Goal: Information Seeking & Learning: Check status

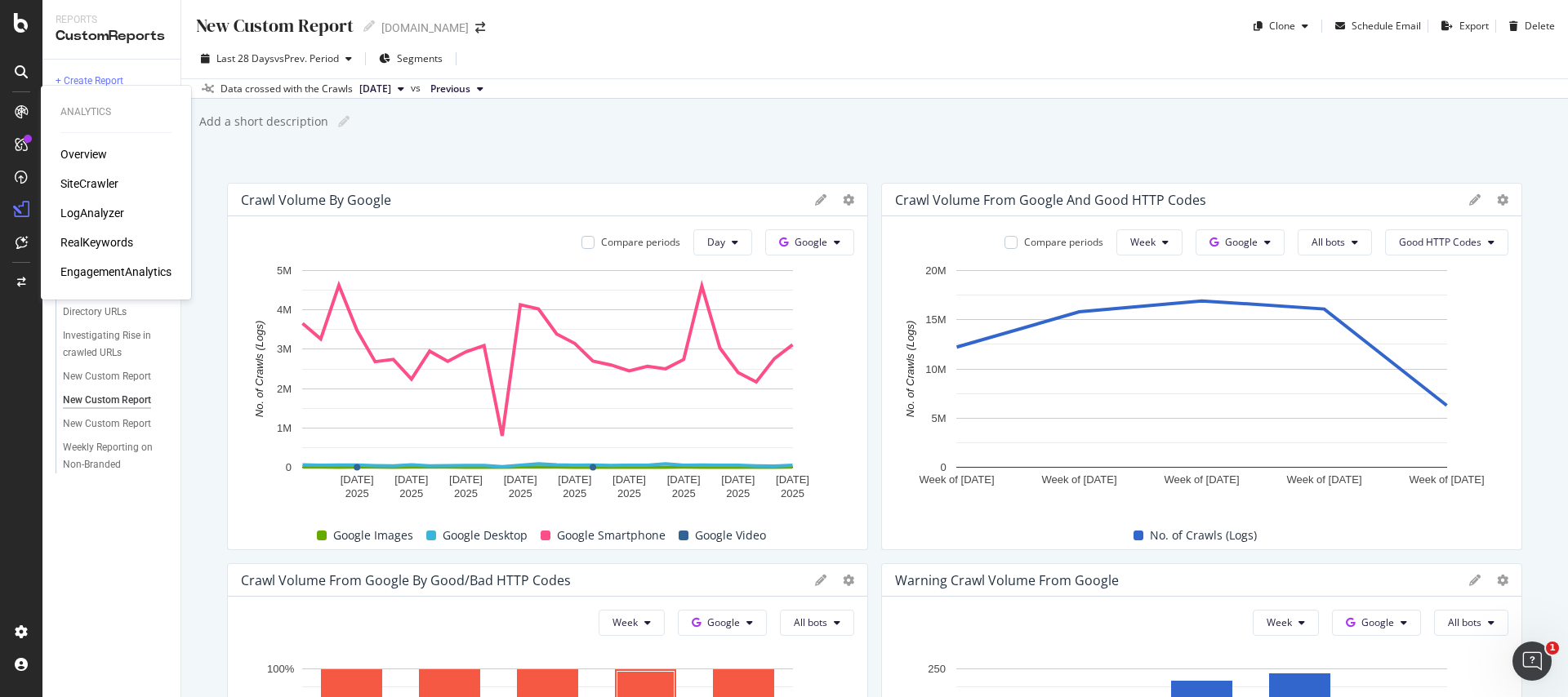
click at [92, 207] on div "LogAnalyzer" at bounding box center [92, 212] width 64 height 16
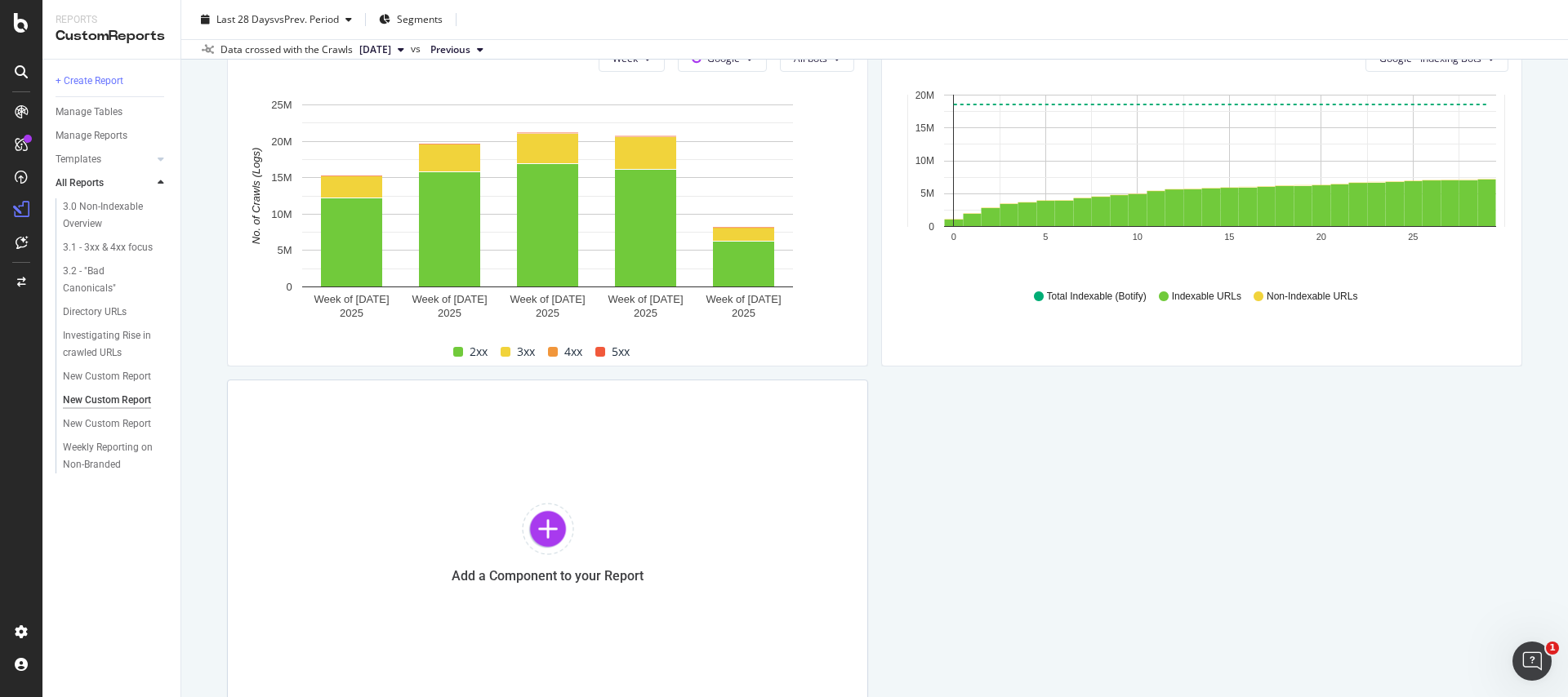
scroll to position [1437, 0]
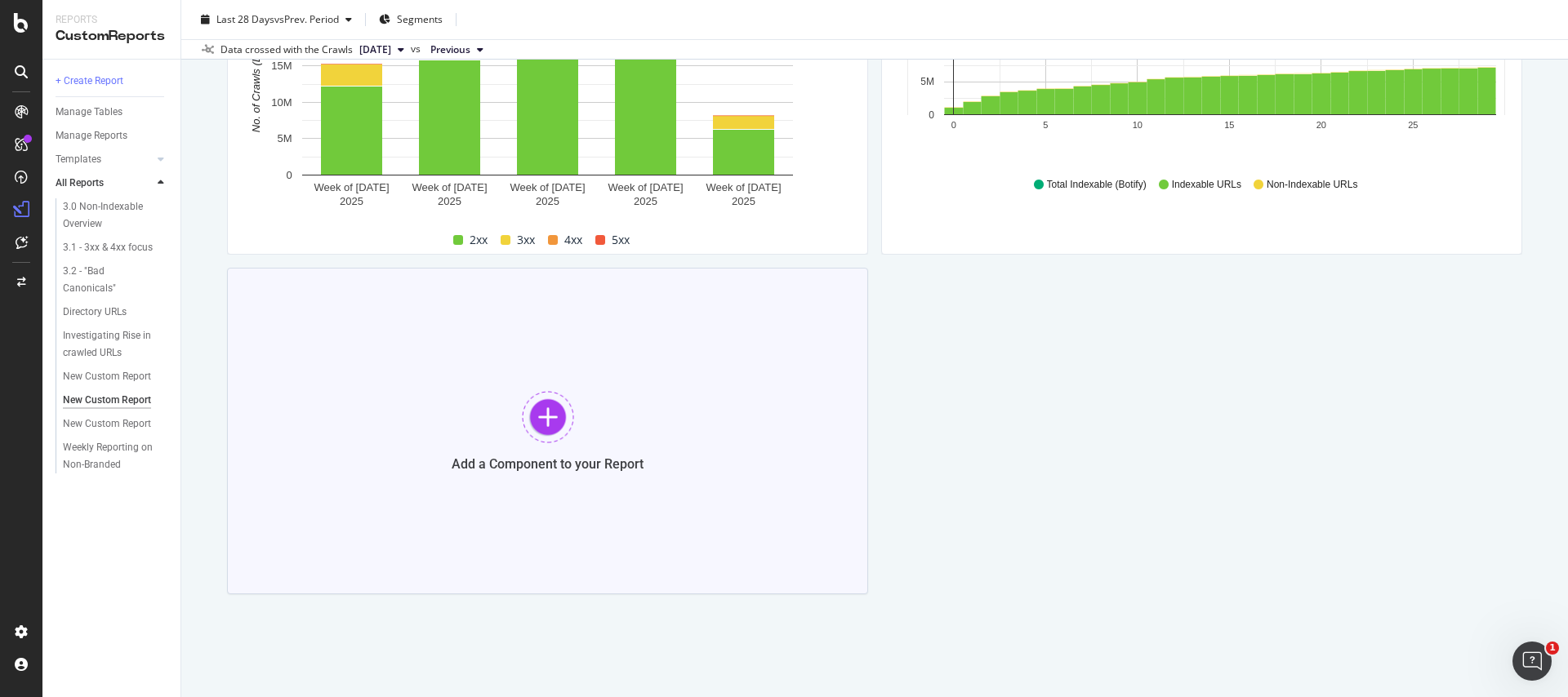
click at [463, 476] on div "Add a Component to your Report" at bounding box center [548, 430] width 641 height 326
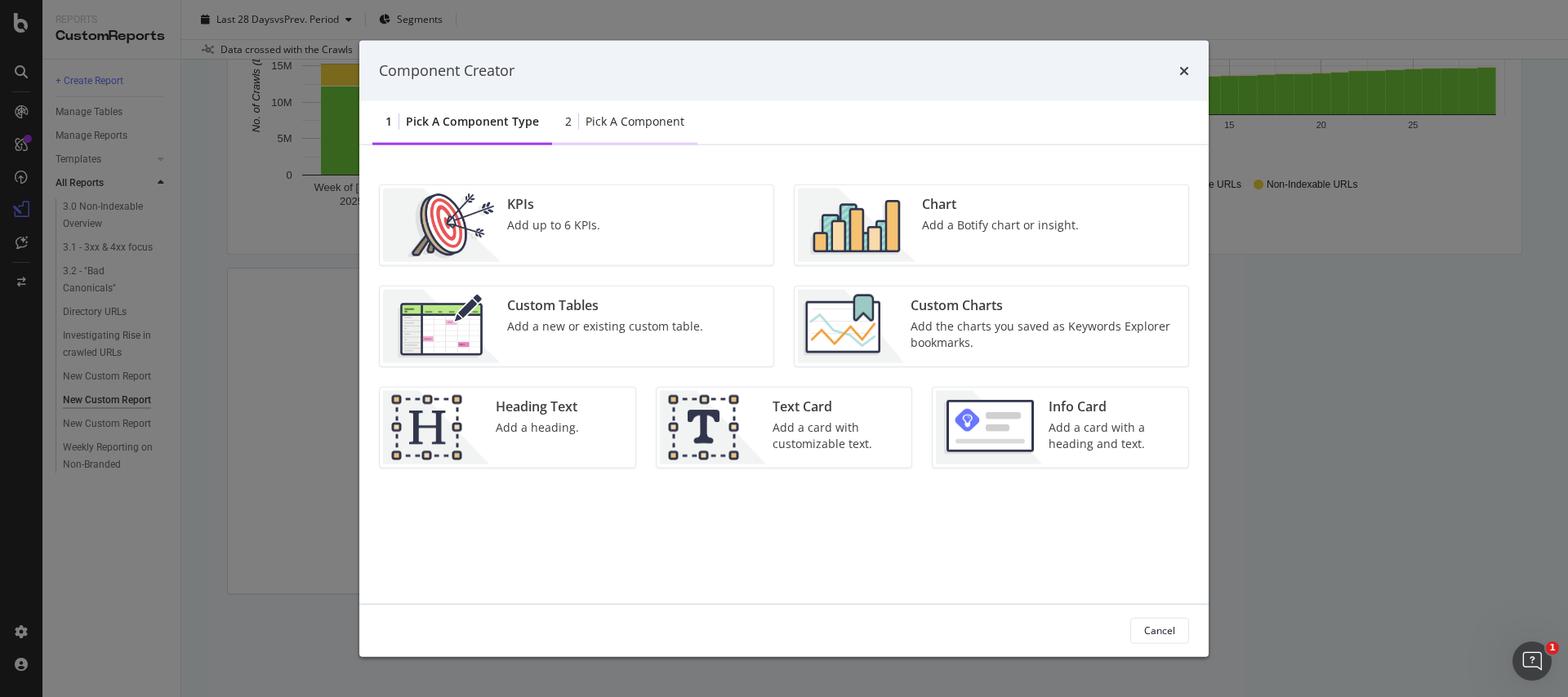
click at [606, 117] on div "Pick a Component" at bounding box center [635, 120] width 99 height 16
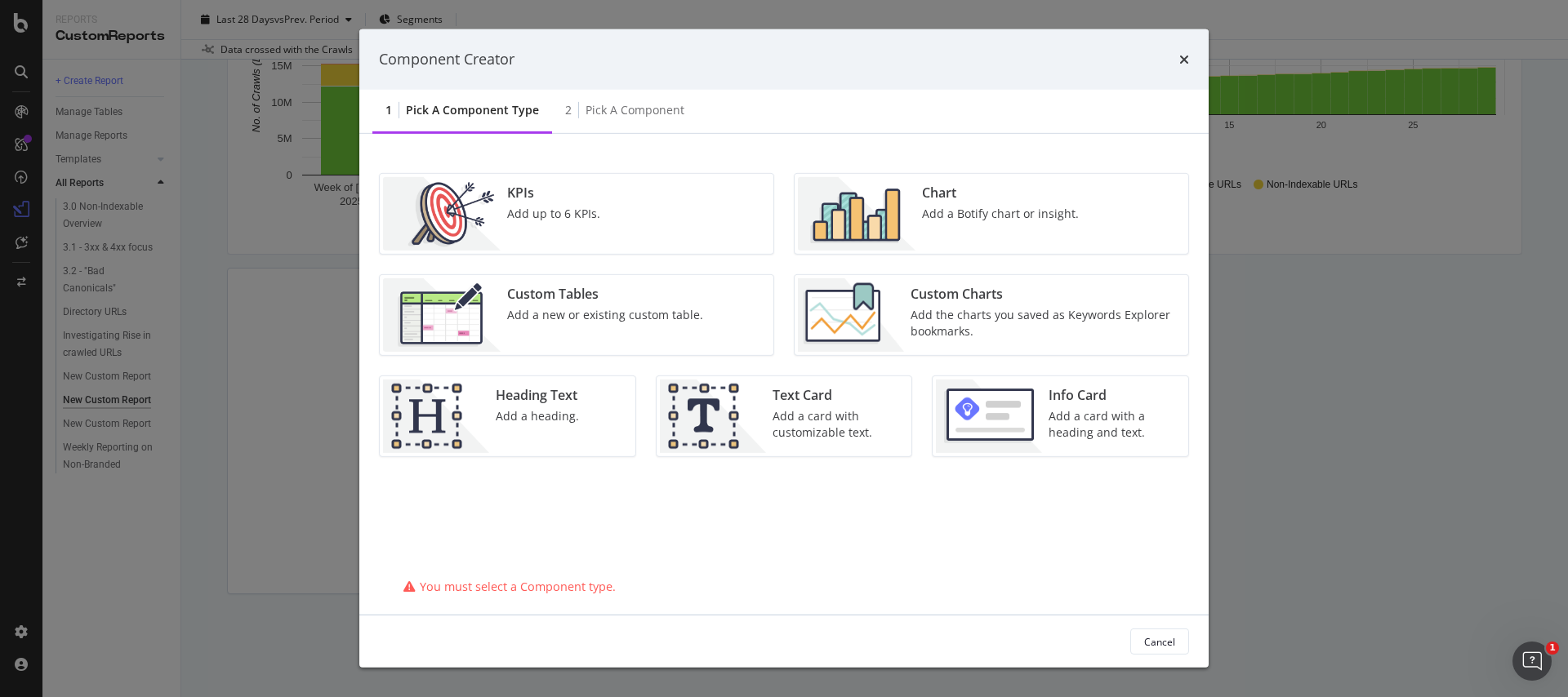
click at [719, 212] on div "KPIs Add up to 6 KPIs." at bounding box center [576, 213] width 393 height 80
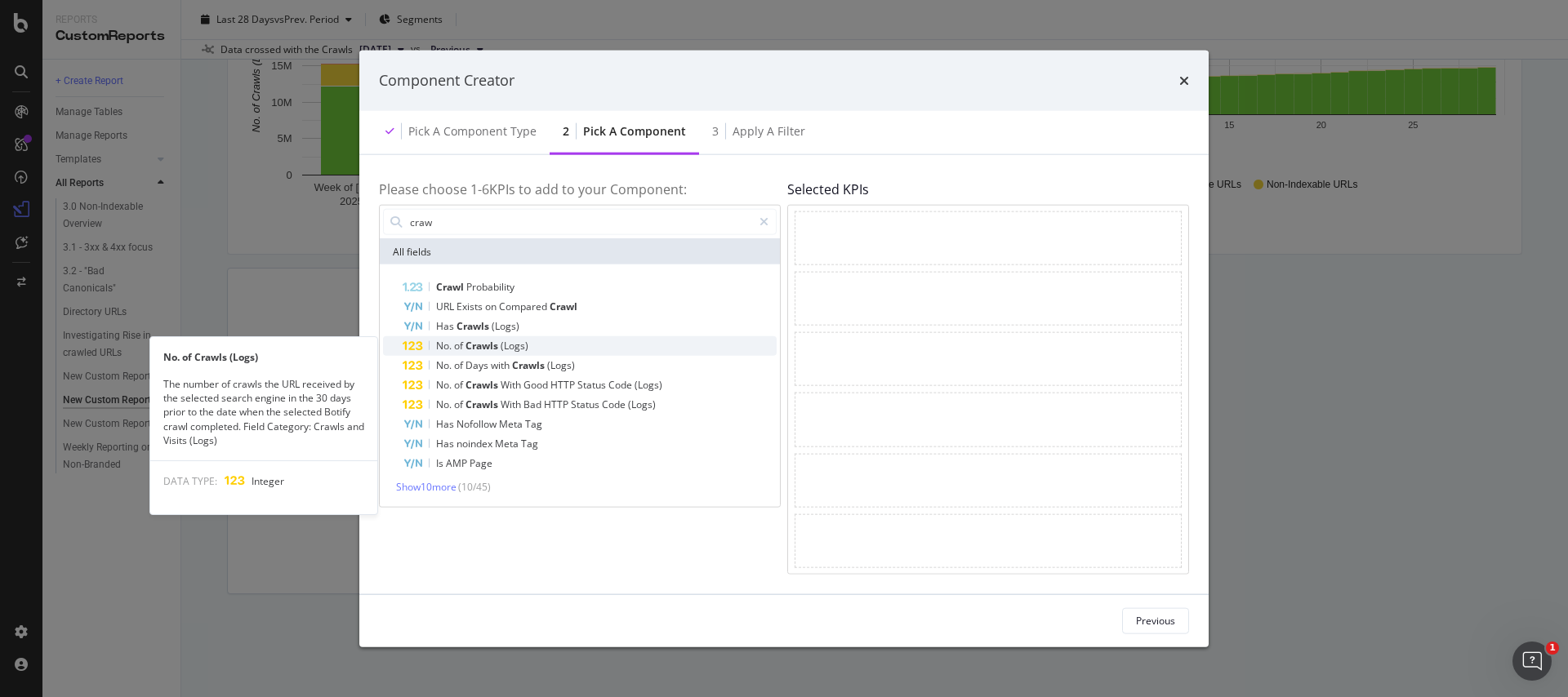
type input "craw"
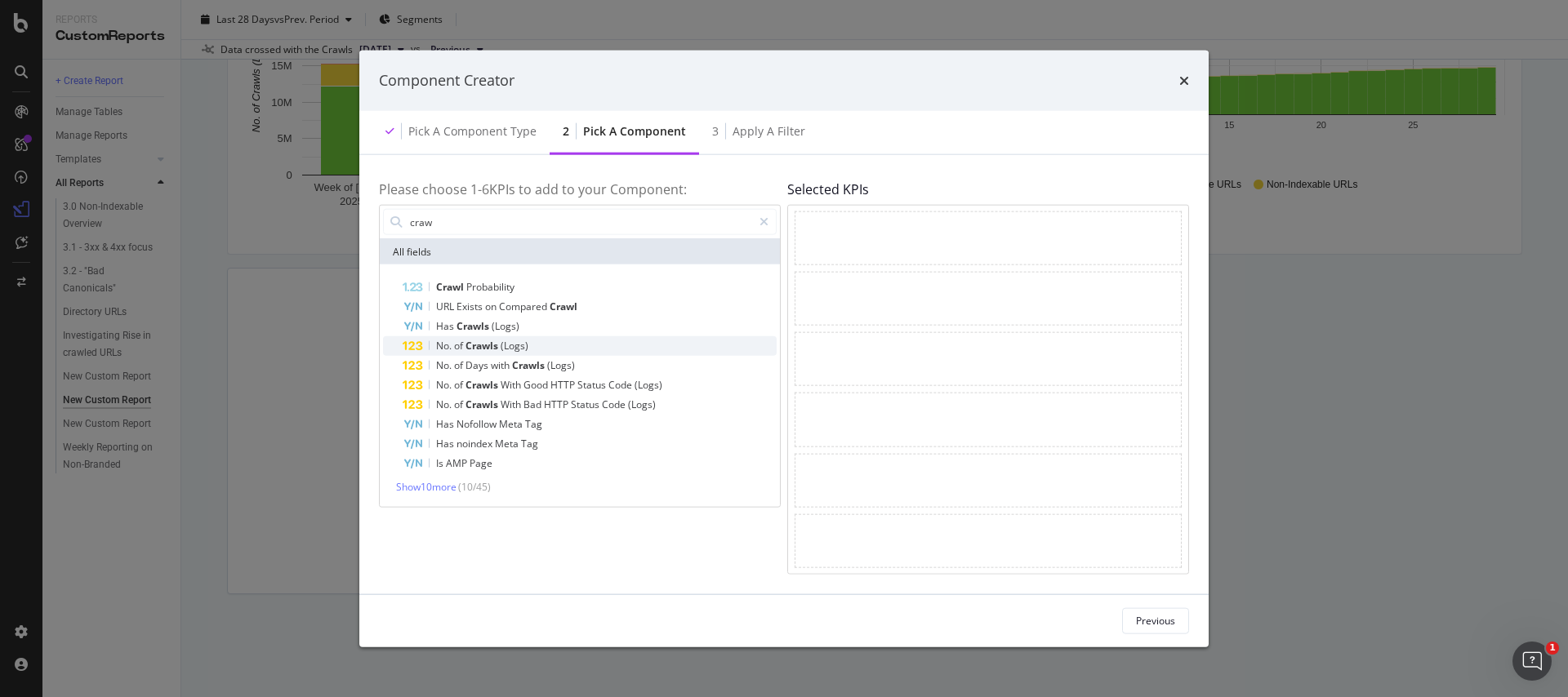
click at [594, 341] on div "No. of Crawls (Logs)" at bounding box center [590, 346] width 374 height 19
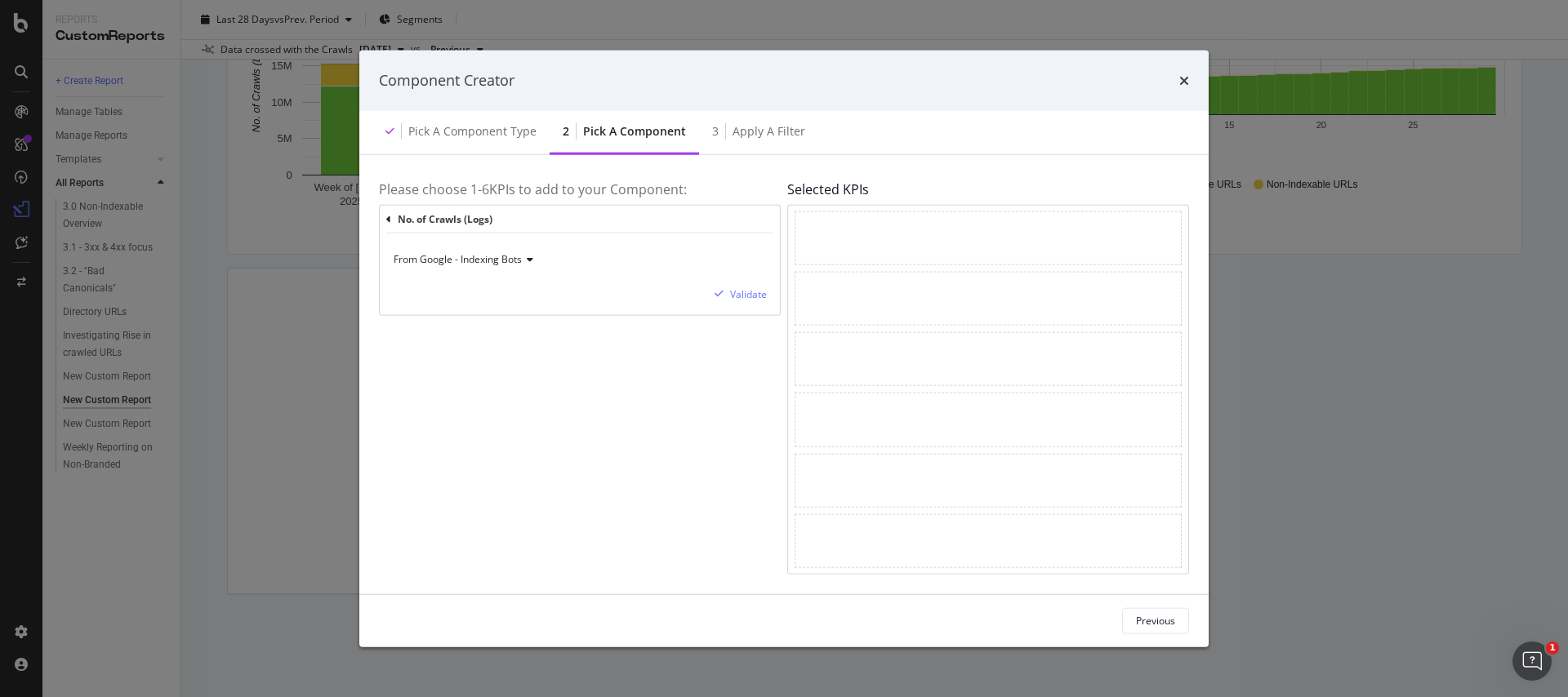
click at [475, 262] on span "From Google - Indexing Bots" at bounding box center [457, 259] width 128 height 14
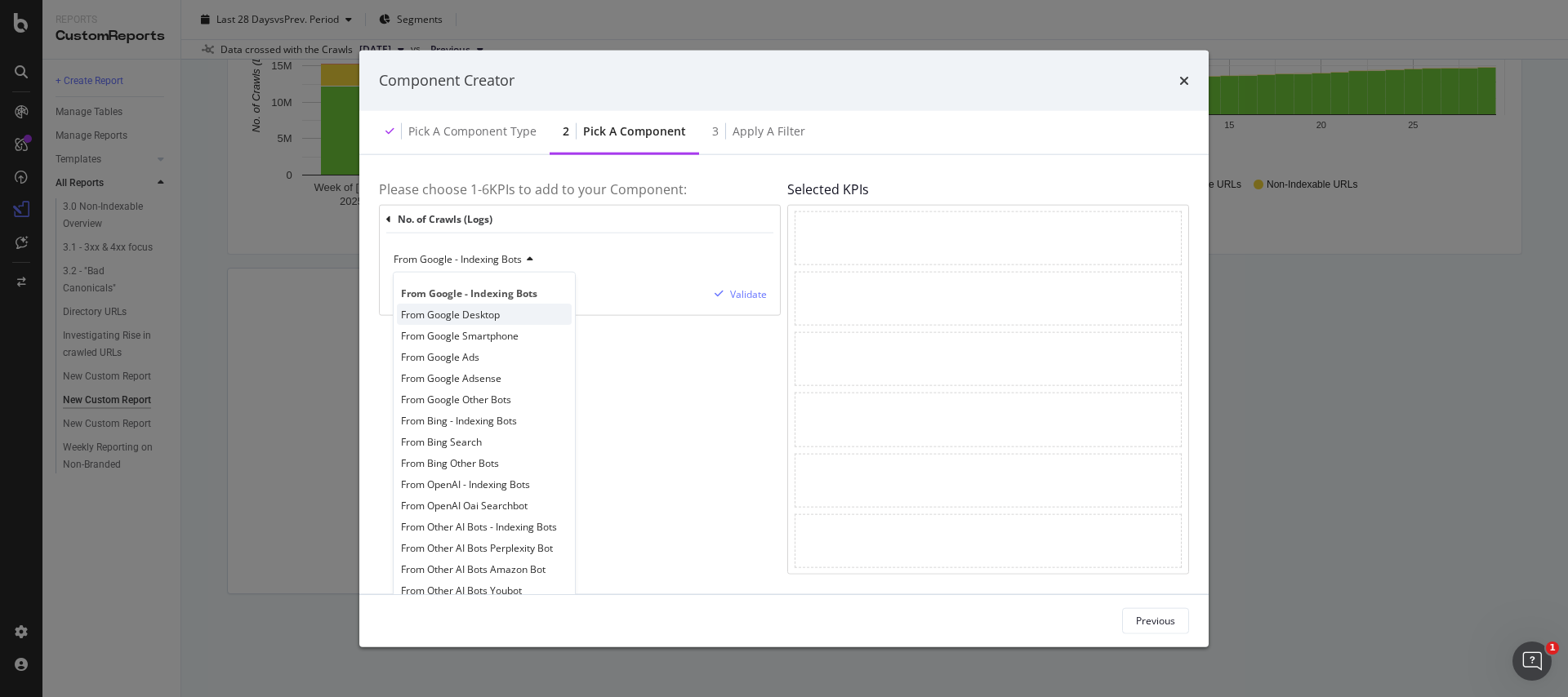
scroll to position [13, 0]
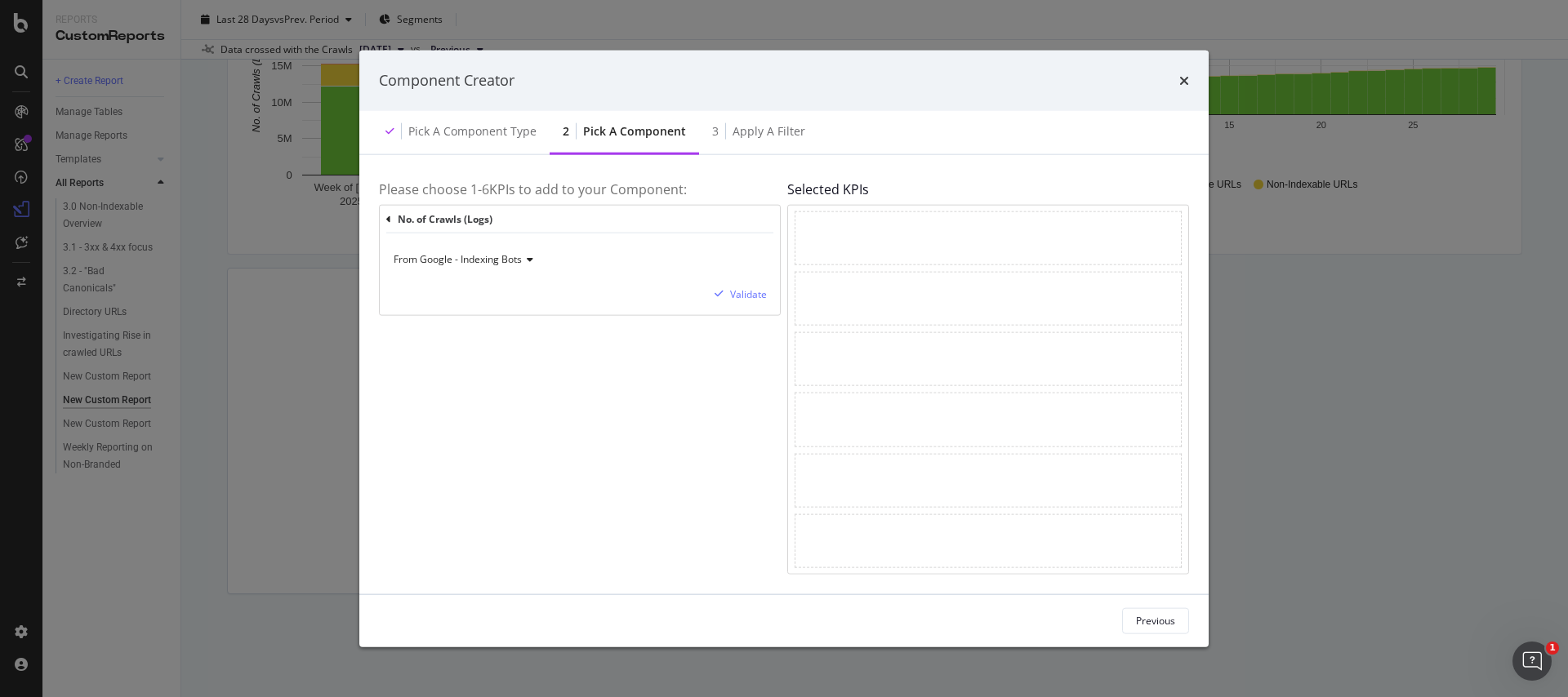
click at [718, 314] on div "From Google - Indexing Bots Validate" at bounding box center [580, 273] width 400 height 81
click at [736, 294] on div "Validate" at bounding box center [748, 294] width 37 height 14
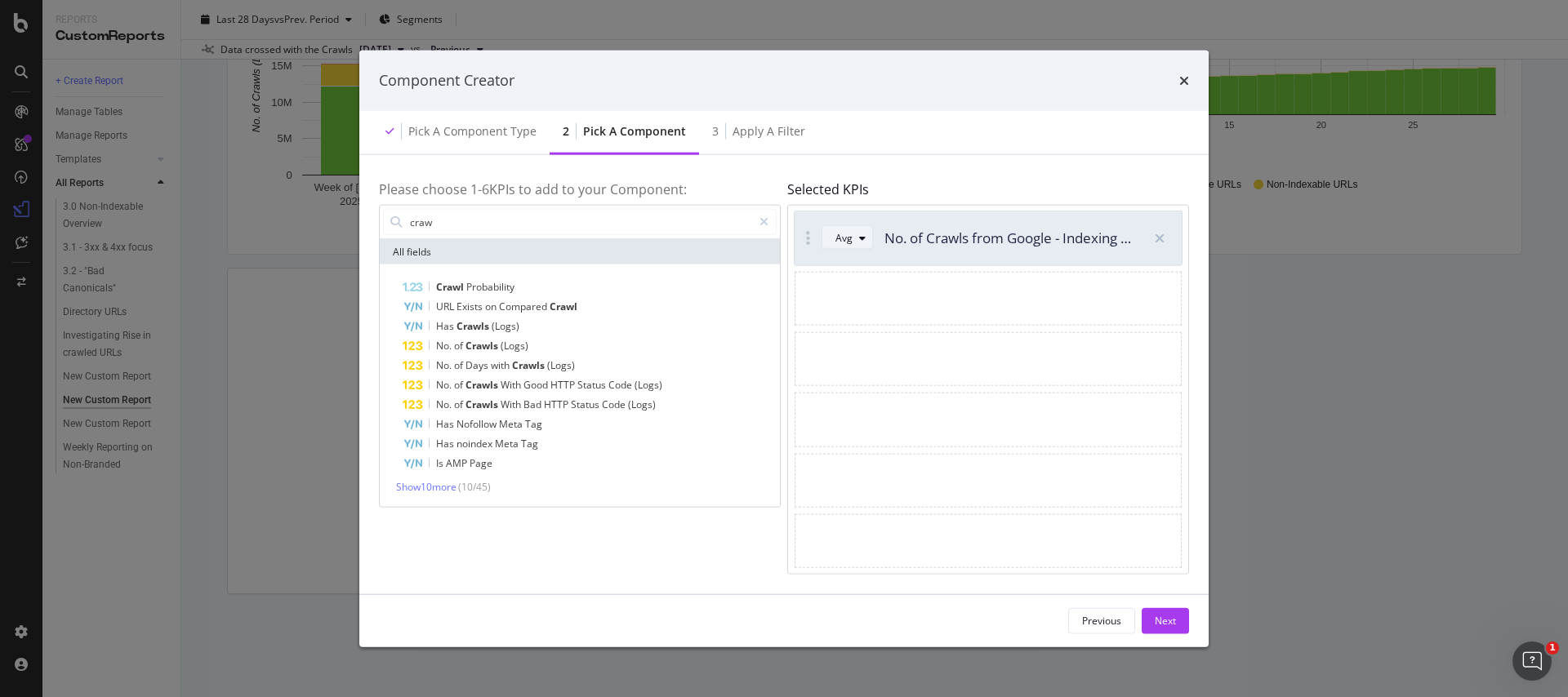
click at [858, 229] on div "Avg" at bounding box center [854, 238] width 37 height 23
click at [841, 295] on div "Sum" at bounding box center [852, 293] width 20 height 14
click at [1154, 614] on div "Next" at bounding box center [1164, 621] width 21 height 14
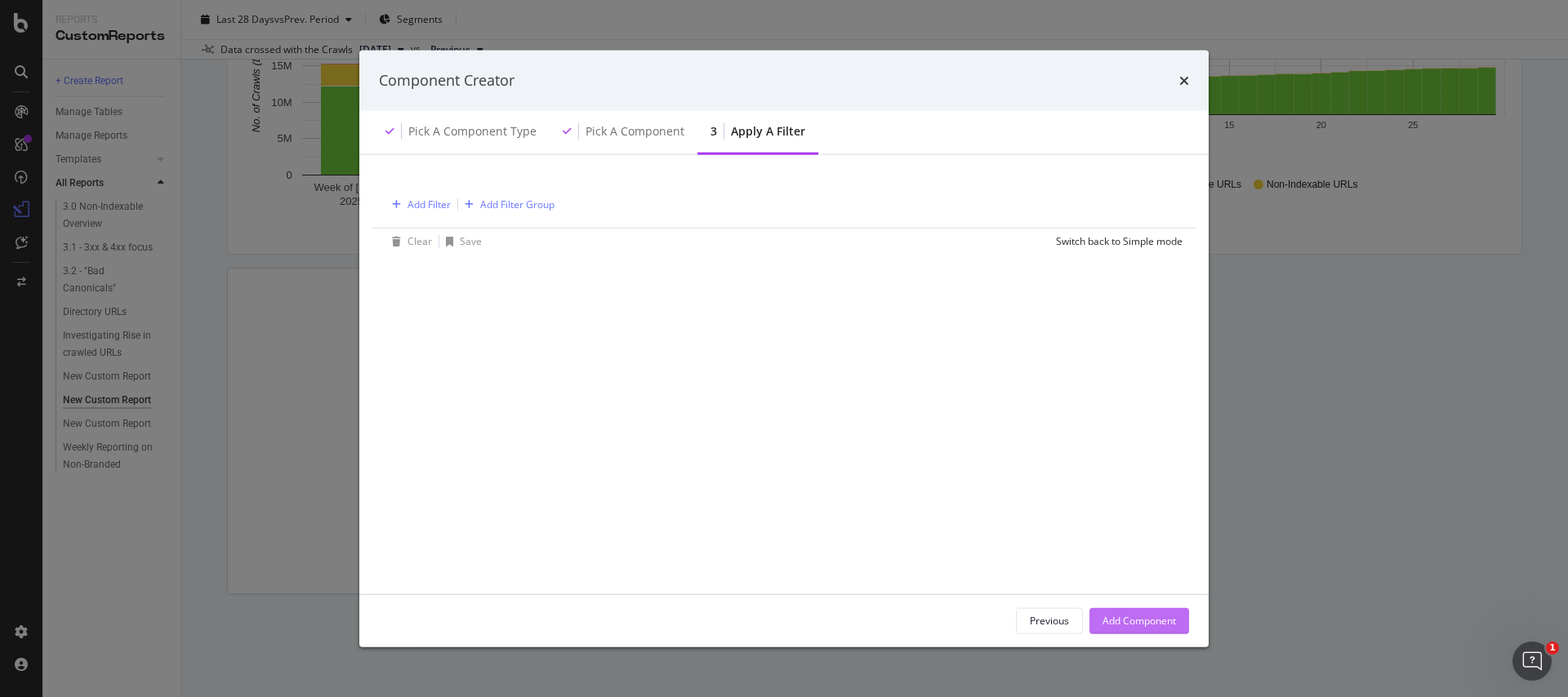
click at [1143, 614] on div "Add Component" at bounding box center [1139, 621] width 74 height 14
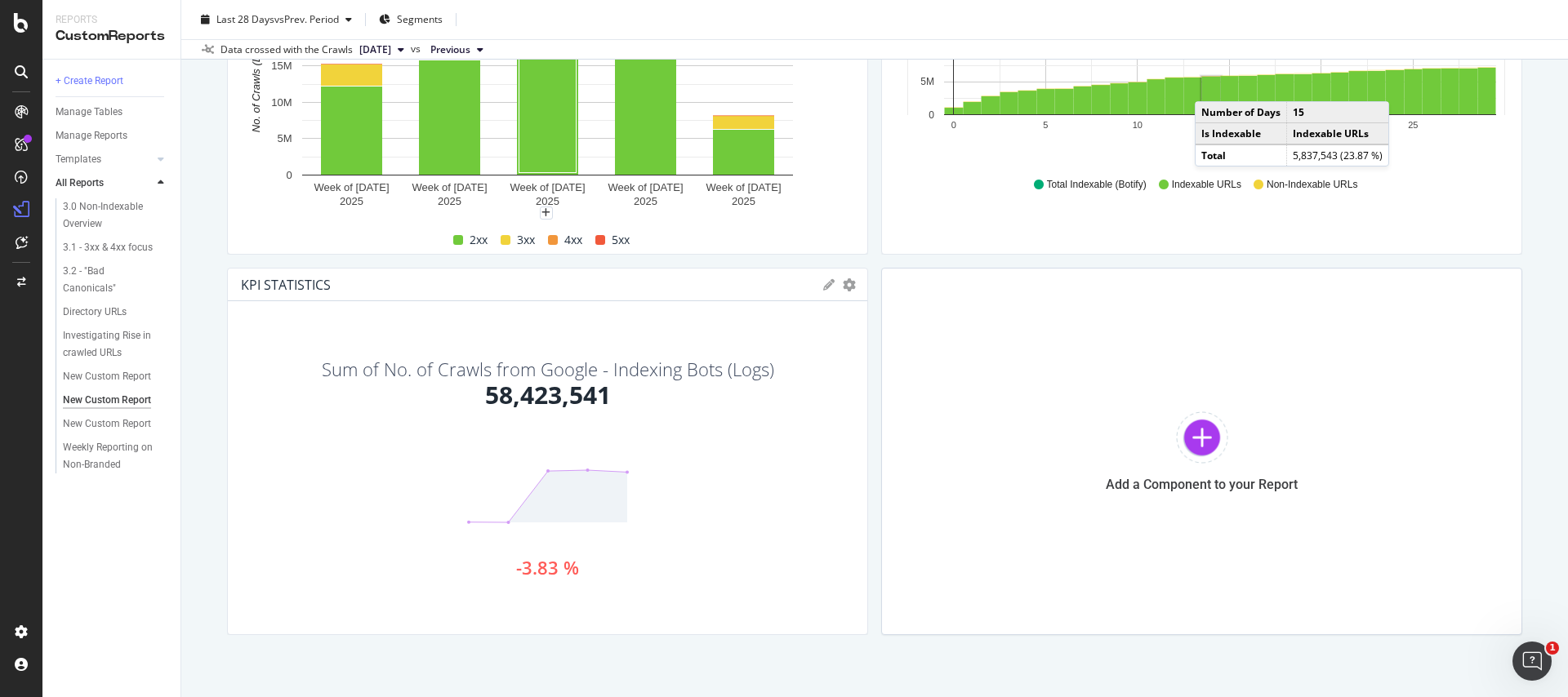
click at [821, 282] on div "KPI STATISTICS KPIs Table Edit KPIs Apply Filter Export as CSV Delete Add to Cu…" at bounding box center [548, 284] width 639 height 33
click at [831, 280] on icon at bounding box center [829, 285] width 12 height 12
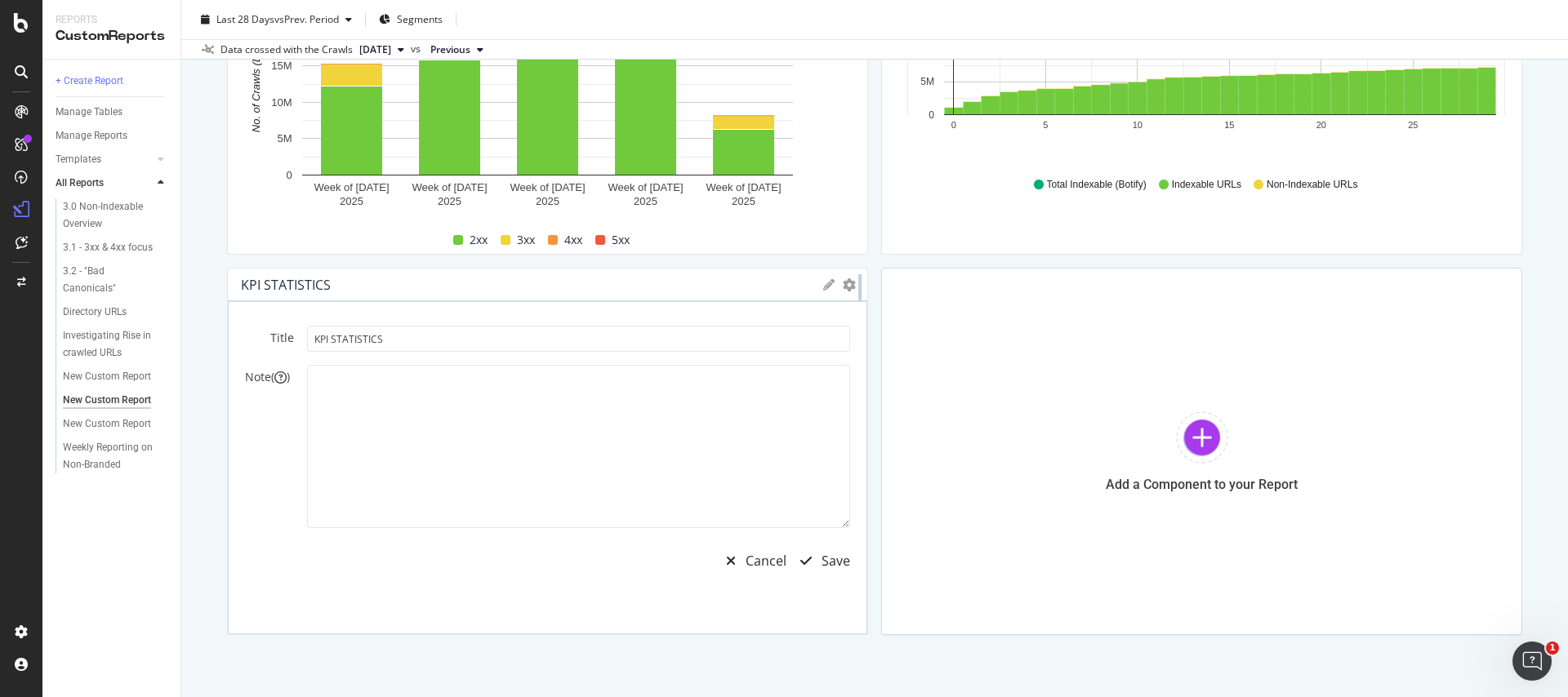
click at [857, 285] on div at bounding box center [859, 451] width 16 height 367
click at [846, 285] on icon "gear" at bounding box center [849, 285] width 13 height 13
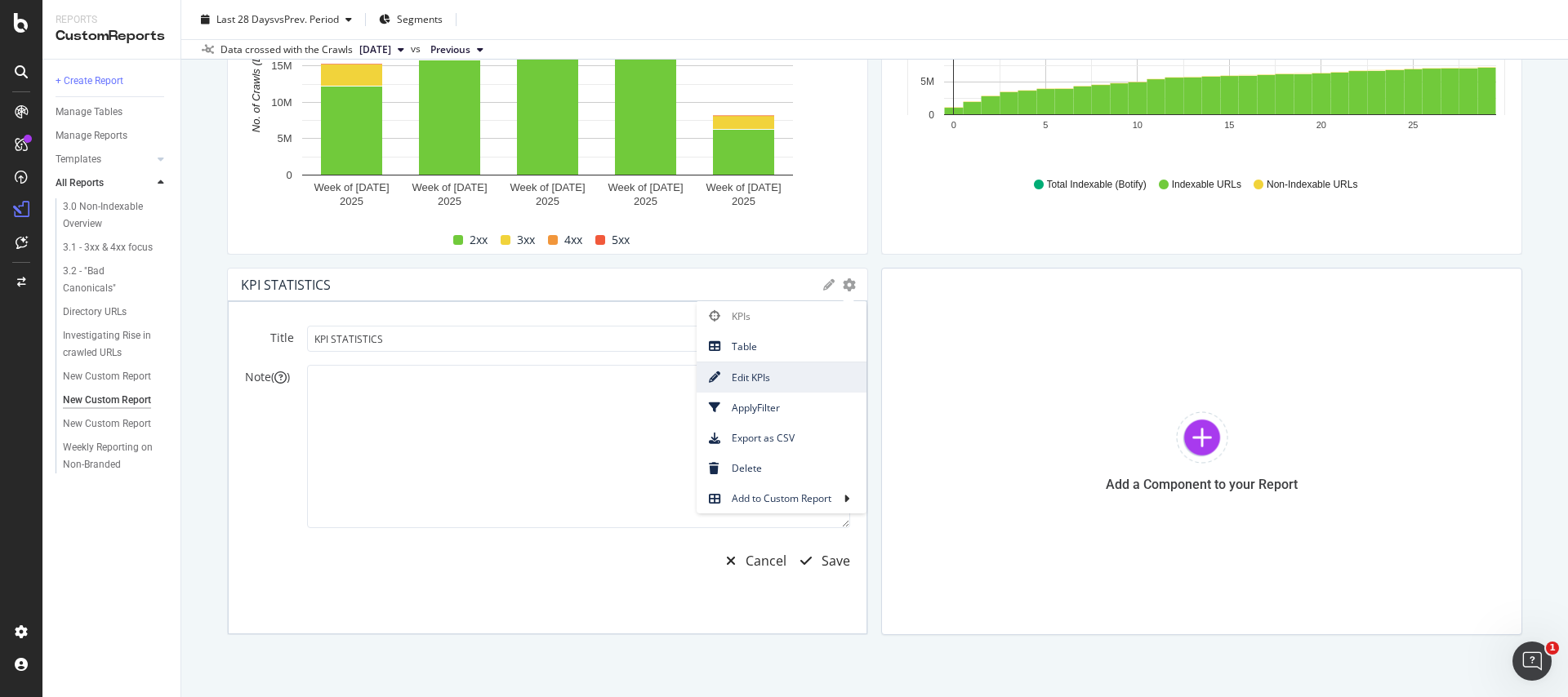
click at [780, 388] on span "Edit KPIs" at bounding box center [781, 377] width 169 height 22
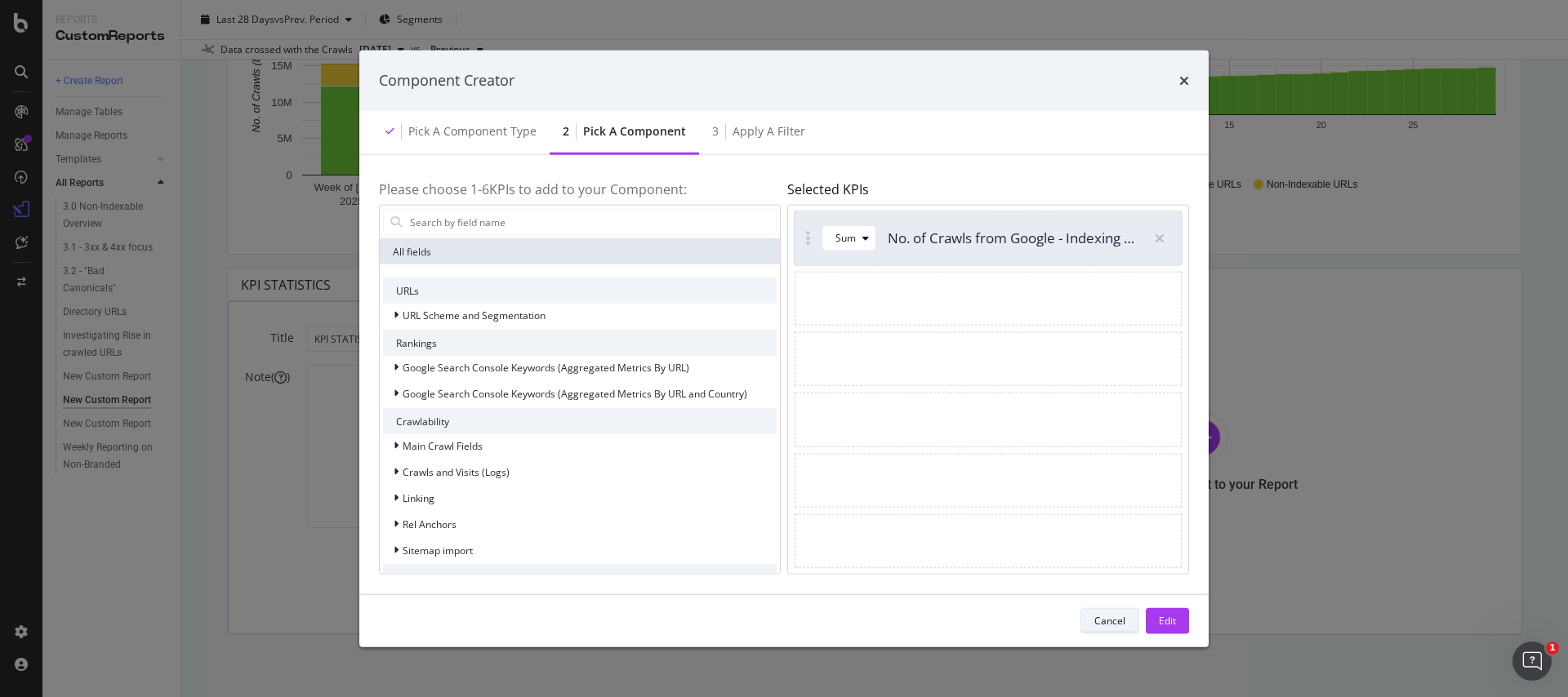
click at [1091, 625] on button "Cancel" at bounding box center [1110, 620] width 59 height 26
click at [1185, 82] on icon "times" at bounding box center [1184, 81] width 10 height 13
click at [1180, 86] on icon "times" at bounding box center [1184, 81] width 10 height 13
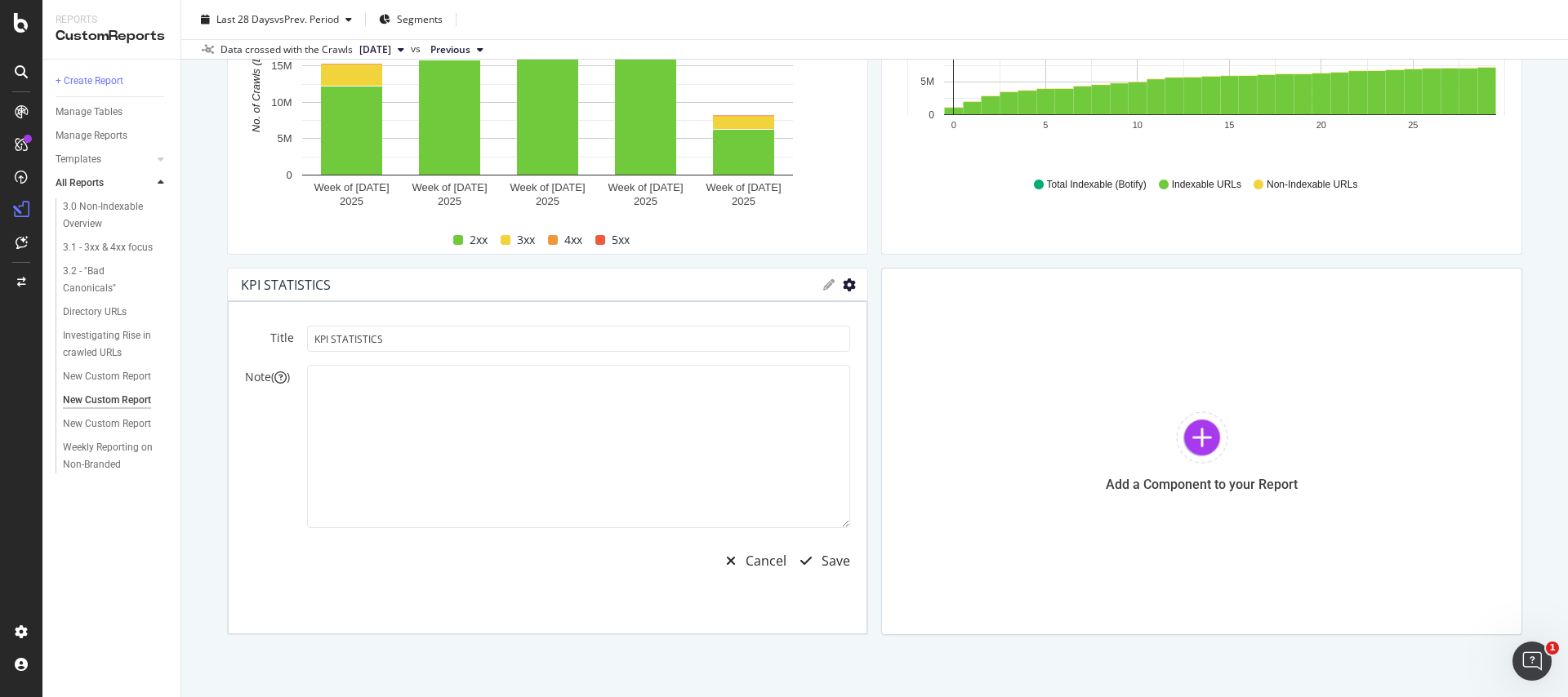
click at [848, 283] on icon "gear" at bounding box center [849, 285] width 13 height 13
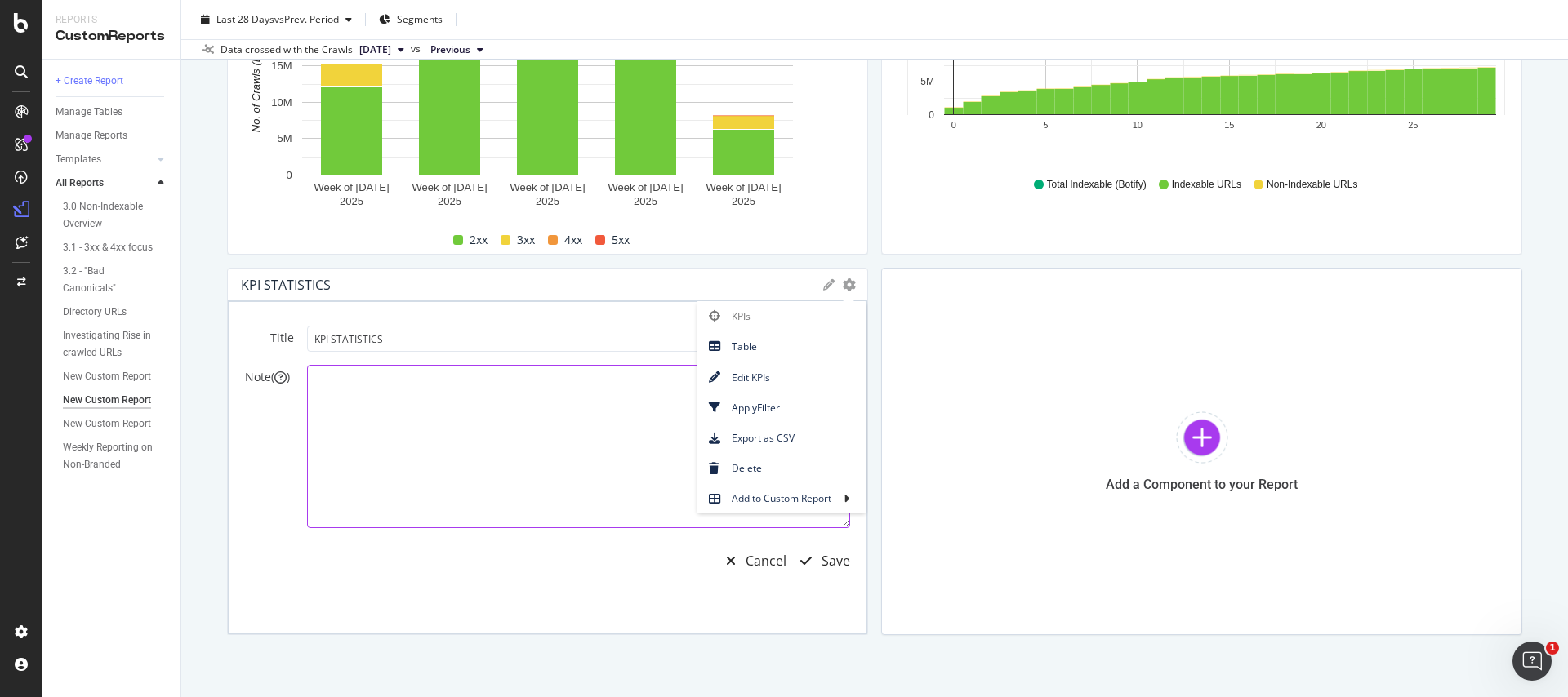
click at [664, 508] on textarea at bounding box center [578, 446] width 543 height 164
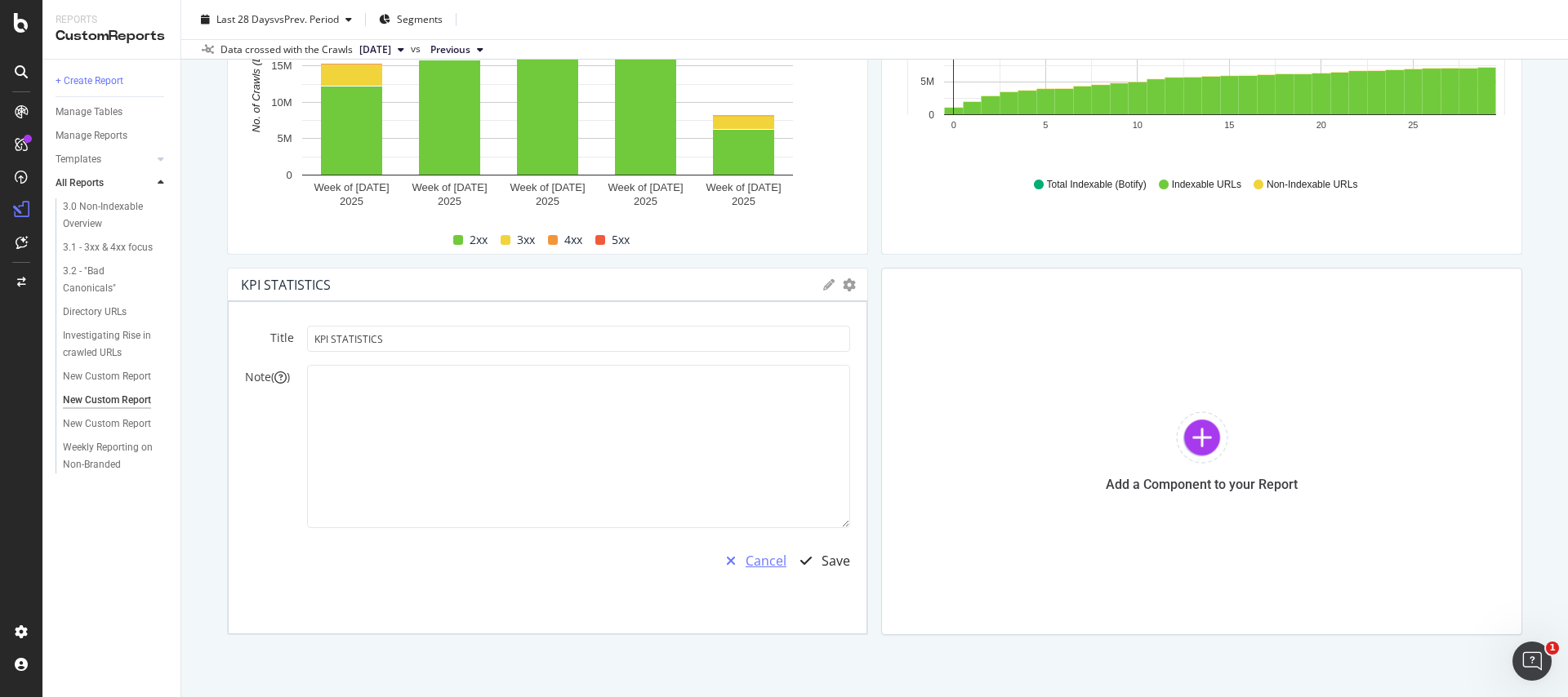
click at [758, 552] on div "Cancel" at bounding box center [766, 561] width 41 height 18
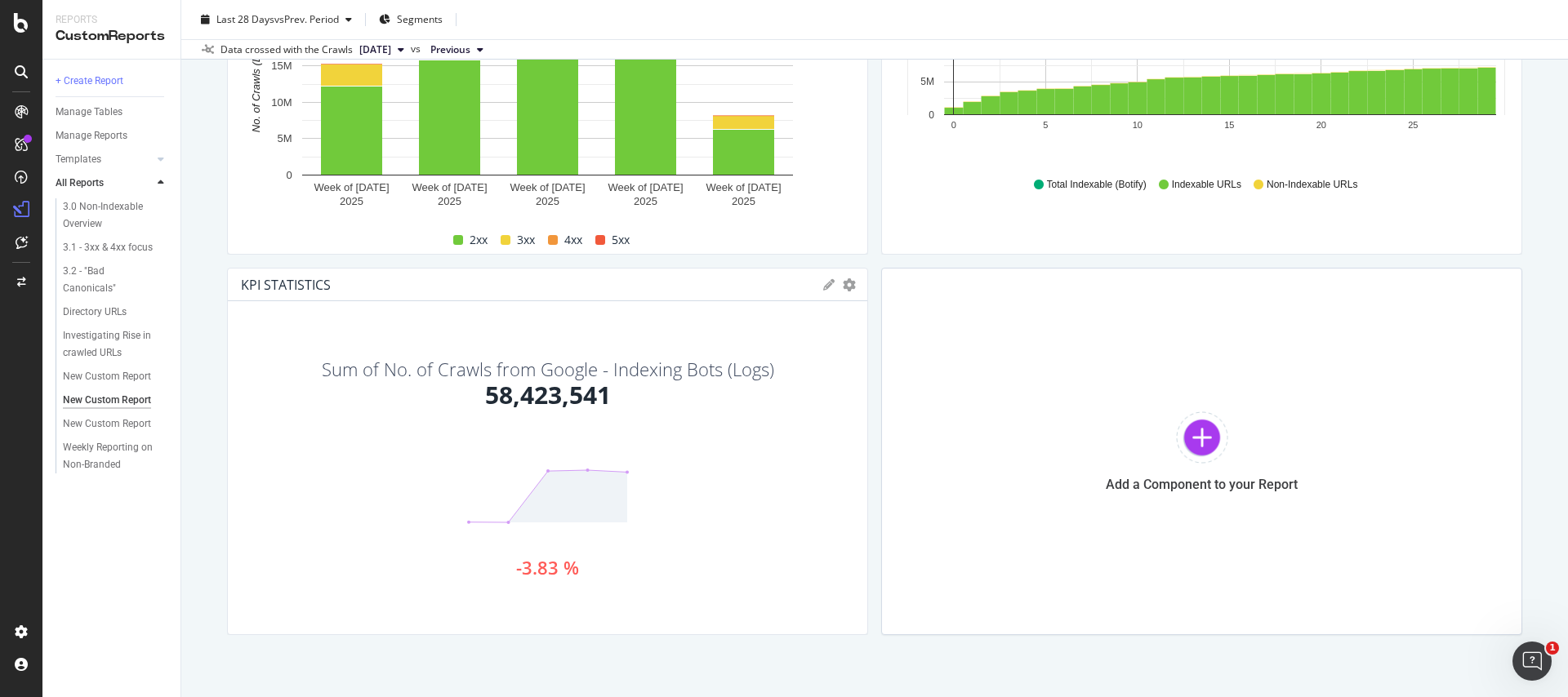
click at [362, 49] on span "2025 Aug. 25th" at bounding box center [375, 50] width 32 height 15
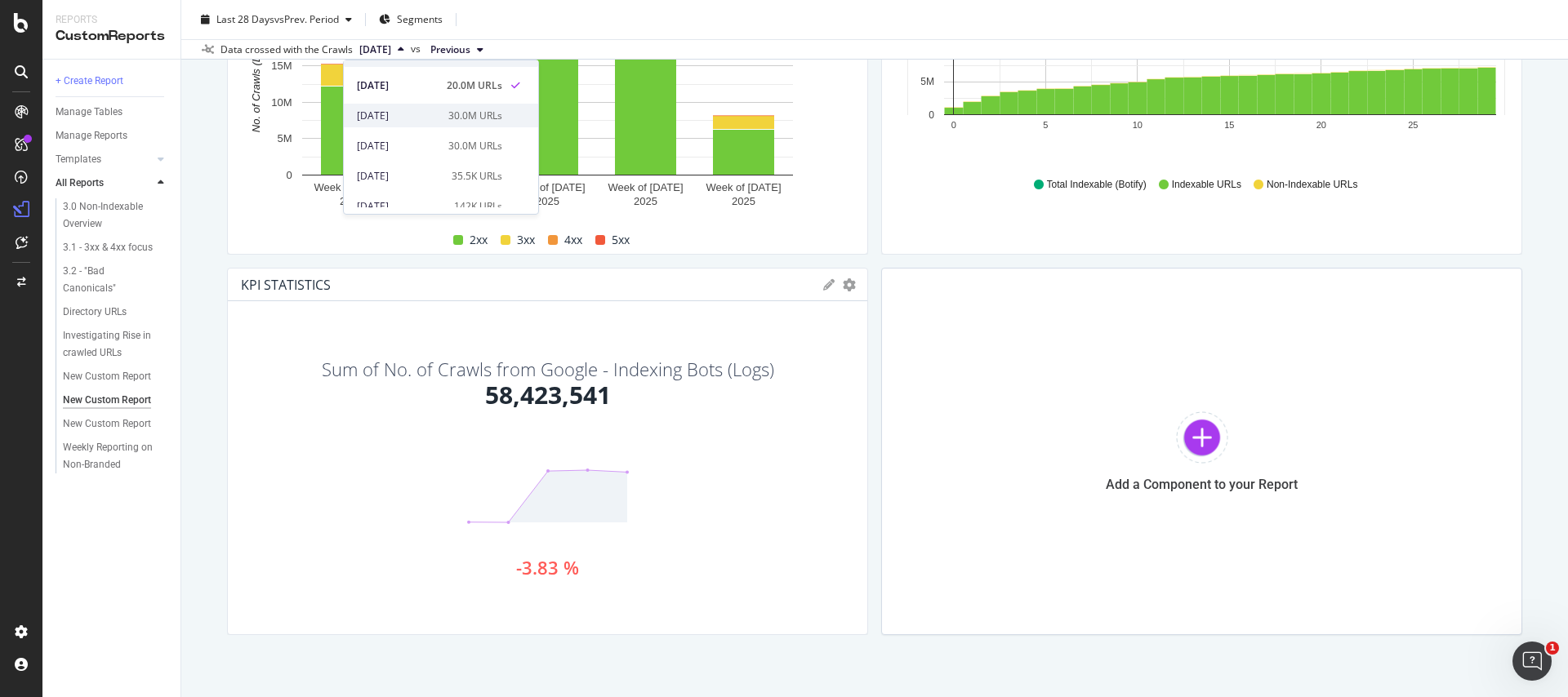
scroll to position [0, 0]
click at [424, 364] on div "Sum of No. of Crawls from Google - Indexing Bots (Logs)" at bounding box center [547, 368] width 452 height 18
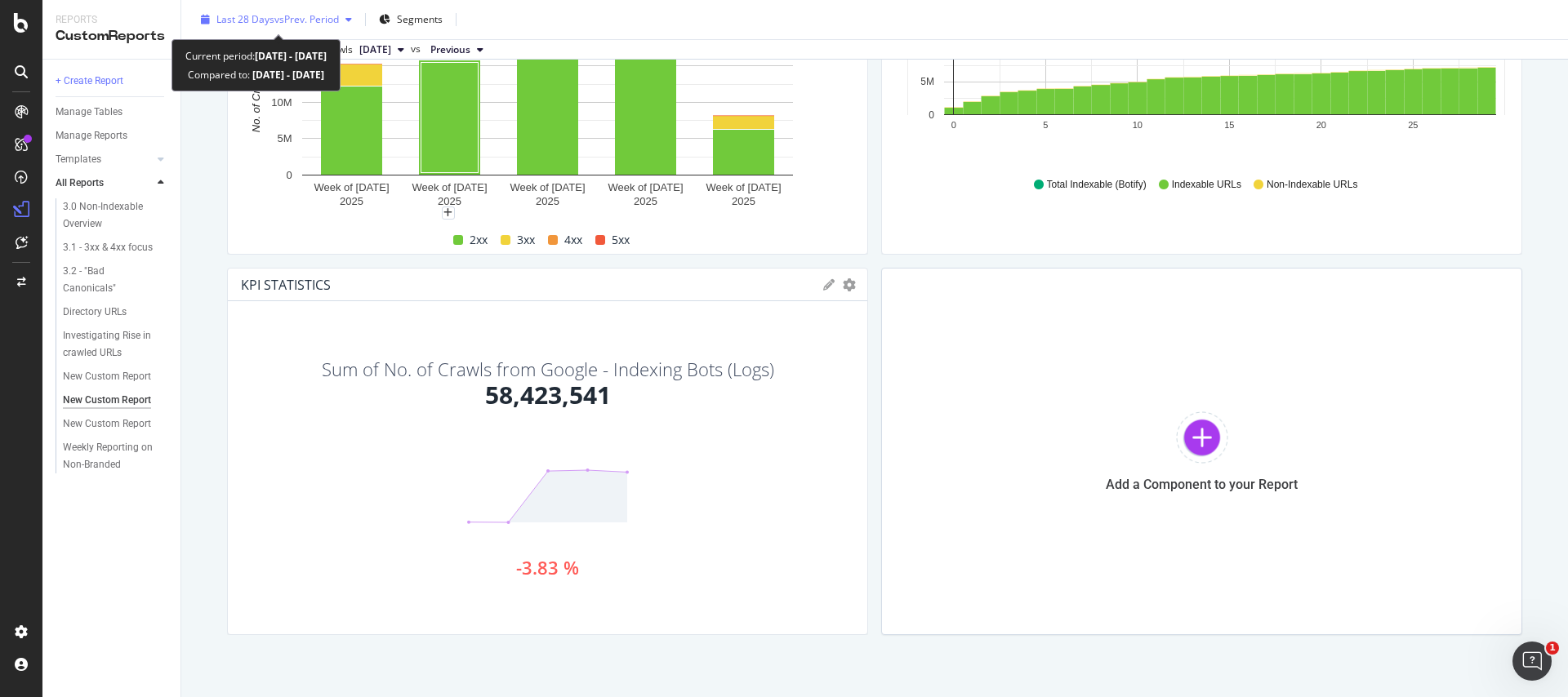
click at [320, 7] on button "Last 28 Days vs Prev. Period" at bounding box center [277, 19] width 164 height 26
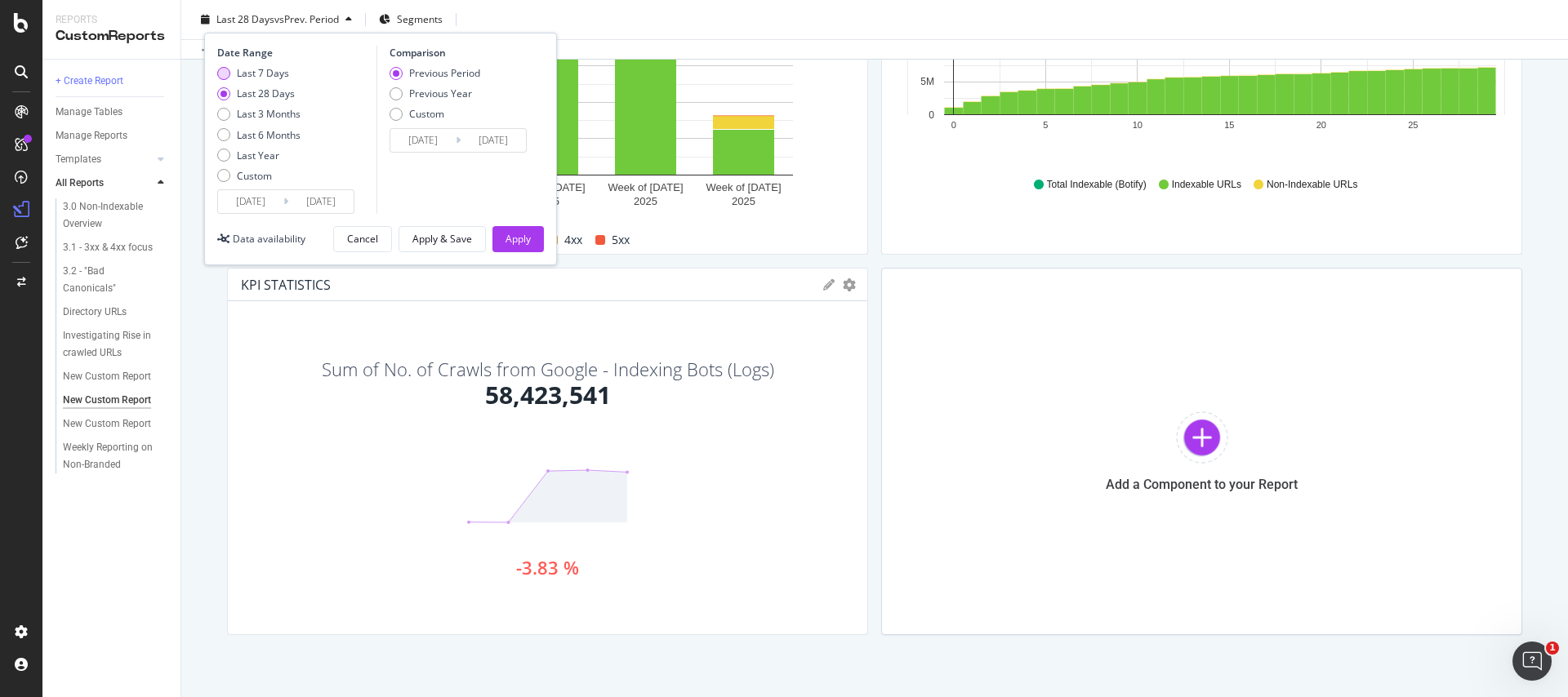
click at [234, 72] on div "Last 7 Days" at bounding box center [258, 73] width 83 height 14
type input "[DATE]"
type input "2025/08/21"
type input "2025/08/27"
click at [530, 261] on div "Date Range Last 7 Days Last 28 Days Last 3 Months Last 6 Months Last Year Custo…" at bounding box center [380, 148] width 352 height 232
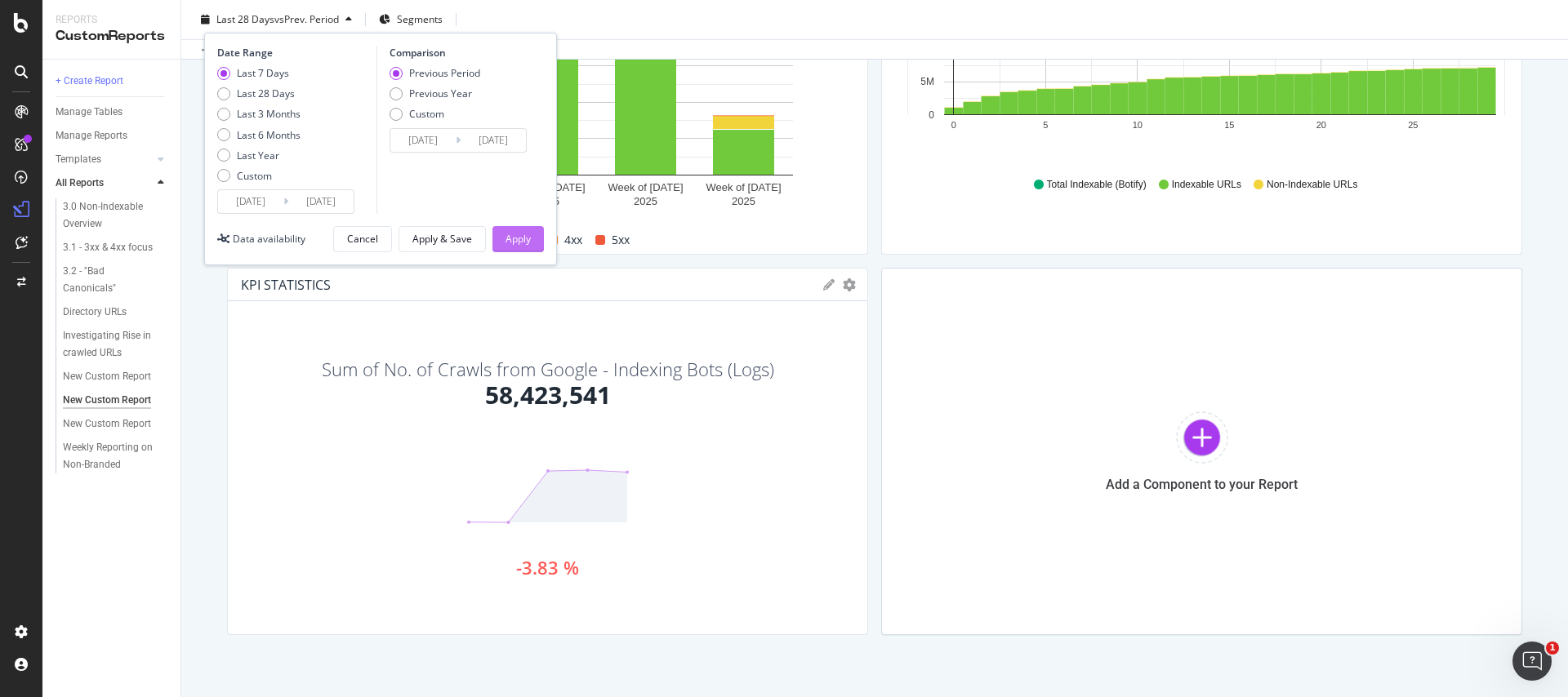
click at [529, 236] on div "Apply" at bounding box center [518, 238] width 25 height 14
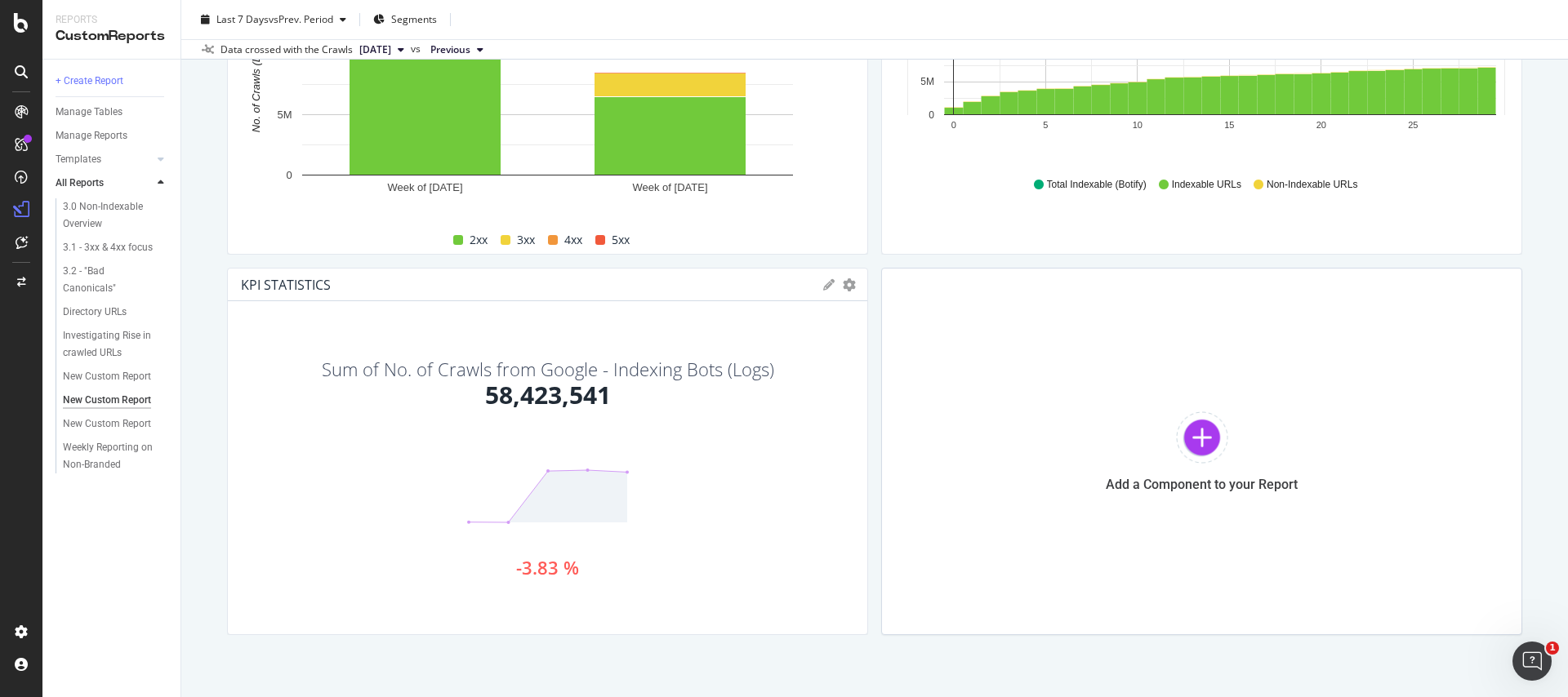
click at [477, 305] on div "Sum of No. of Crawls from Google - Indexing Bots (Logs) 58,423,541 -3.83 %" at bounding box center [548, 467] width 639 height 333
click at [826, 288] on icon at bounding box center [829, 285] width 12 height 12
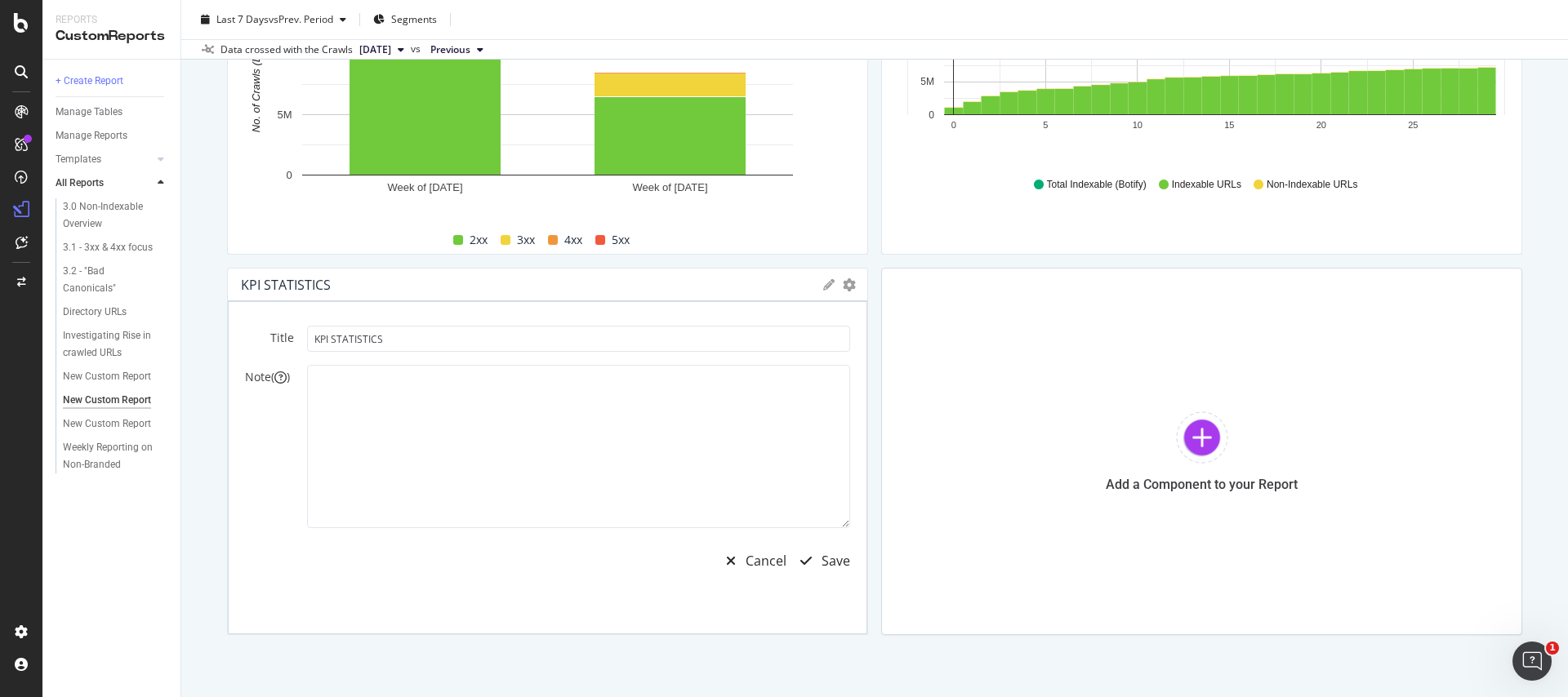
click at [826, 288] on icon at bounding box center [829, 285] width 12 height 12
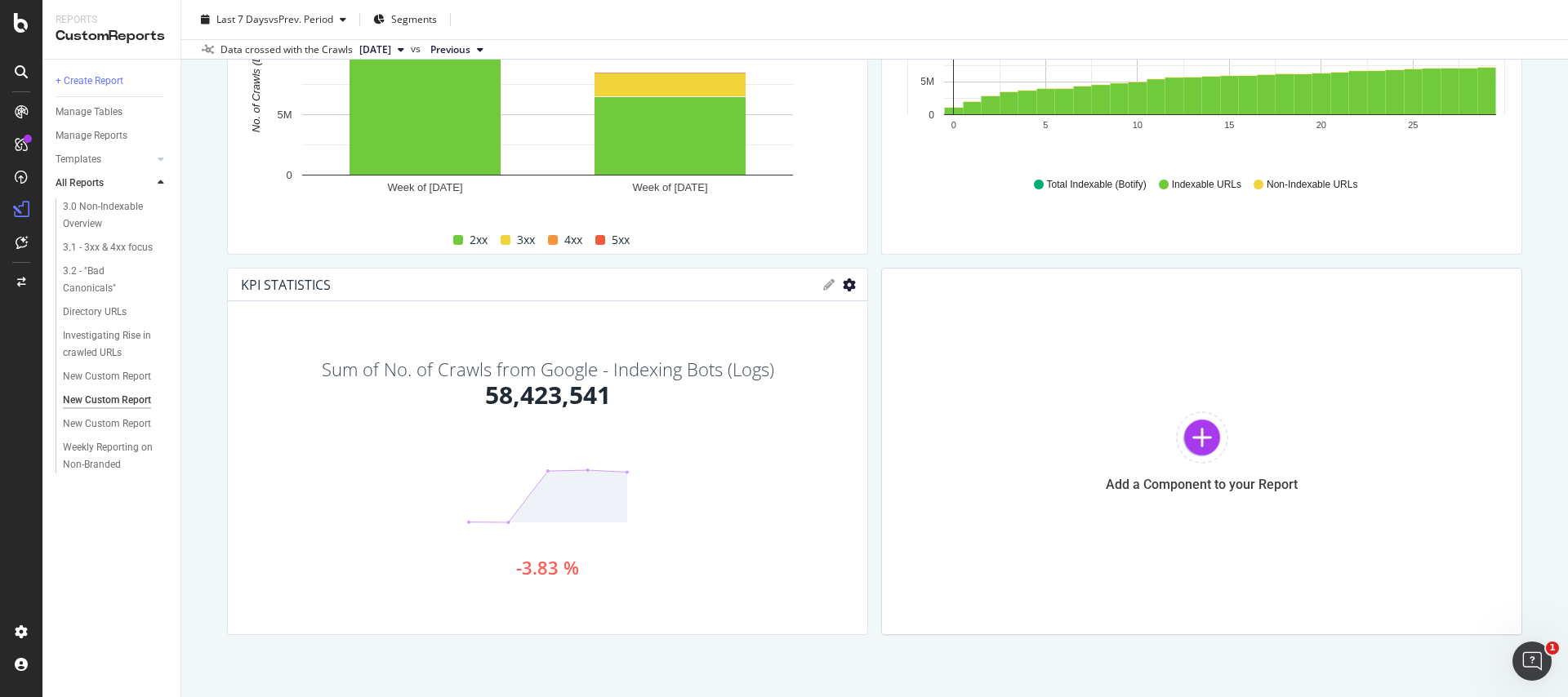
click at [847, 286] on icon "gear" at bounding box center [849, 285] width 13 height 13
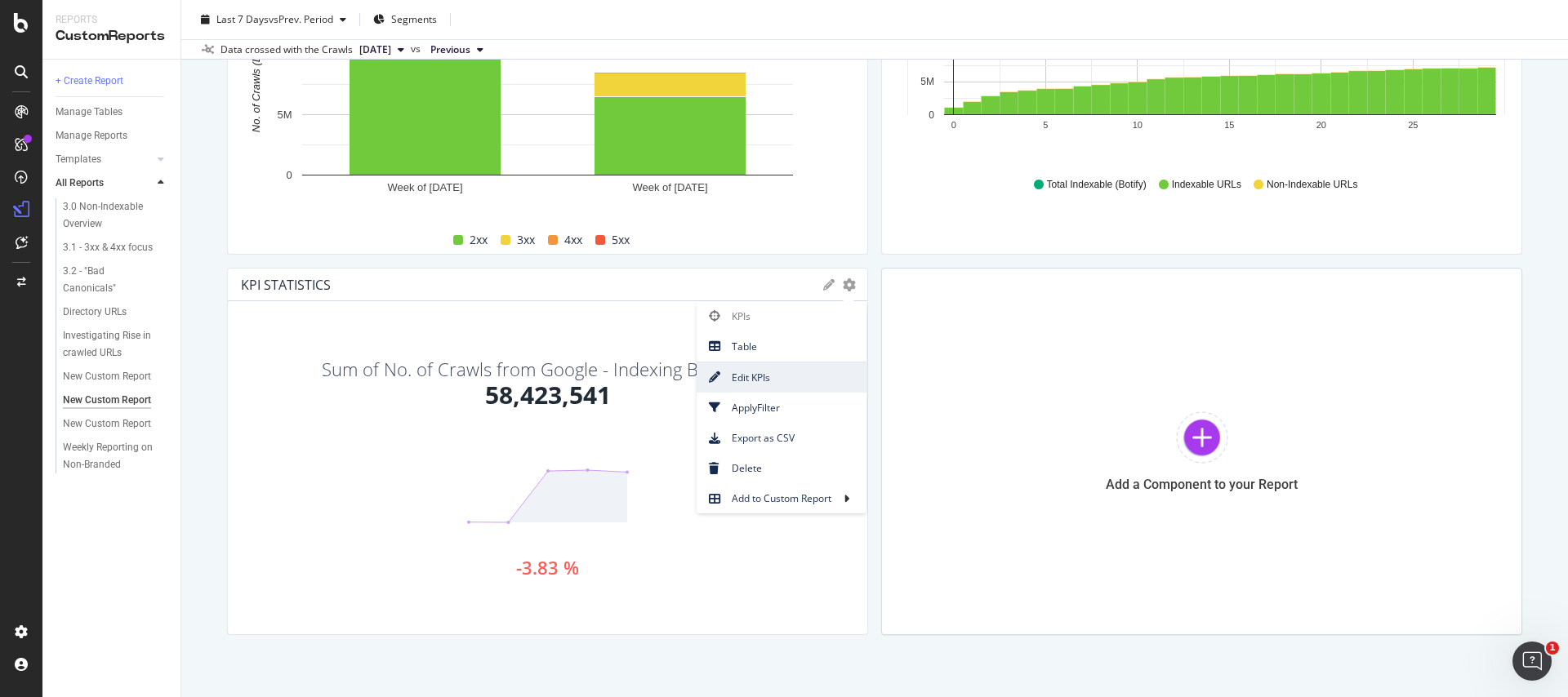
click at [793, 381] on span "Edit KPIs" at bounding box center [781, 377] width 169 height 22
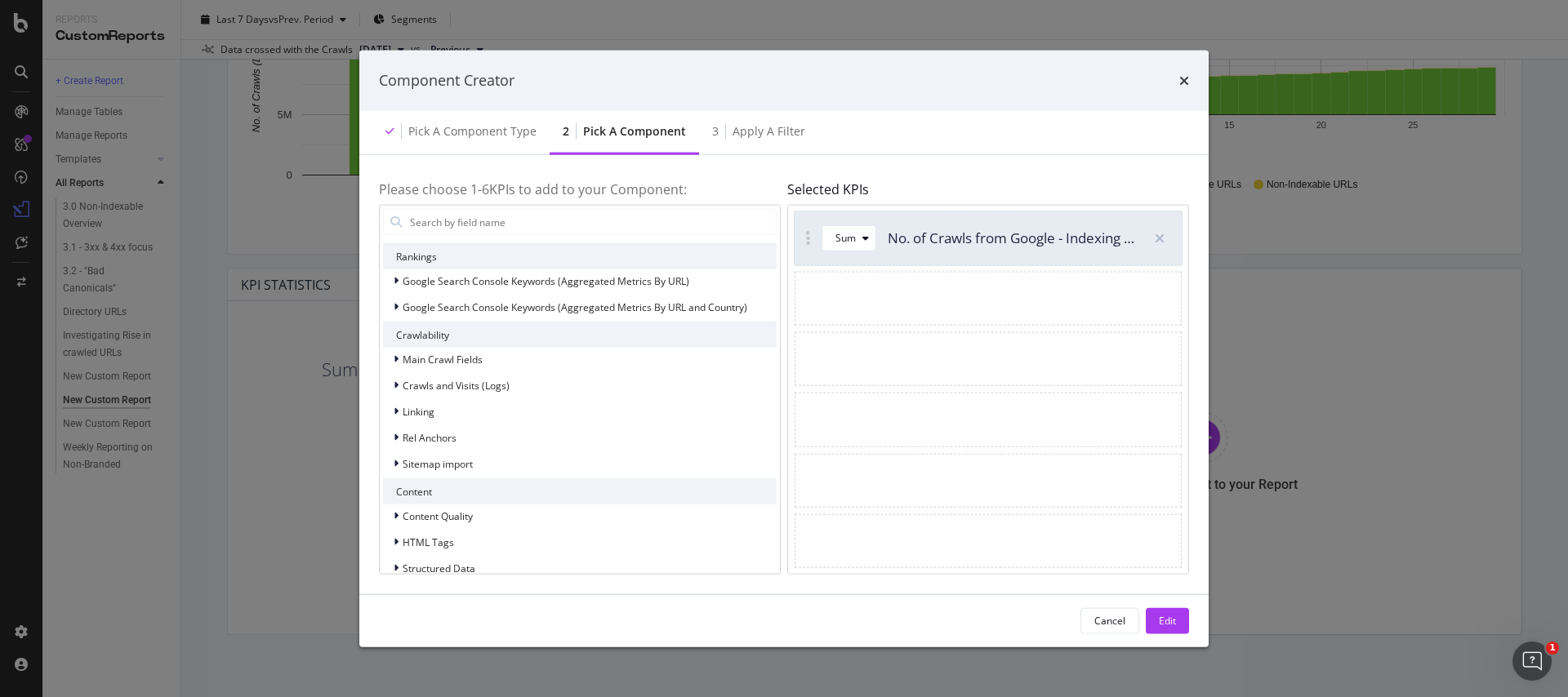
scroll to position [88, 0]
click at [482, 388] on span "Crawls and Visits (Logs)" at bounding box center [456, 383] width 107 height 14
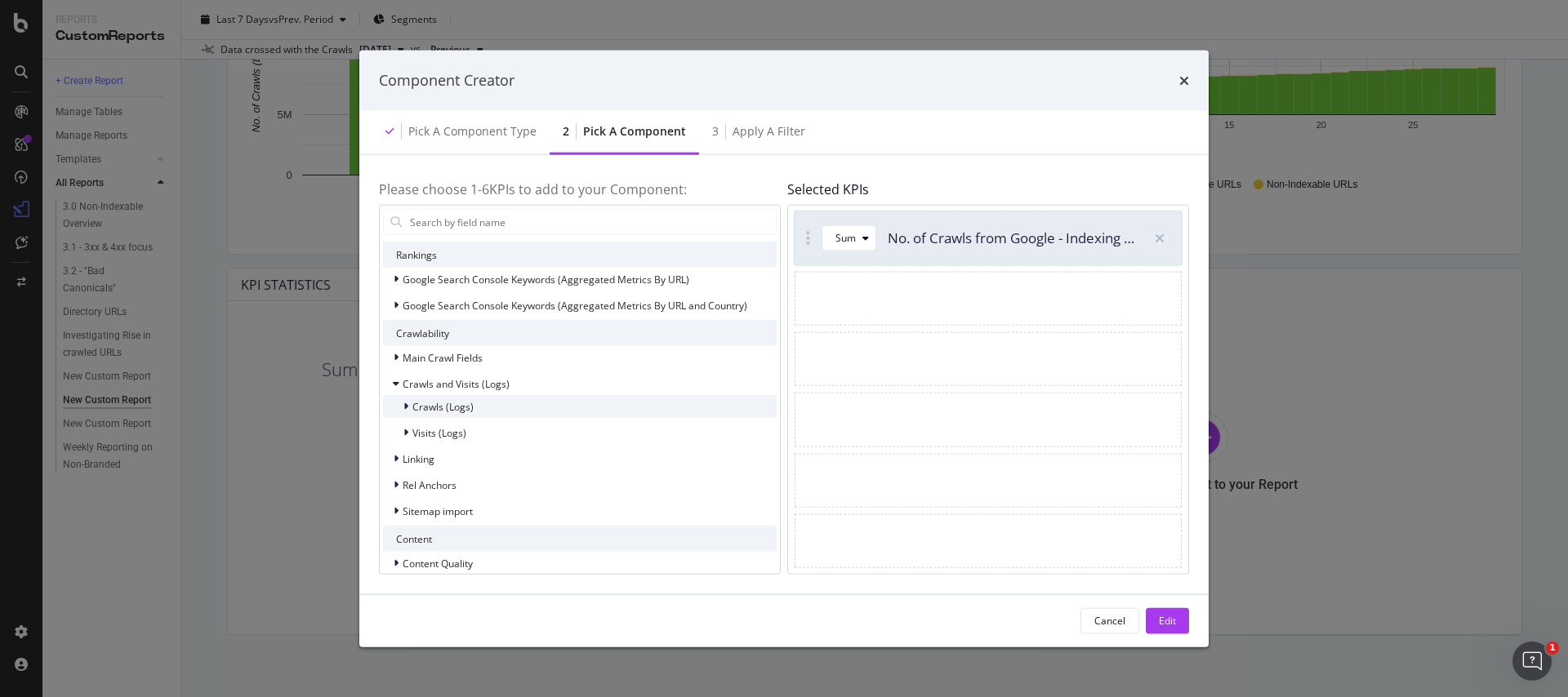
click at [480, 409] on div "Crawls (Logs)" at bounding box center [579, 406] width 393 height 23
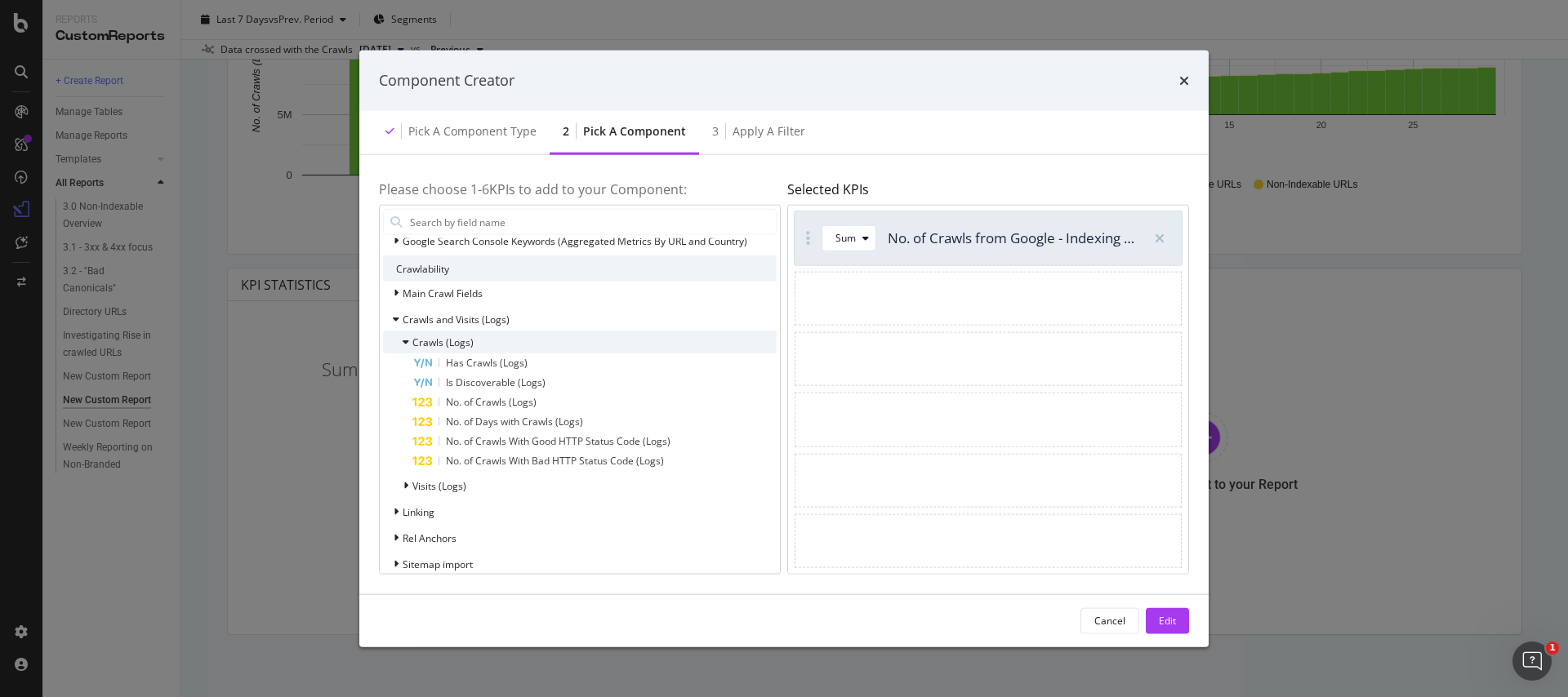
scroll to position [159, 0]
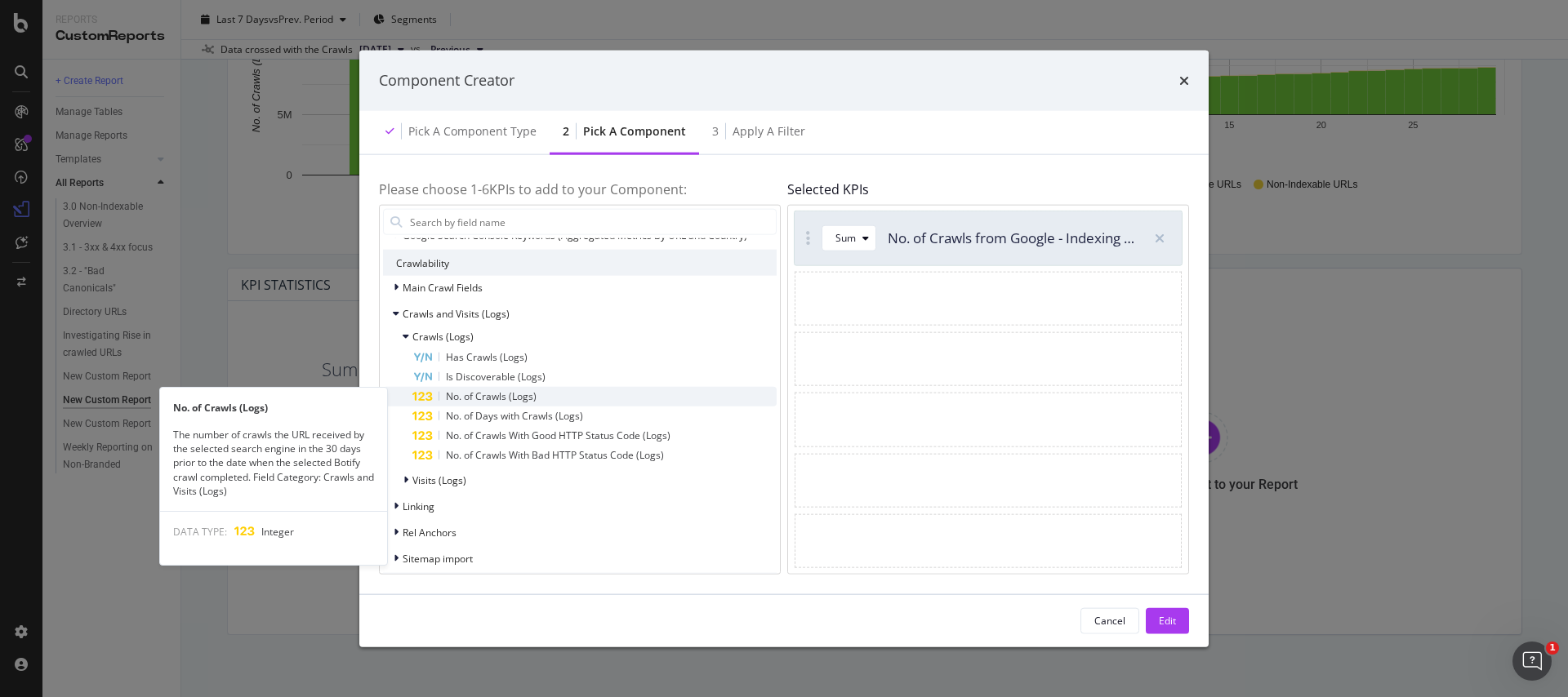
click at [475, 396] on span "No. of Crawls (Logs)" at bounding box center [491, 396] width 91 height 14
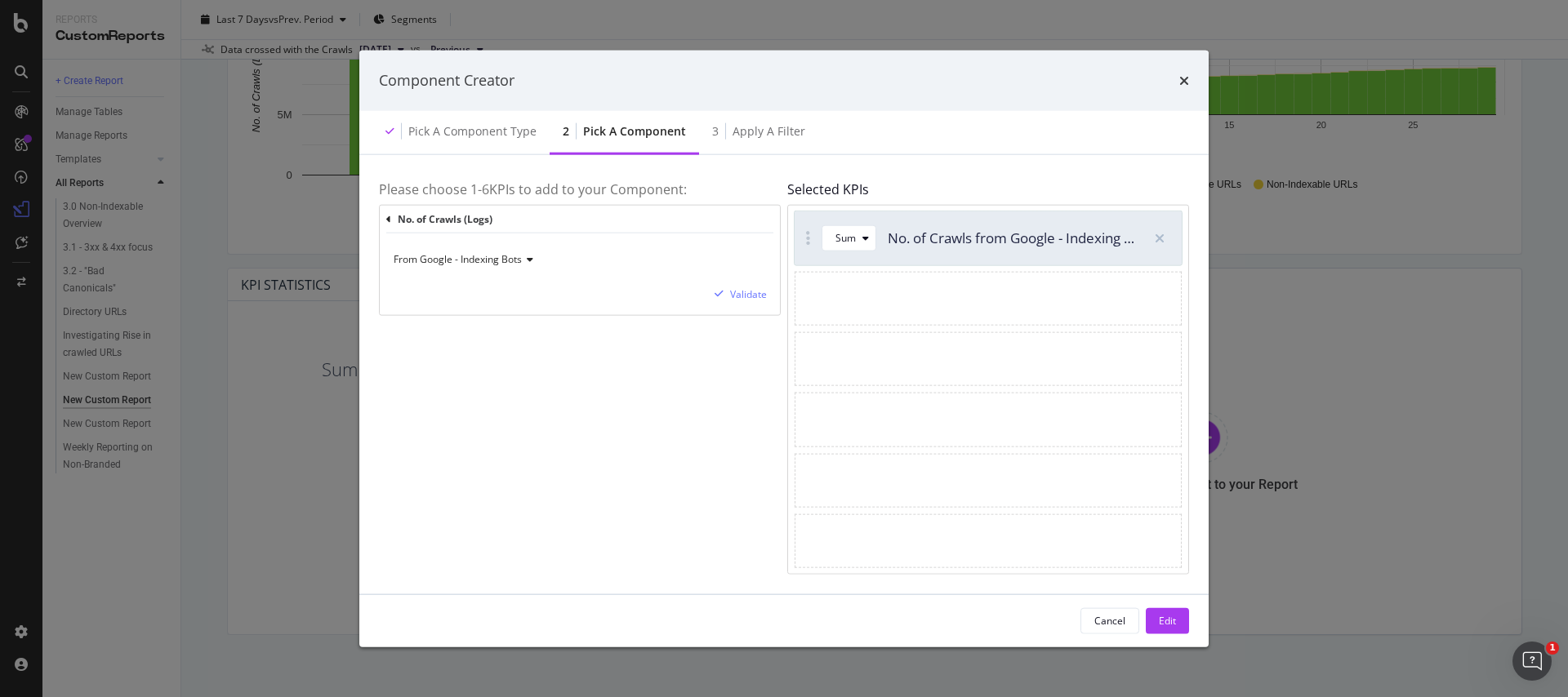
click at [485, 258] on span "From Google - Indexing Bots" at bounding box center [457, 259] width 128 height 14
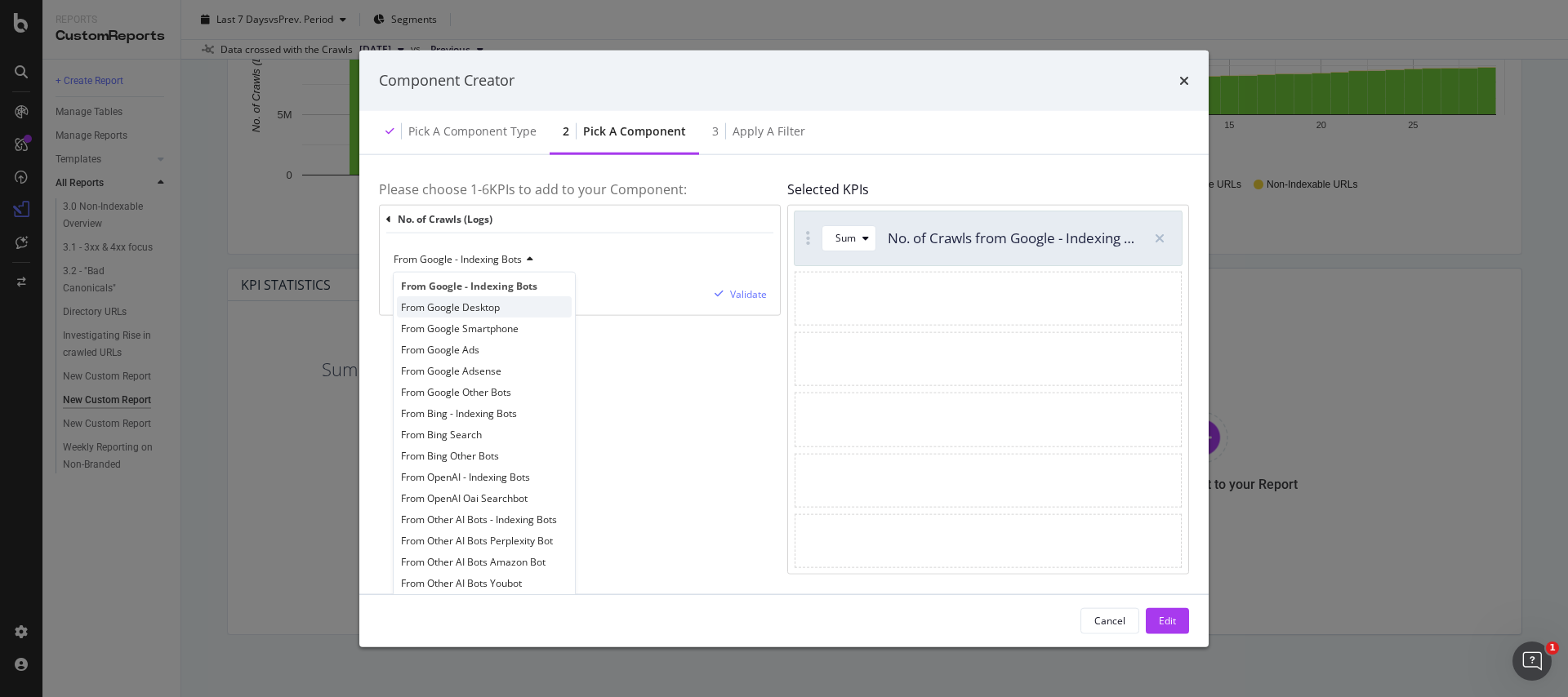
scroll to position [13, 0]
click at [514, 305] on div "From Google Desktop" at bounding box center [484, 300] width 175 height 21
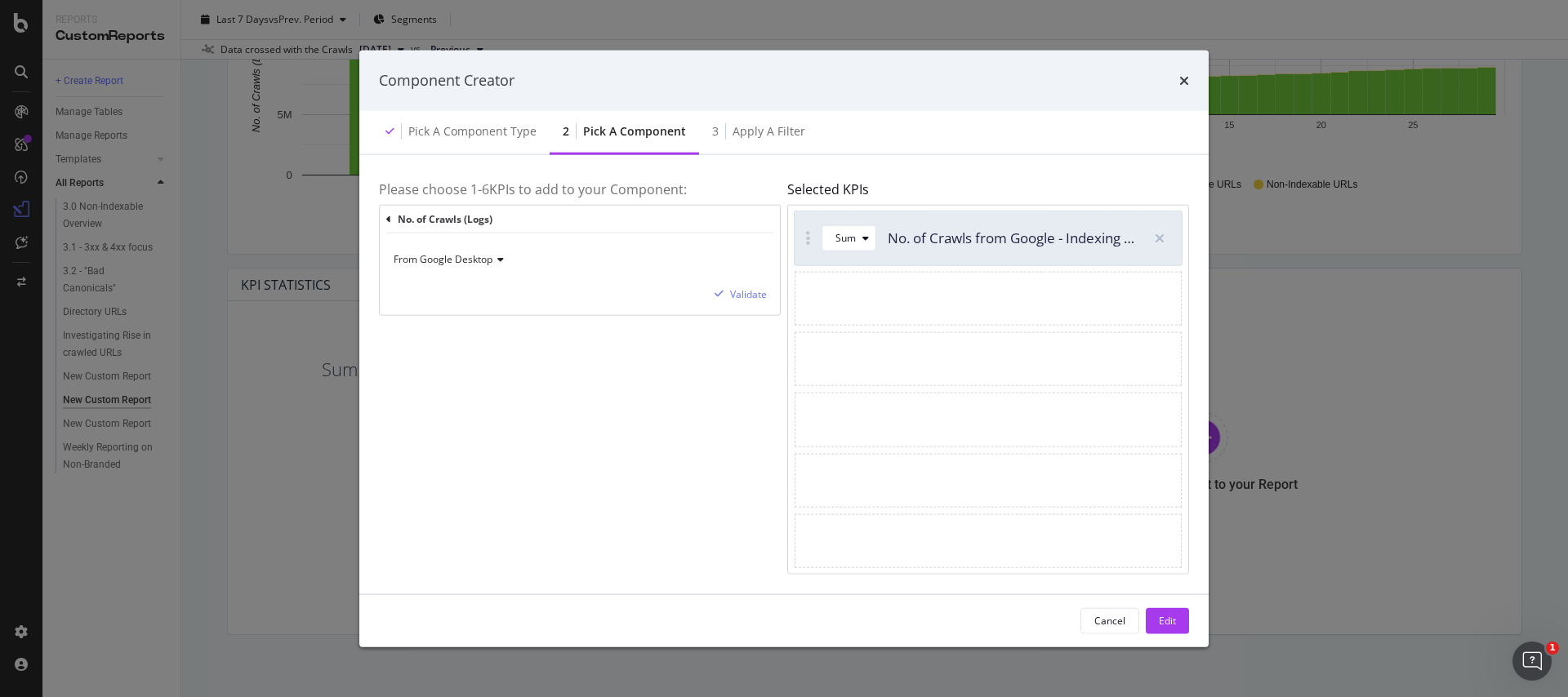
click at [662, 395] on div "Please choose 1- 6 KPIs to add to your Component: No. of Crawls (Logs) From Goo…" at bounding box center [580, 373] width 402 height 400
click at [742, 288] on div "Validate" at bounding box center [748, 294] width 37 height 14
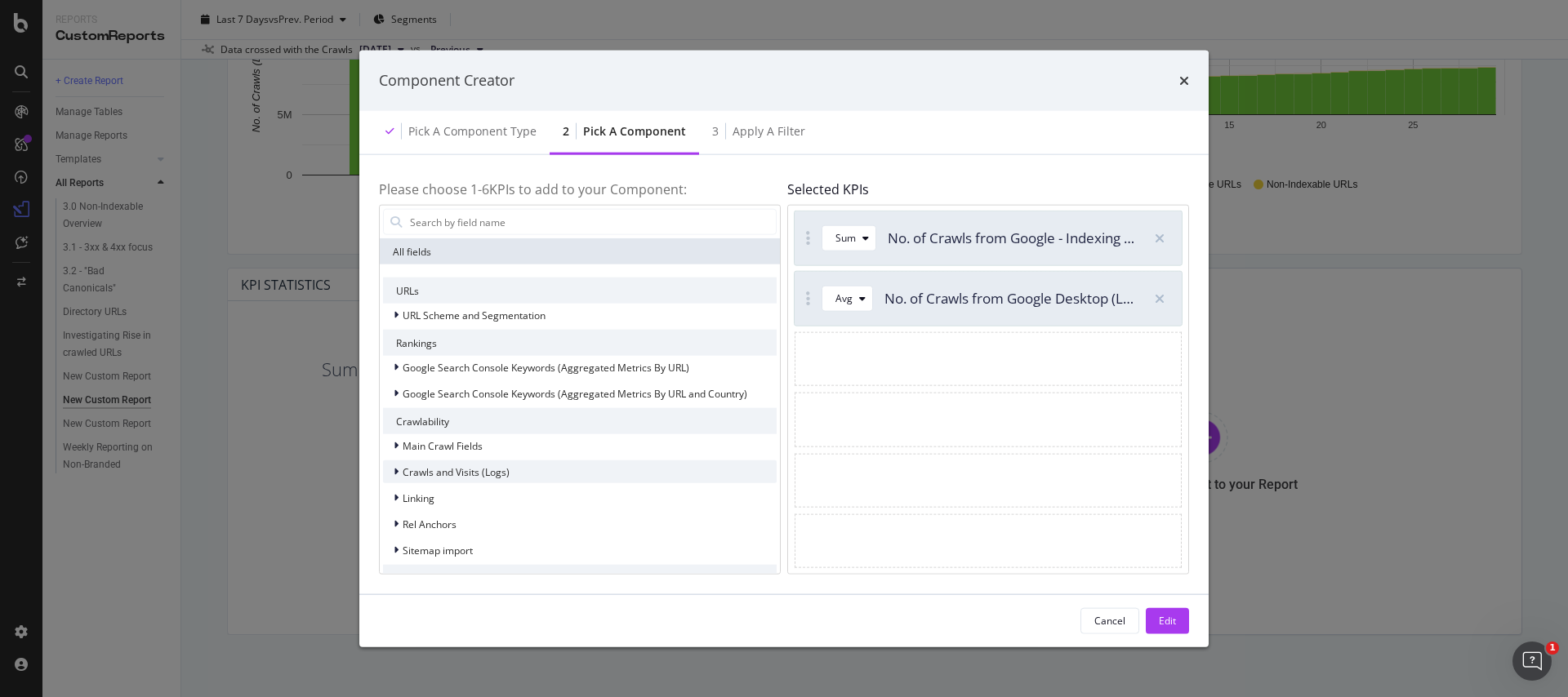
click at [497, 473] on span "Crawls and Visits (Logs)" at bounding box center [456, 471] width 107 height 14
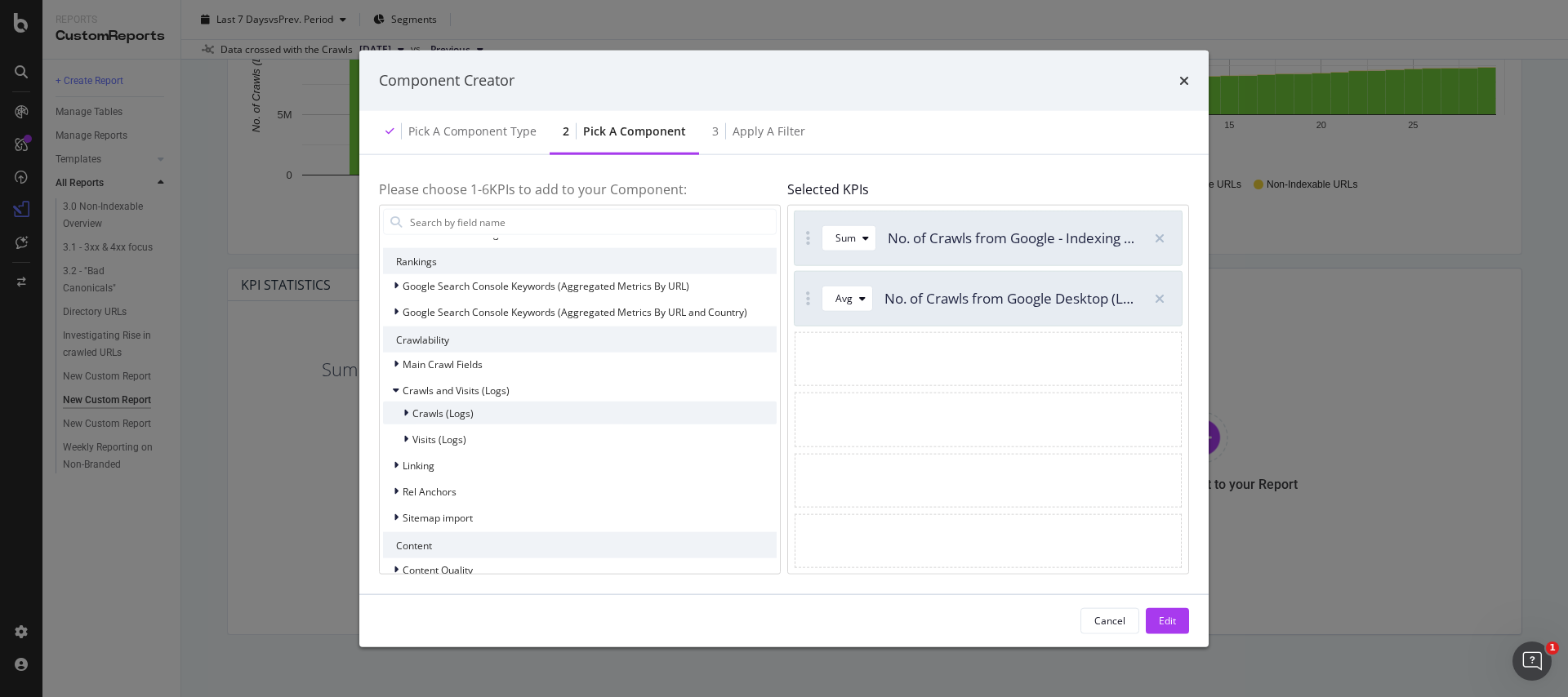
scroll to position [88, 0]
click at [429, 411] on span "Crawls (Logs)" at bounding box center [442, 406] width 61 height 14
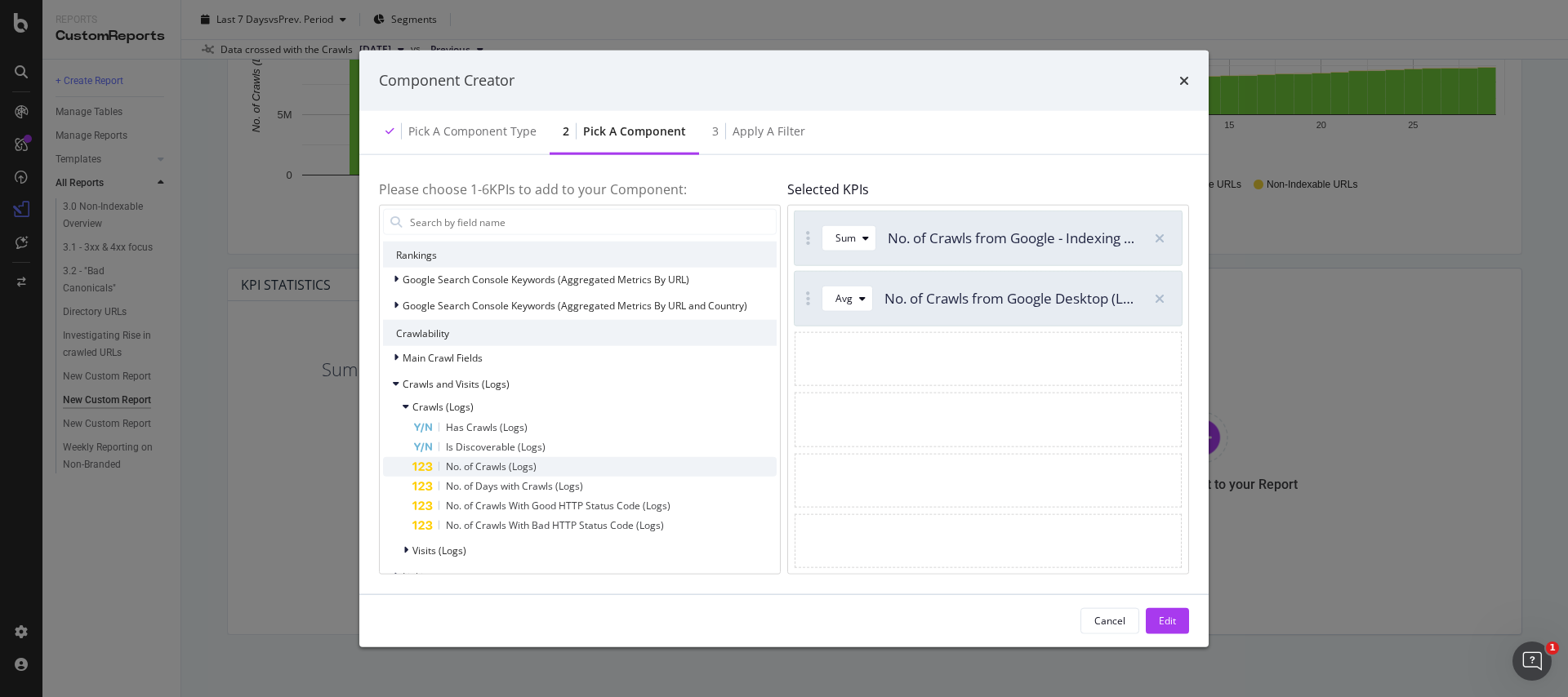
click at [450, 471] on span "No. of Crawls (Logs)" at bounding box center [491, 466] width 91 height 14
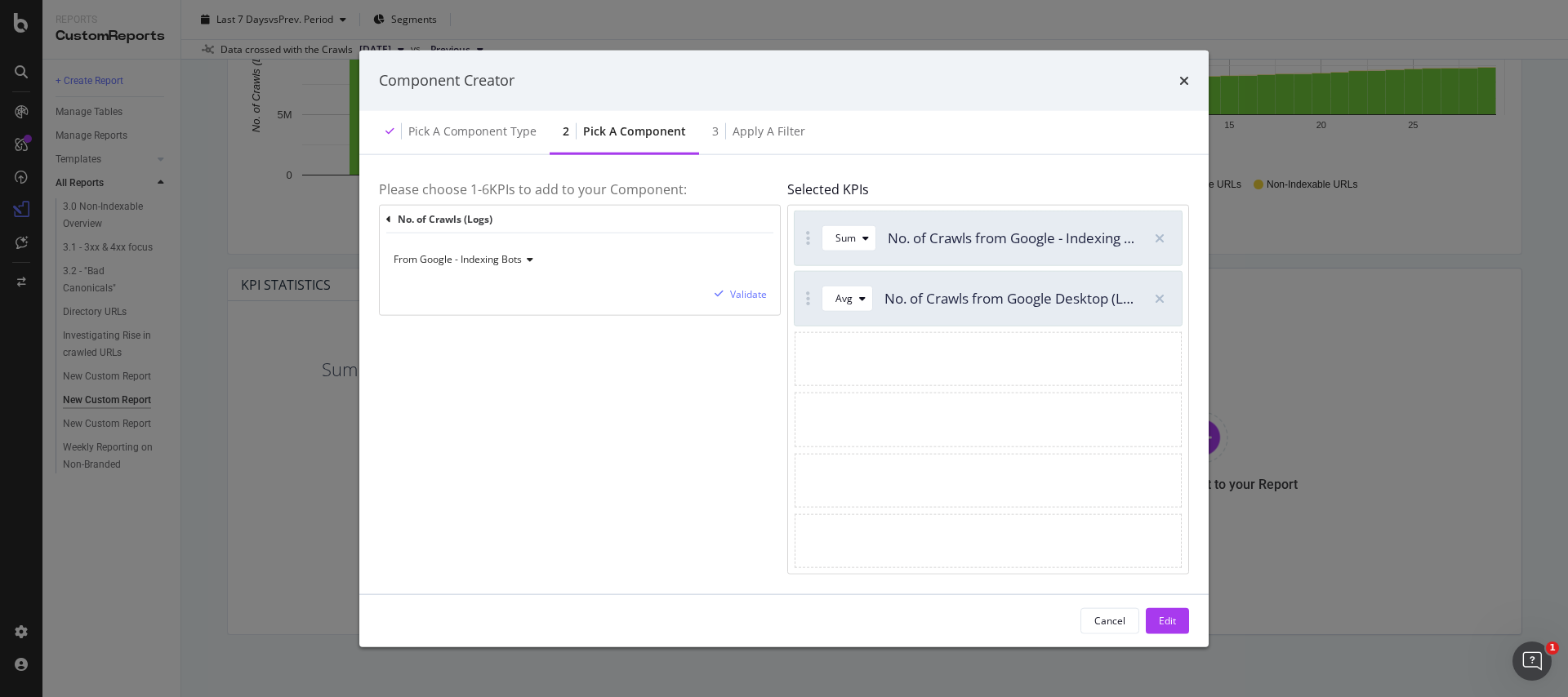
click at [484, 257] on span "From Google - Indexing Bots" at bounding box center [457, 259] width 128 height 14
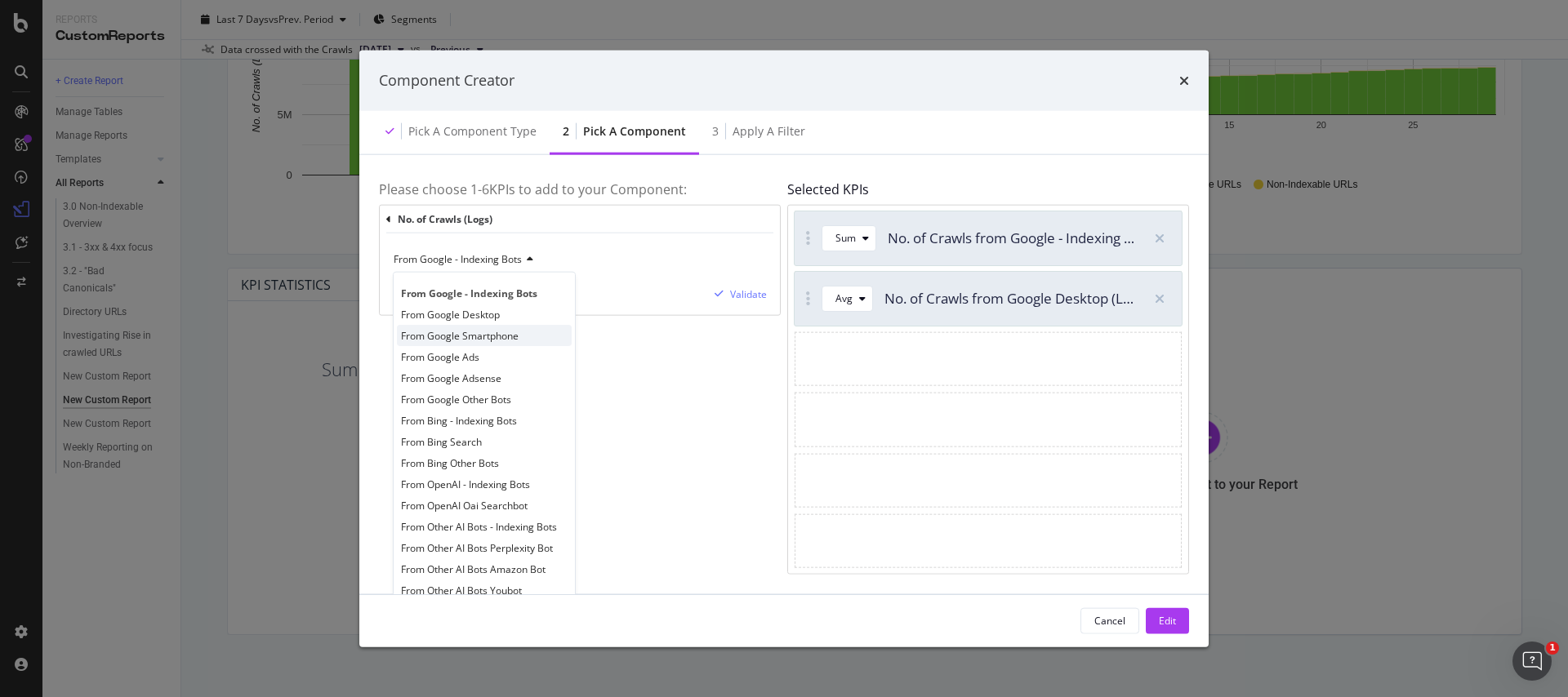
click at [490, 342] on span "From Google Smartphone" at bounding box center [460, 335] width 117 height 14
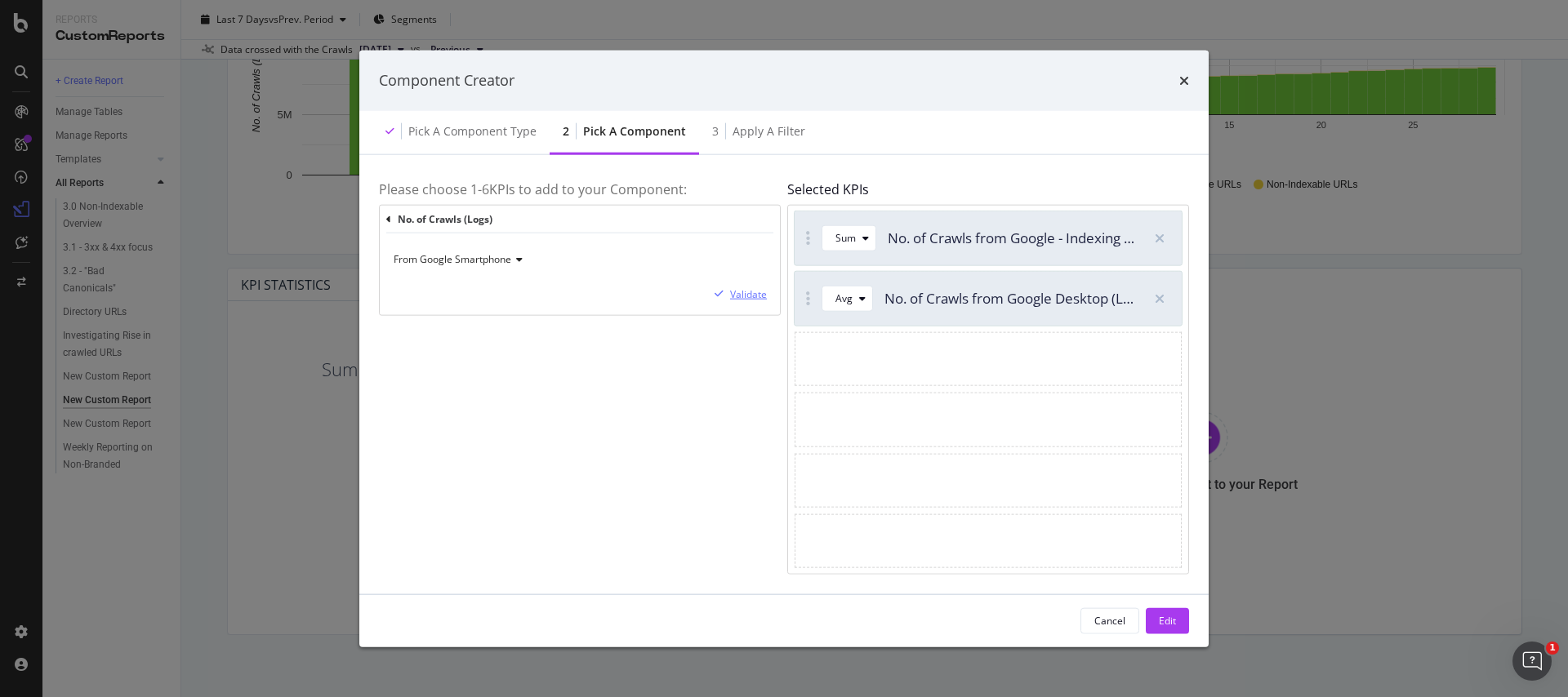
click at [730, 294] on div "Validate" at bounding box center [748, 294] width 37 height 14
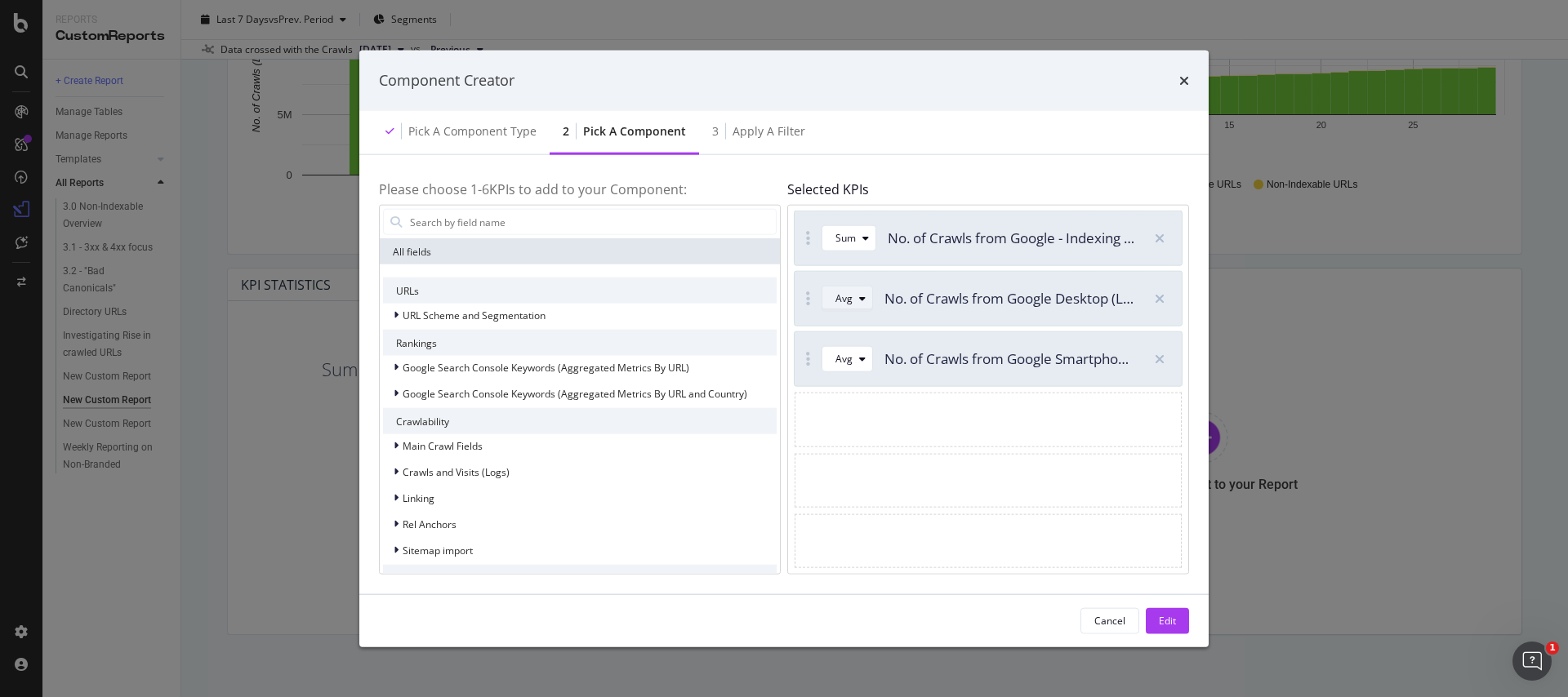
click at [846, 289] on div "Avg" at bounding box center [854, 299] width 37 height 23
click at [841, 354] on div "Sum" at bounding box center [852, 353] width 20 height 14
click at [841, 354] on div "Avg" at bounding box center [844, 359] width 17 height 10
click at [840, 407] on div "Sum" at bounding box center [852, 414] width 46 height 20
click at [1172, 621] on div "Edit" at bounding box center [1167, 621] width 17 height 14
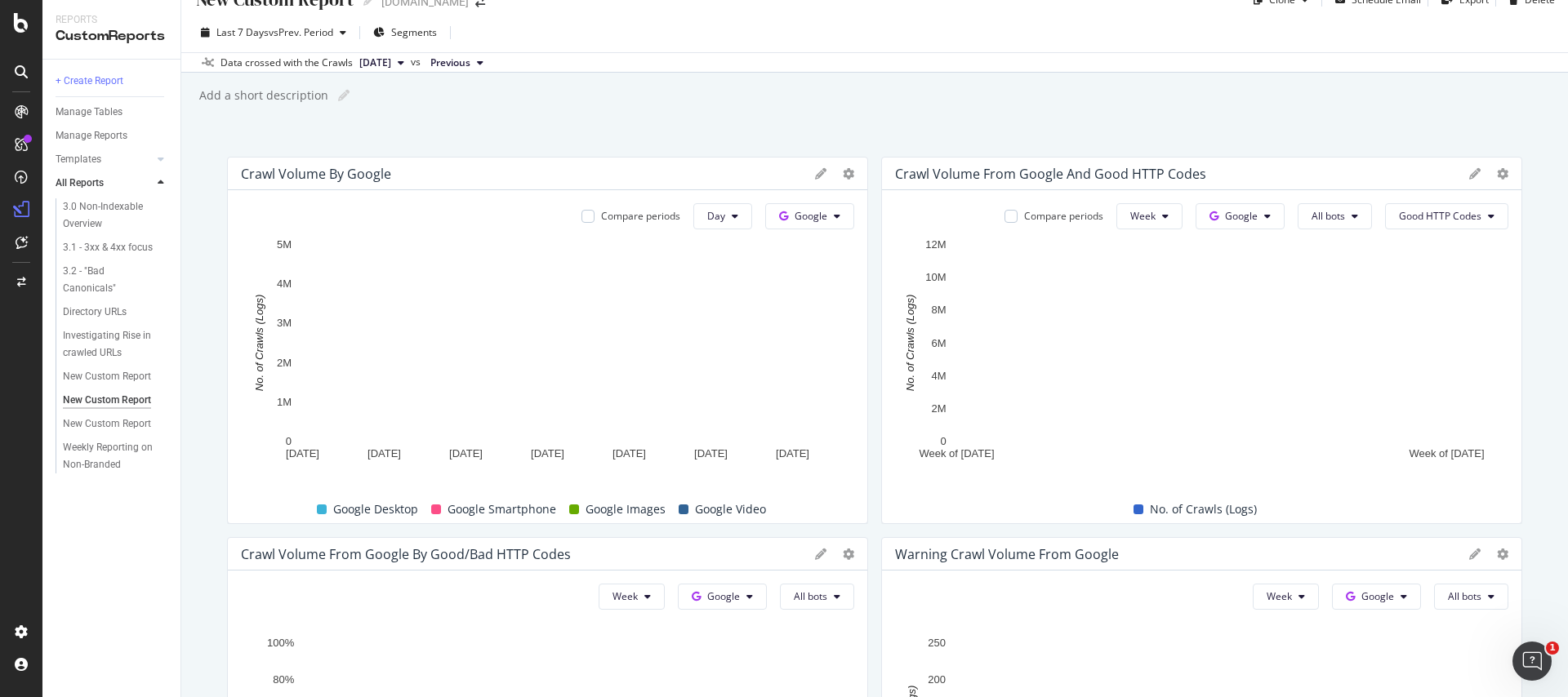
scroll to position [0, 0]
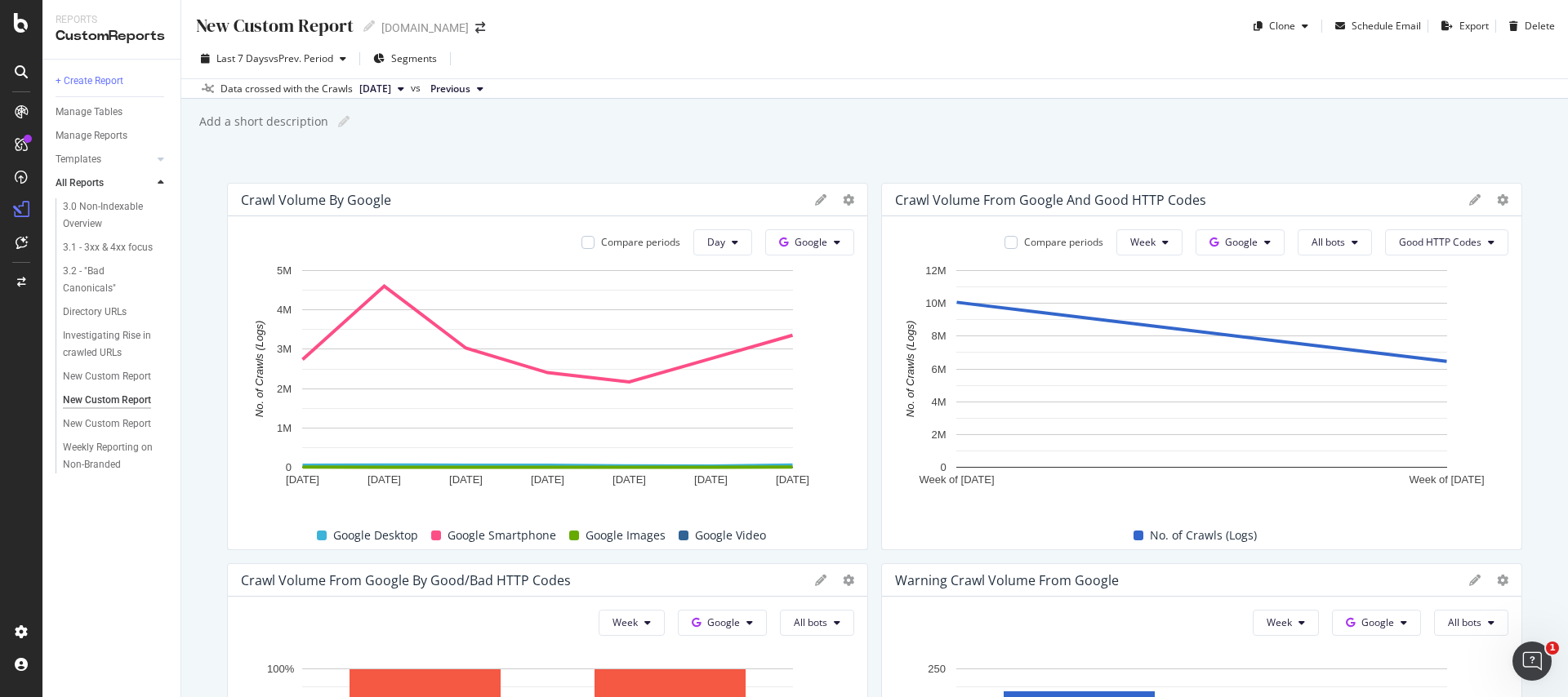
click at [425, 170] on div "New Custom Report New Custom Report slideshare.net Clone Schedule Email Export …" at bounding box center [874, 348] width 1386 height 697
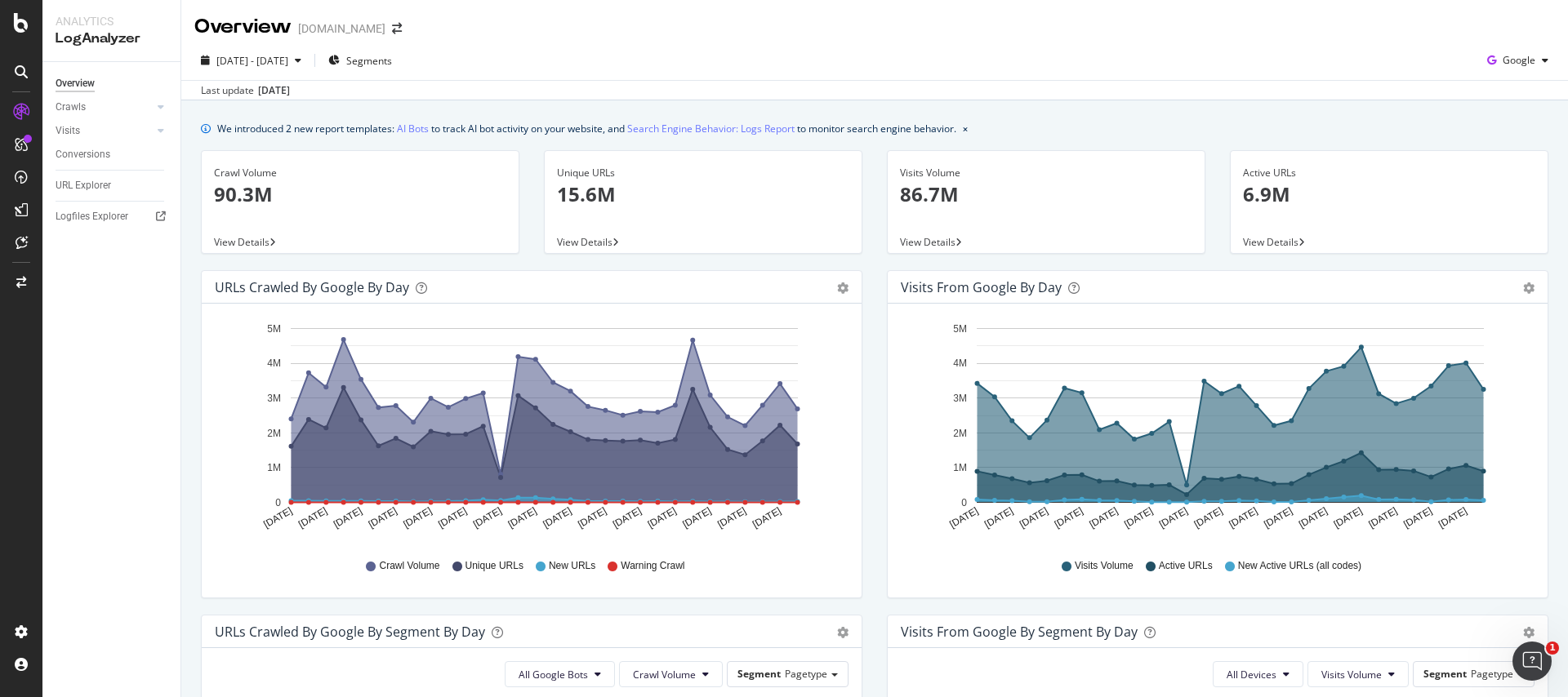
click at [269, 243] on span "View Details" at bounding box center [245, 242] width 62 height 14
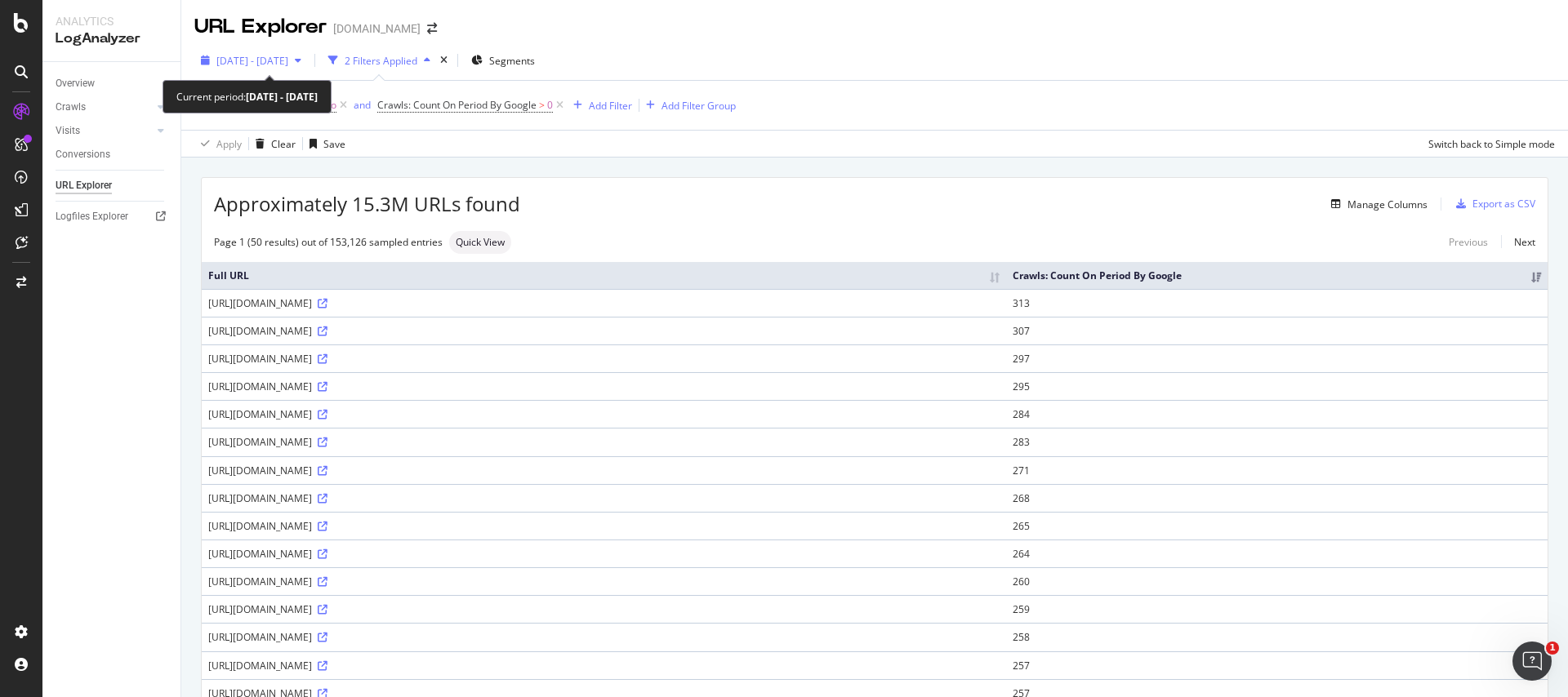
click at [289, 63] on span "2025 Aug. 6th - Sep. 4th" at bounding box center [253, 60] width 72 height 14
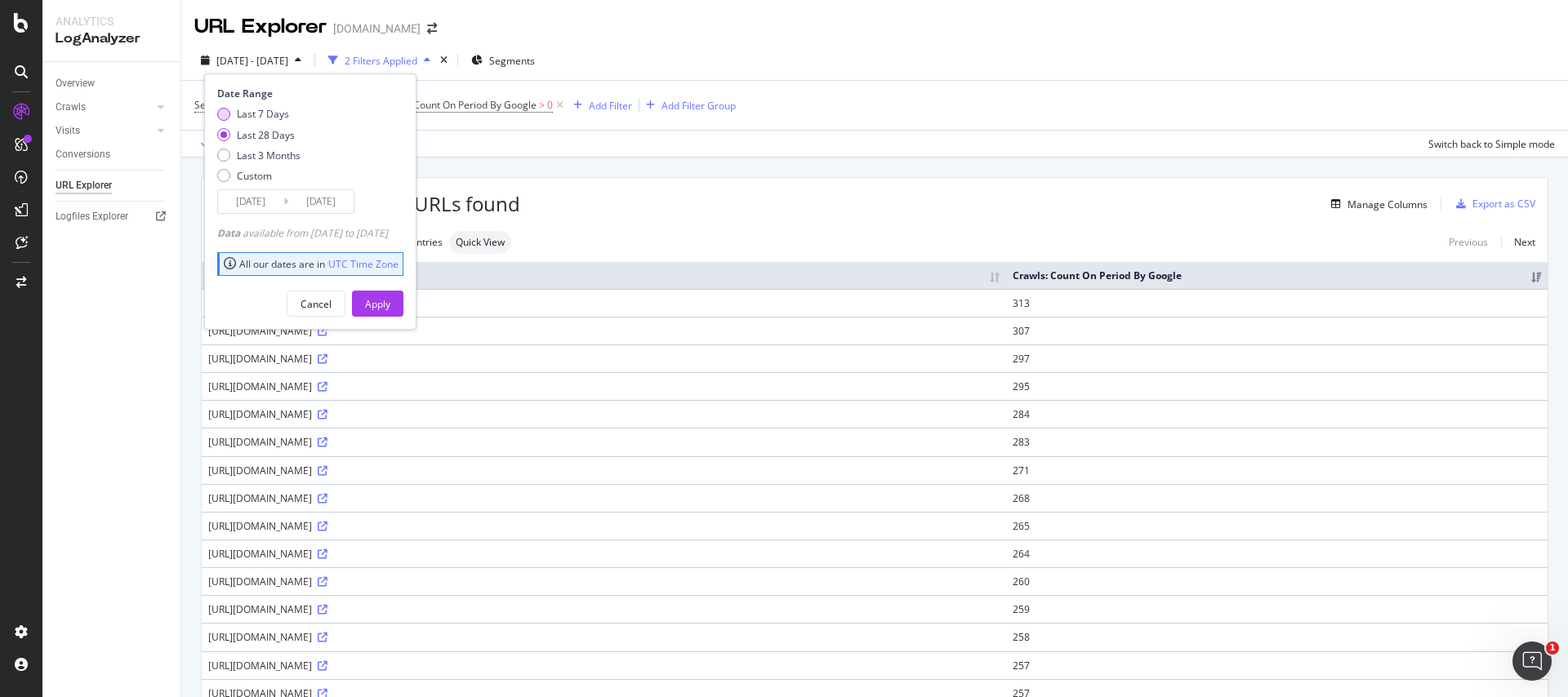
click at [242, 121] on div "Last 7 Days" at bounding box center [263, 113] width 52 height 14
type input "[DATE]"
click at [390, 295] on div "Apply" at bounding box center [378, 303] width 25 height 24
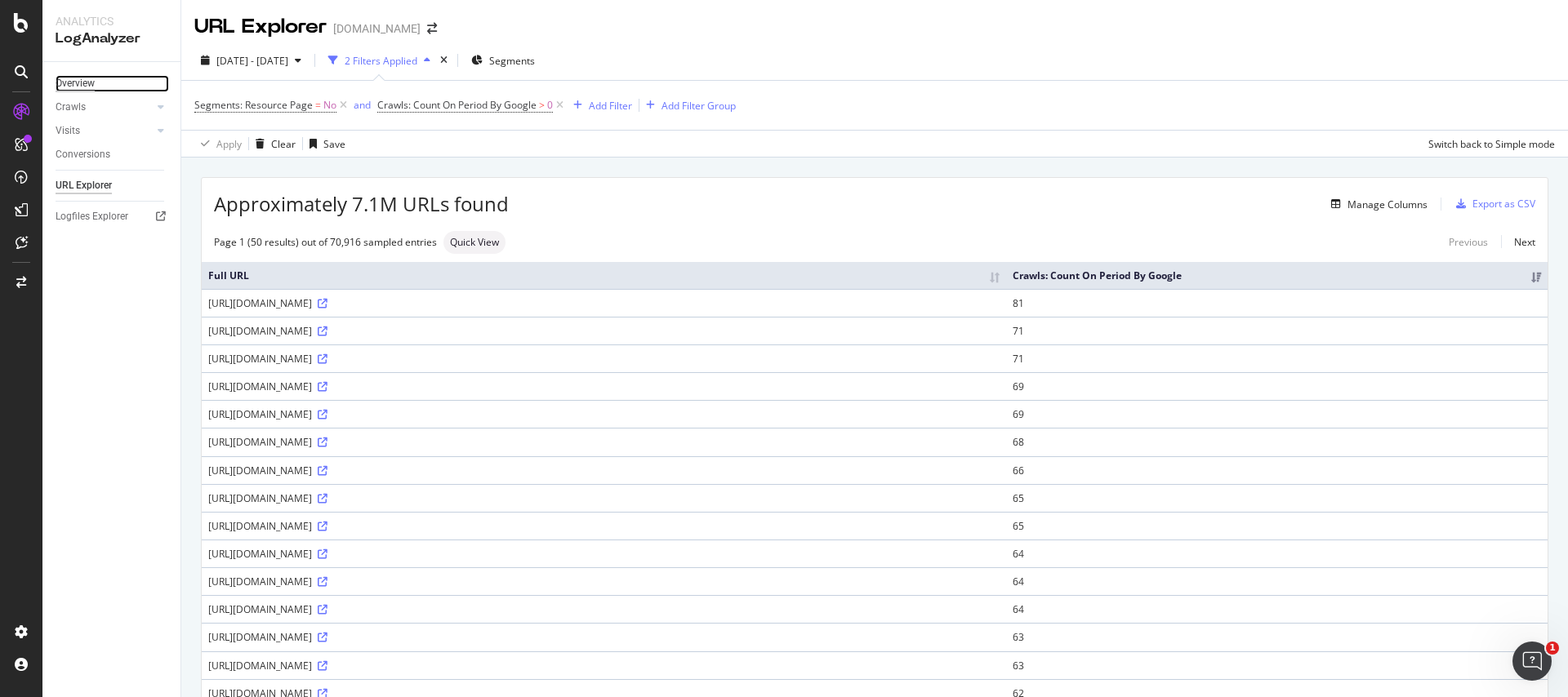
click at [72, 75] on div "Overview" at bounding box center [75, 84] width 39 height 17
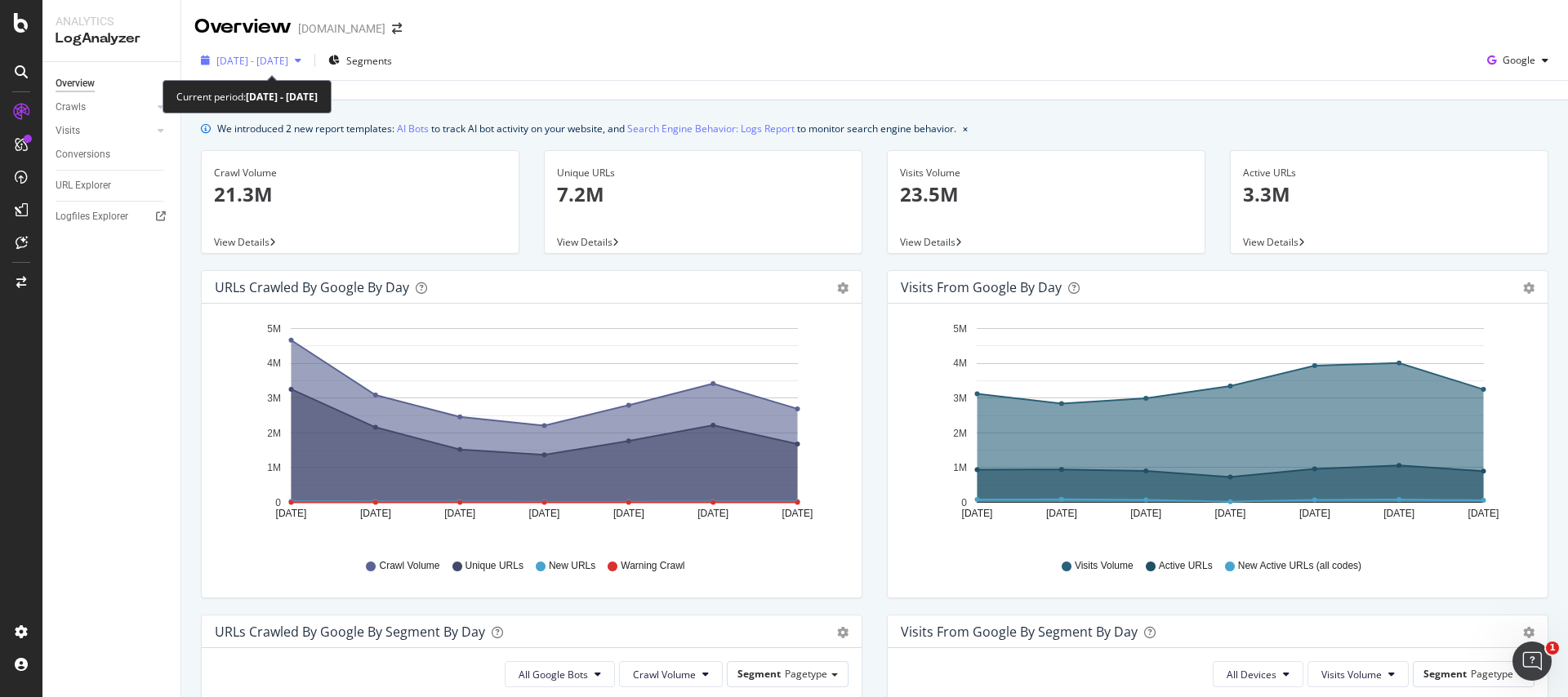
click at [289, 54] on span "[DATE] - [DATE]" at bounding box center [253, 60] width 72 height 14
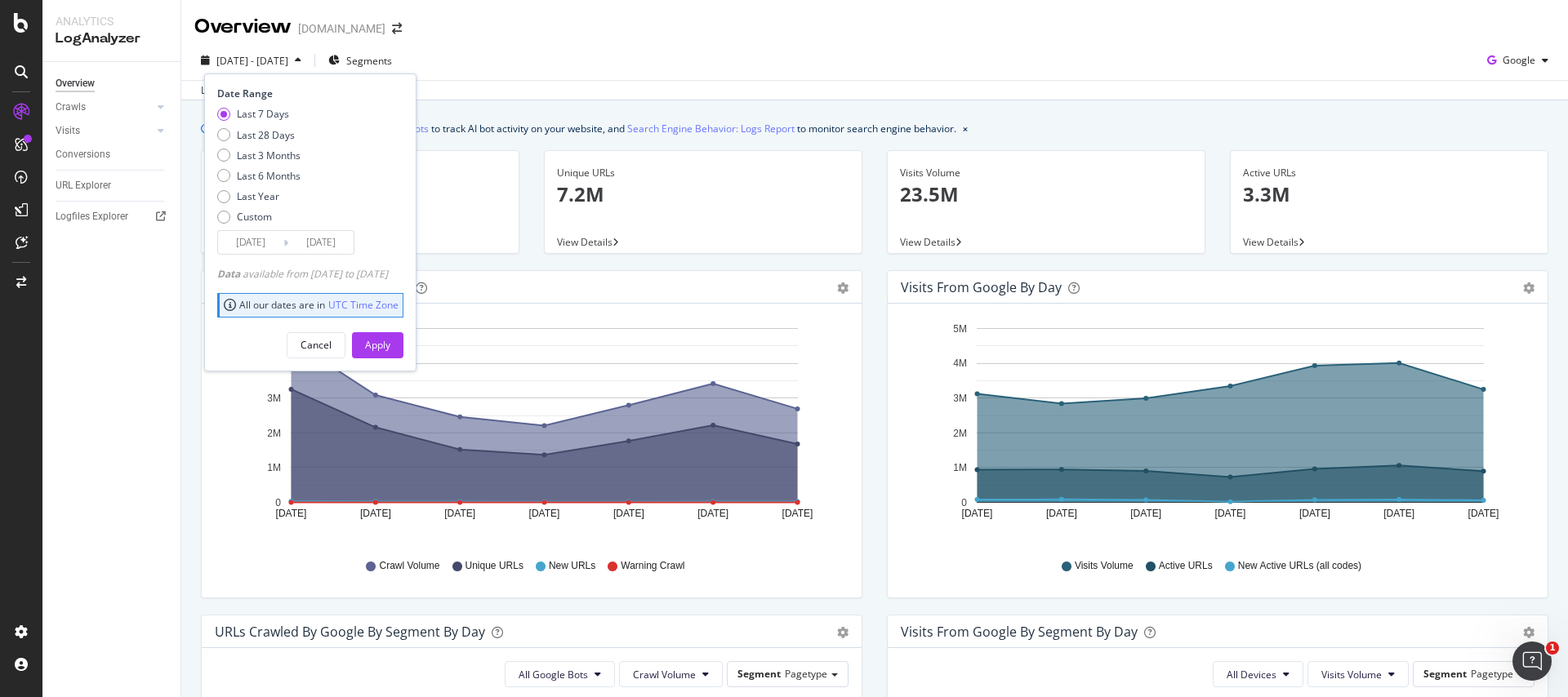
click at [166, 65] on div "Overview Crawls Daily Distribution Segments Distribution HTTP Codes Resources V…" at bounding box center [112, 379] width 138 height 635
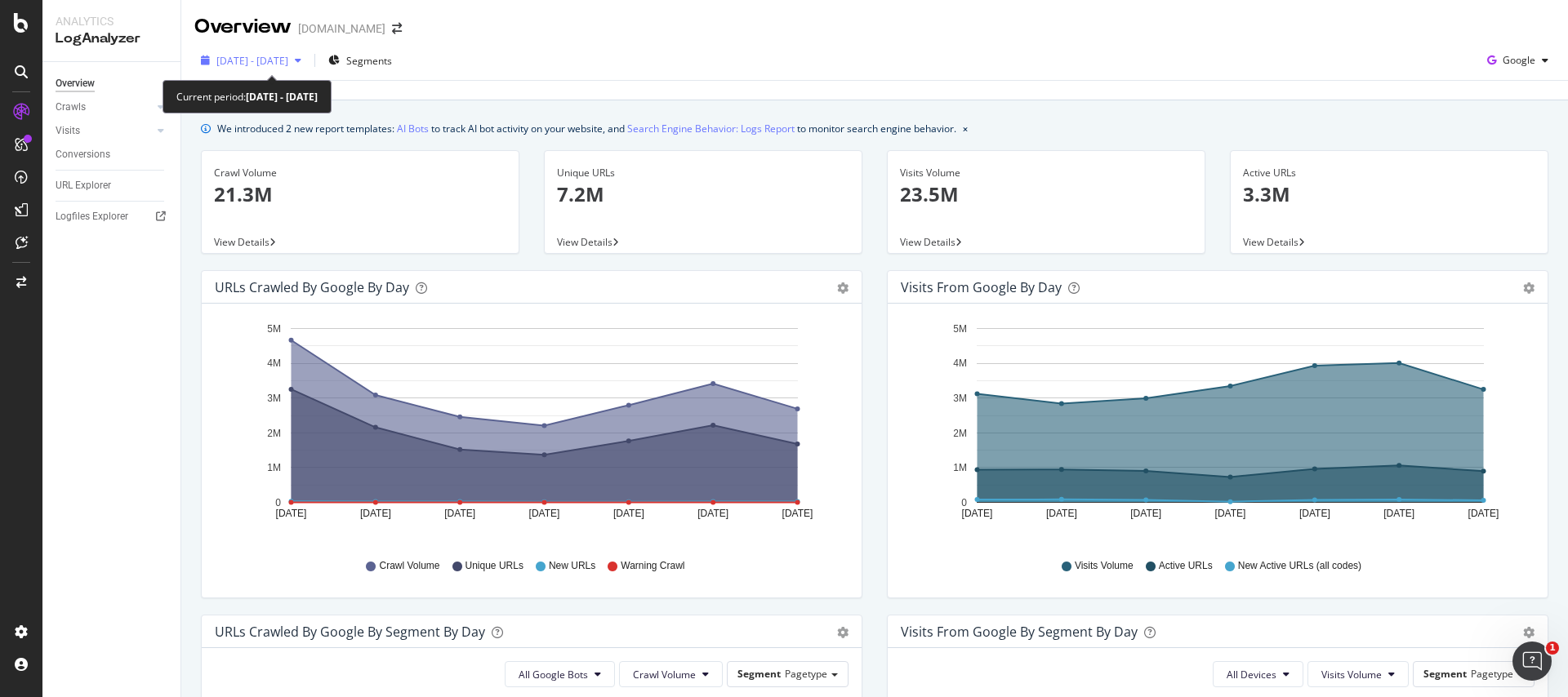
click at [308, 63] on div "button" at bounding box center [298, 60] width 19 height 10
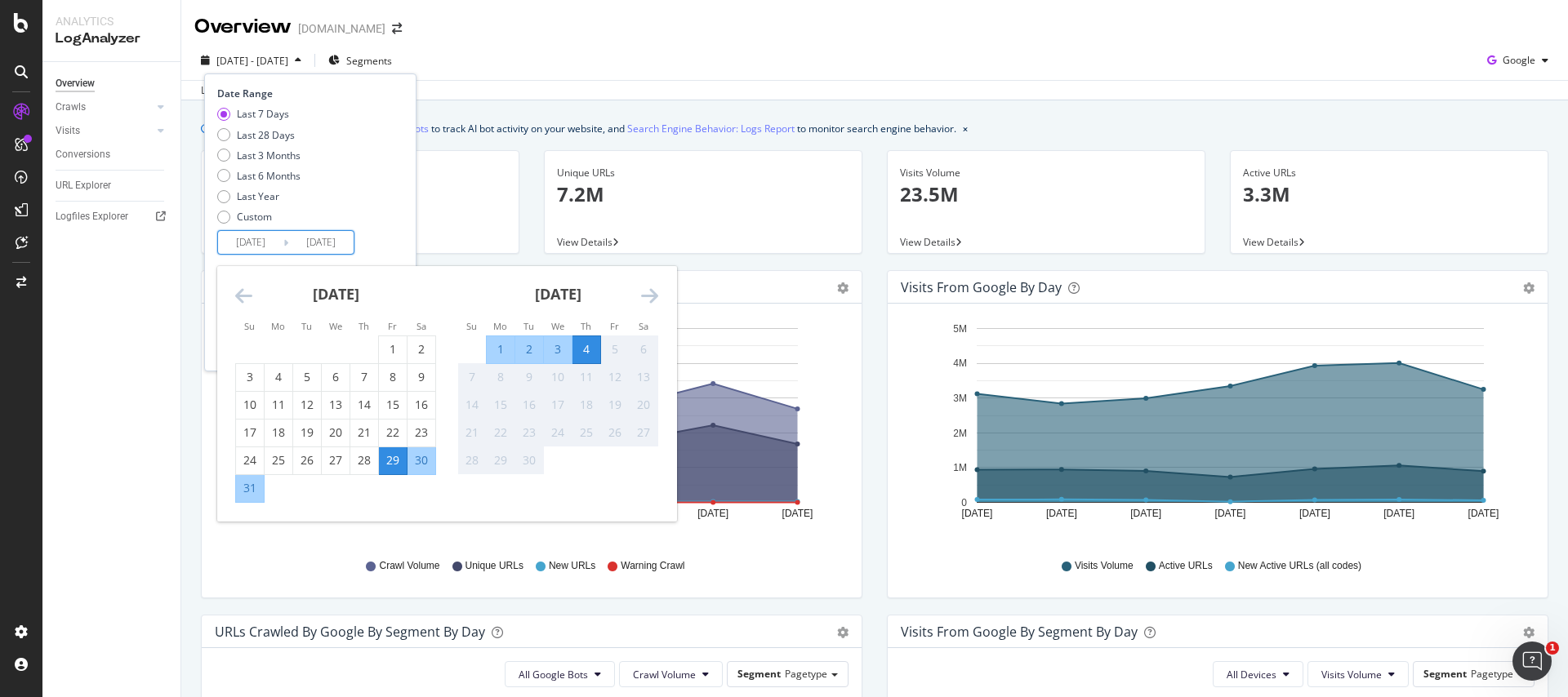
click at [300, 245] on input "[DATE]" at bounding box center [321, 242] width 65 height 23
click at [359, 469] on div "28" at bounding box center [363, 460] width 28 height 27
click at [398, 432] on div "22" at bounding box center [393, 432] width 28 height 16
type input "[DATE]"
click at [388, 456] on div "29" at bounding box center [393, 460] width 28 height 16
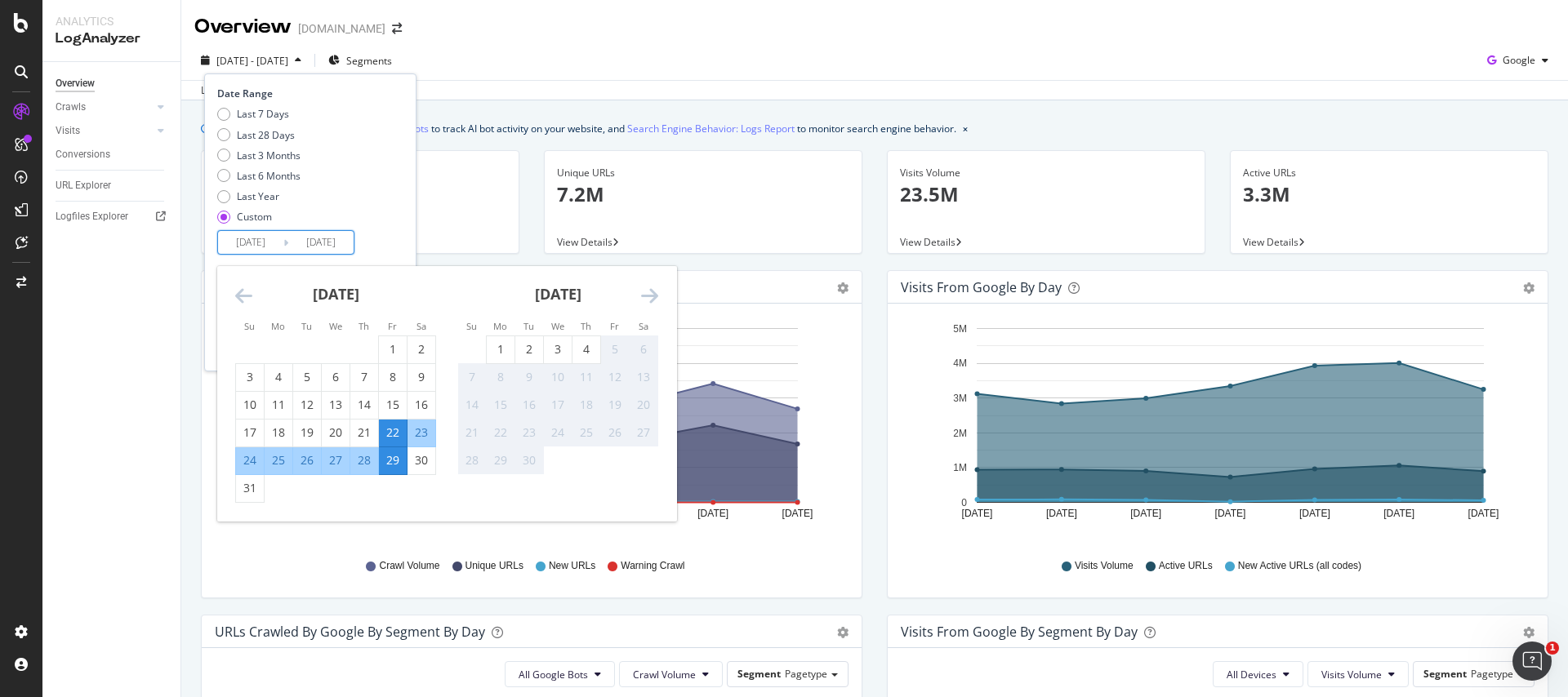
click at [310, 248] on input "[DATE]" at bounding box center [321, 242] width 65 height 23
click at [368, 467] on div "28" at bounding box center [363, 460] width 28 height 16
type input "[DATE]"
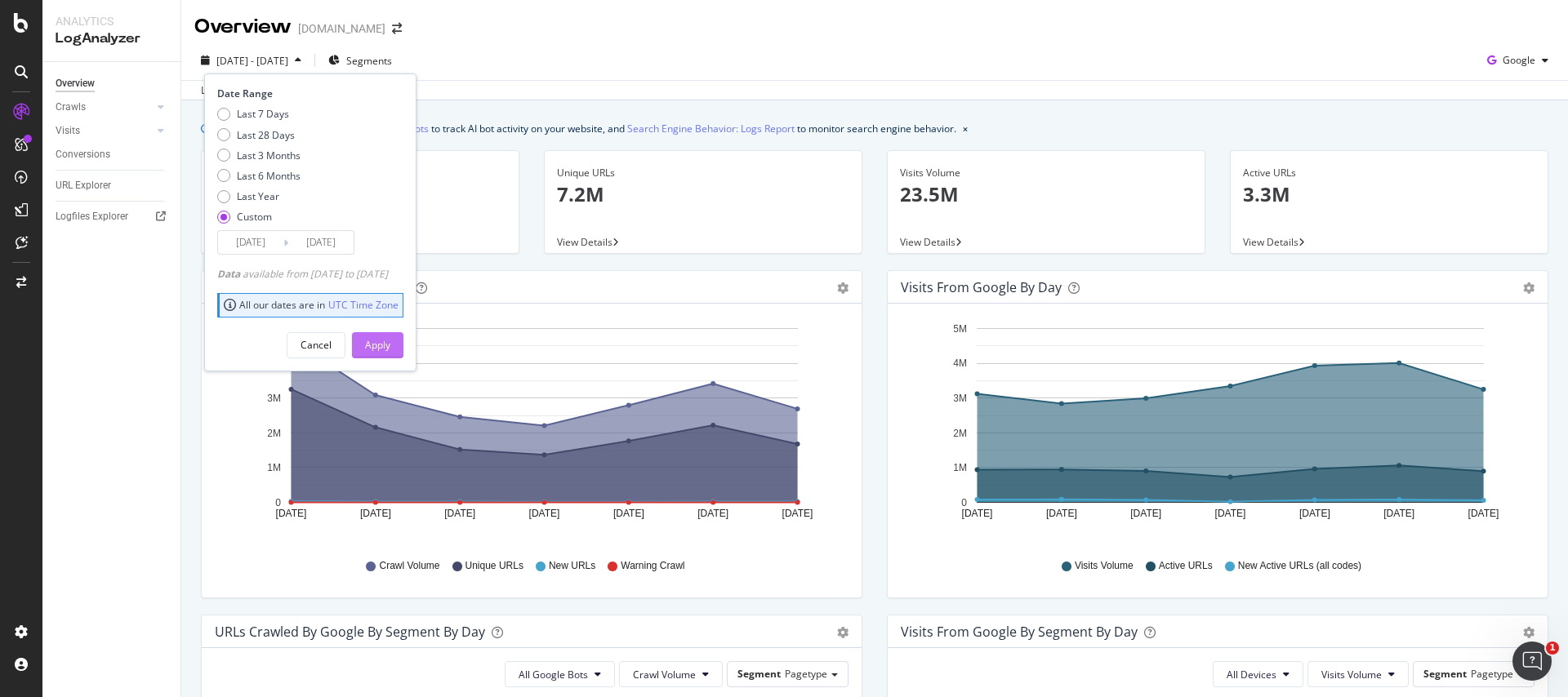
click at [390, 350] on div "Apply" at bounding box center [378, 345] width 25 height 14
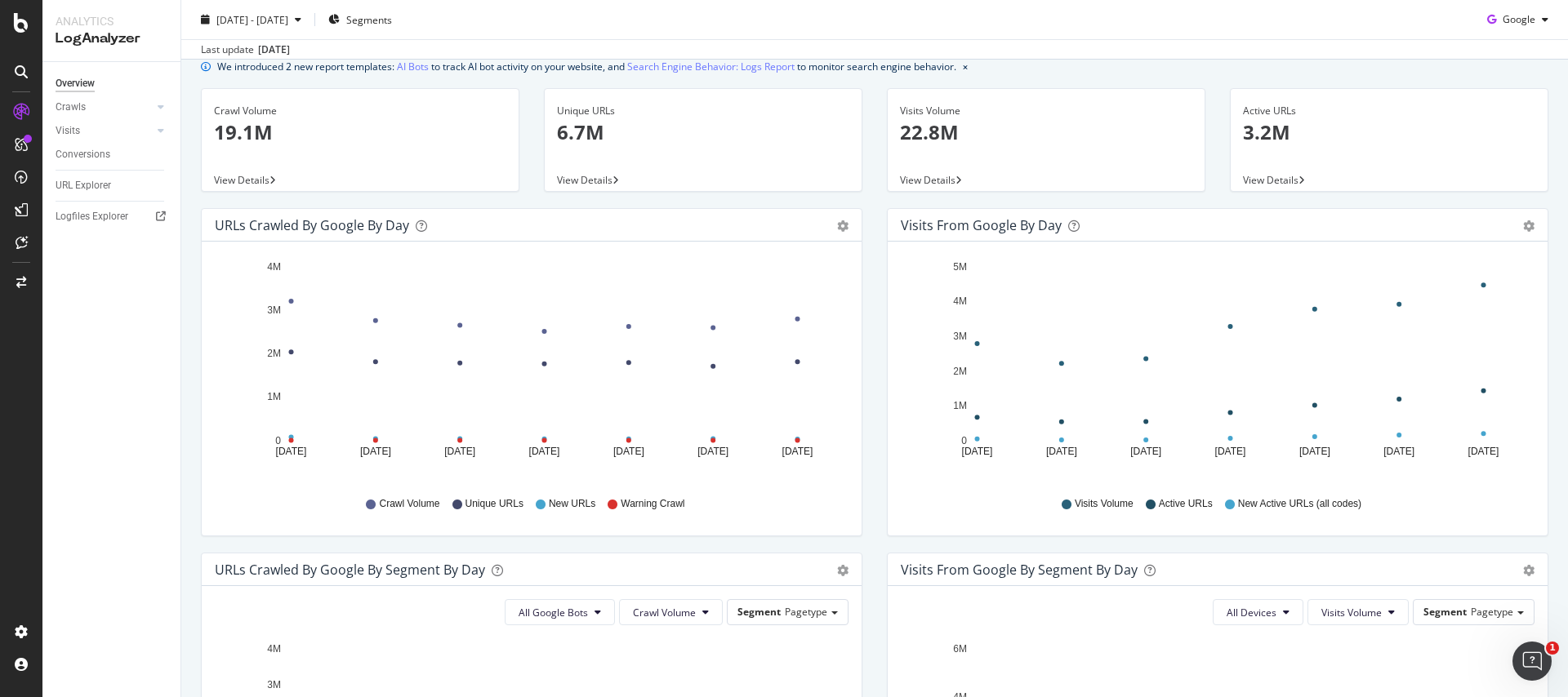
scroll to position [65, 0]
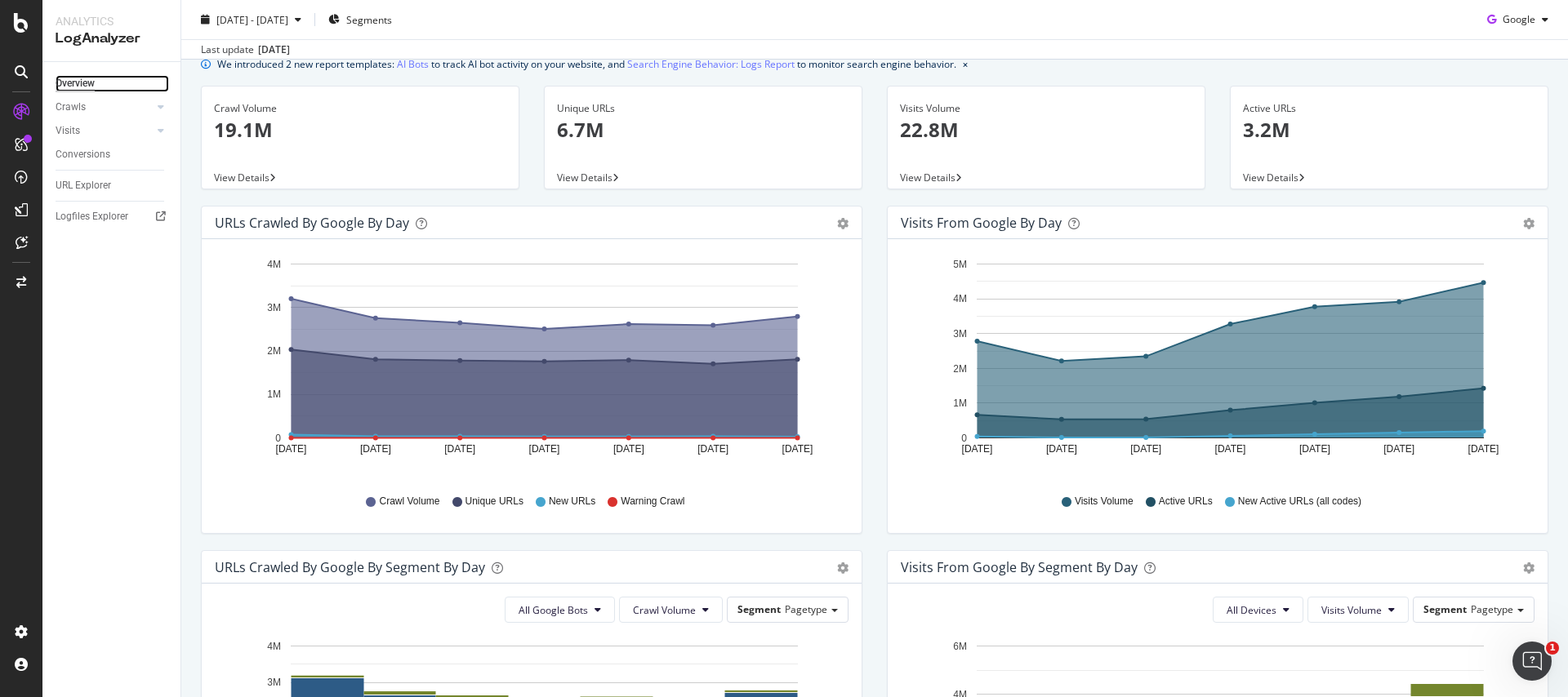
click at [144, 84] on link "Overview" at bounding box center [112, 84] width 113 height 17
click at [79, 101] on div "Crawls" at bounding box center [70, 107] width 30 height 17
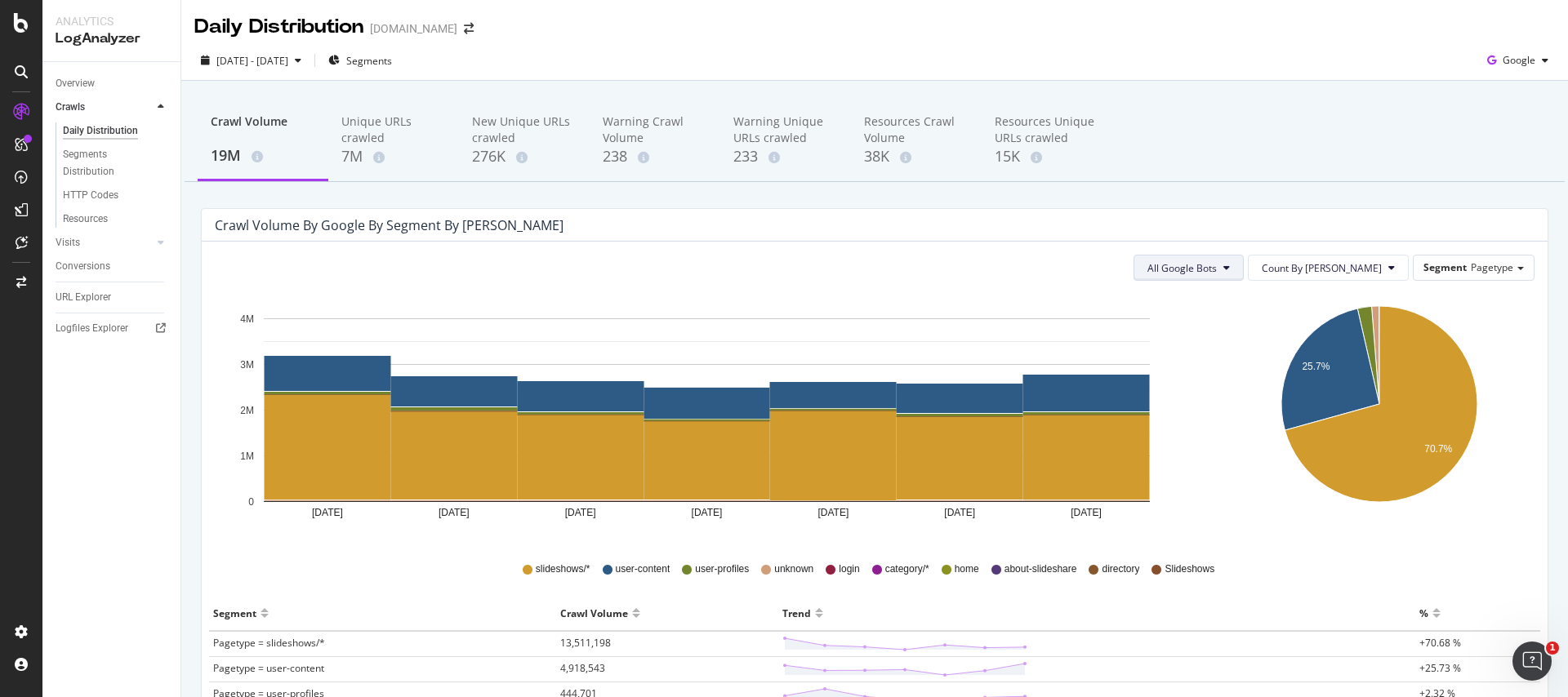
click at [1216, 264] on span "All Google Bots" at bounding box center [1181, 268] width 70 height 14
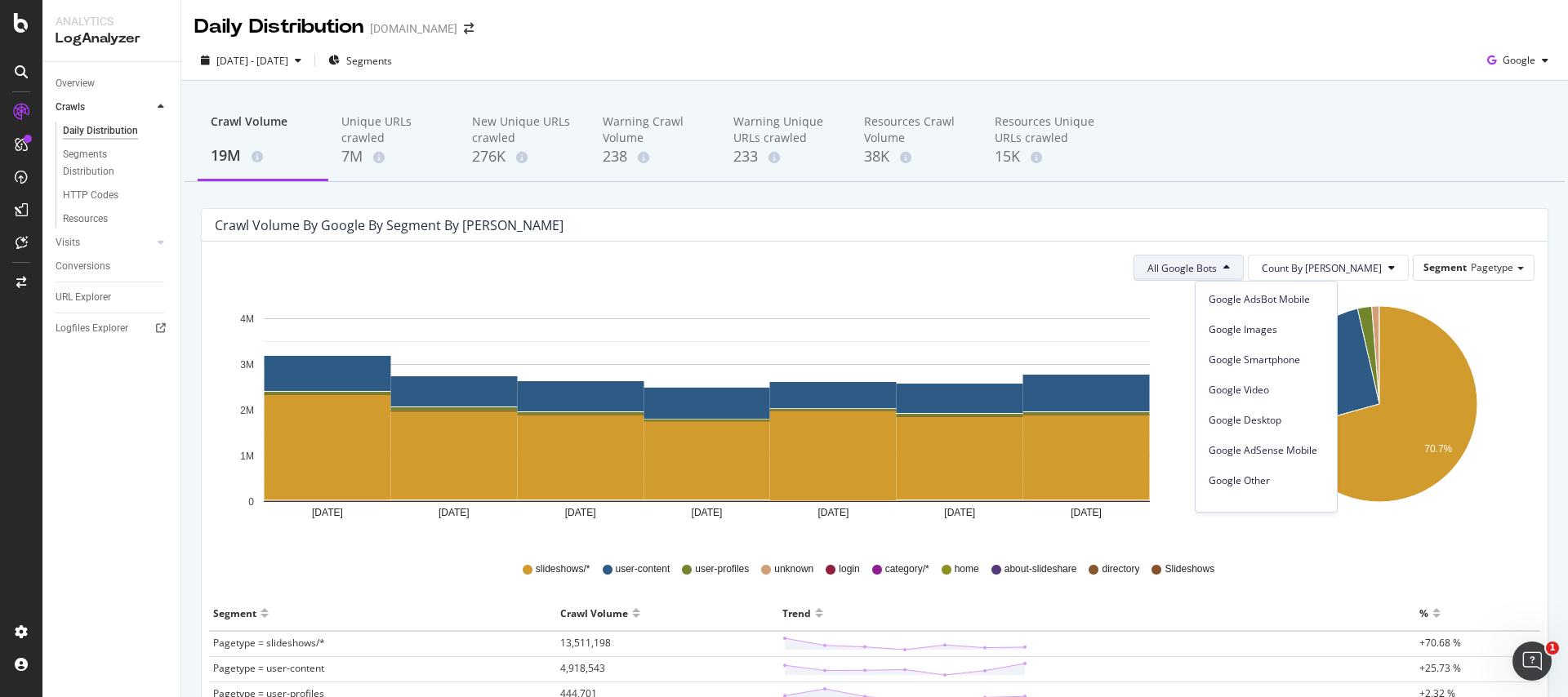
scroll to position [75, 0]
click at [1267, 396] on div "Google Desktop" at bounding box center [1266, 406] width 141 height 23
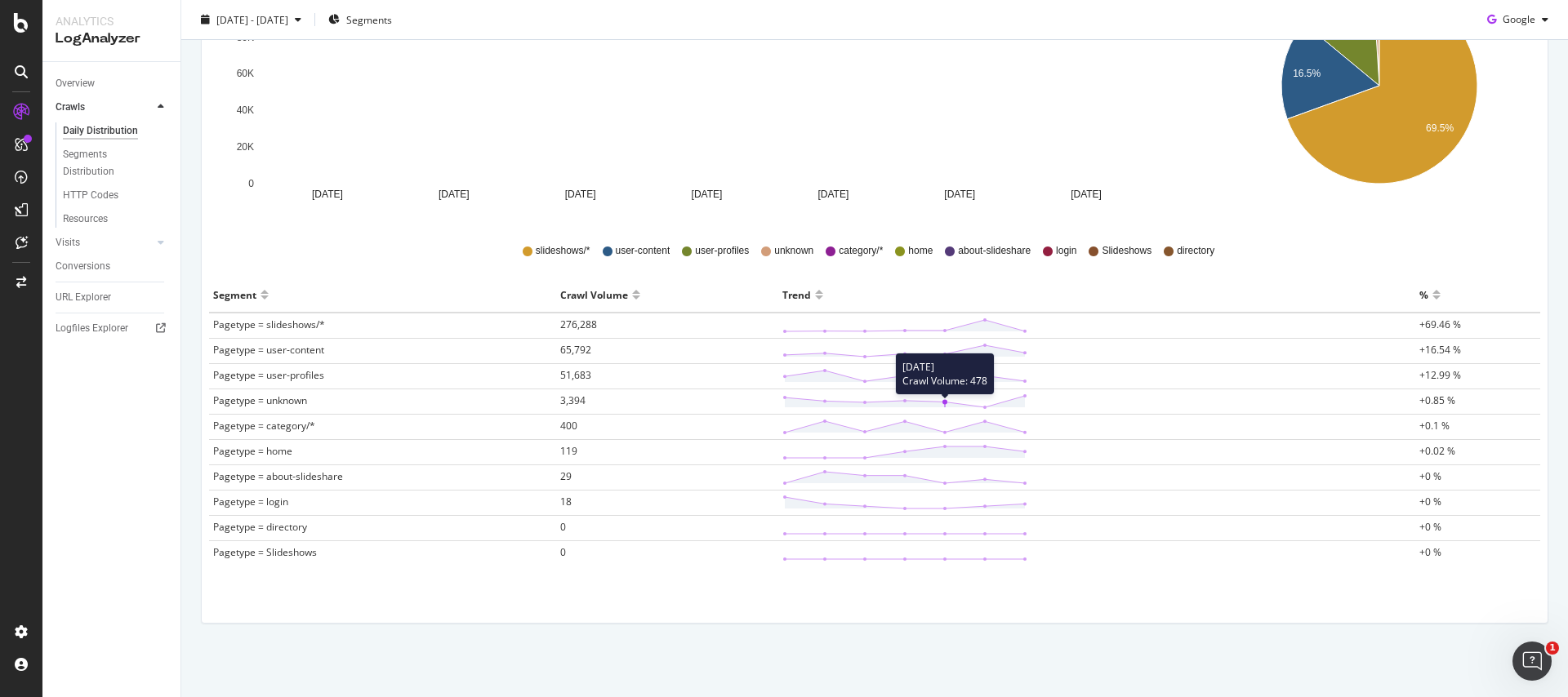
scroll to position [0, 0]
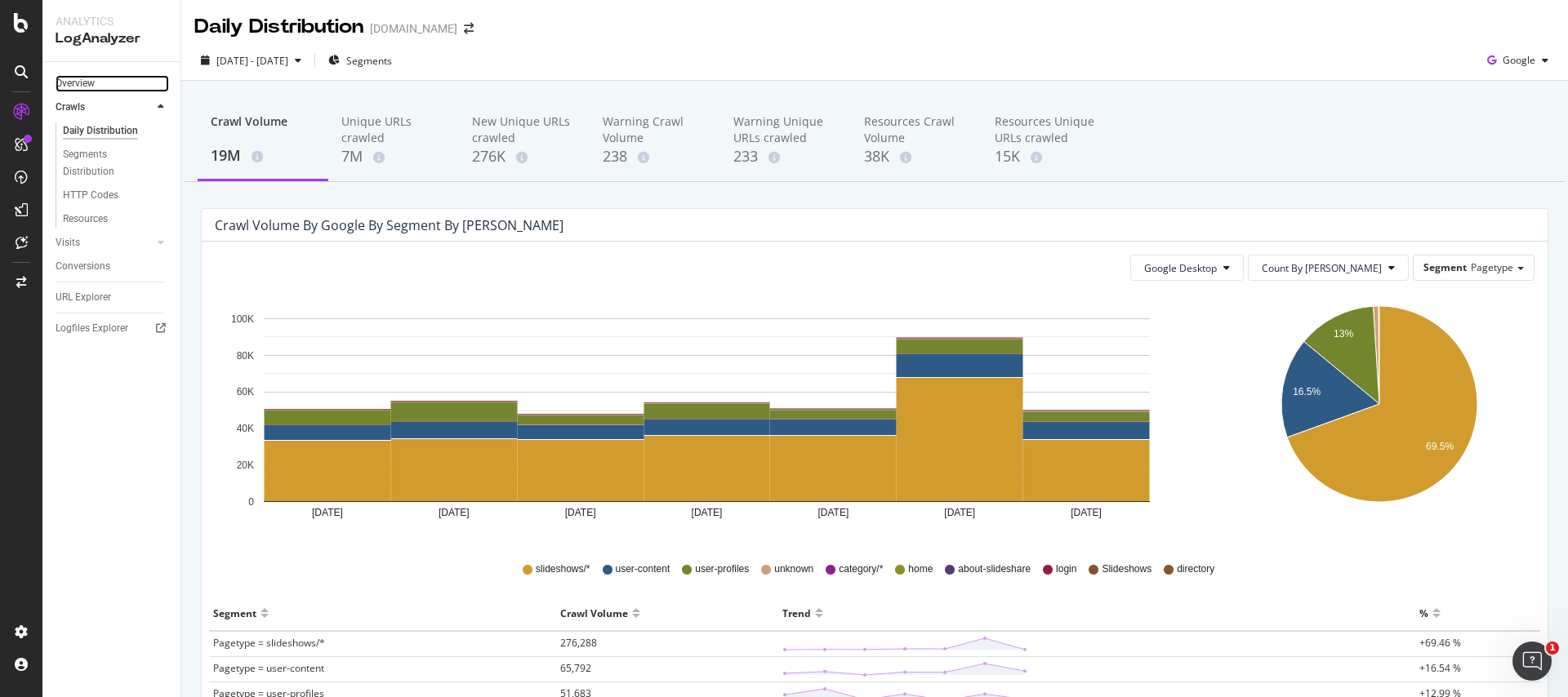
click at [97, 81] on link "Overview" at bounding box center [112, 84] width 113 height 17
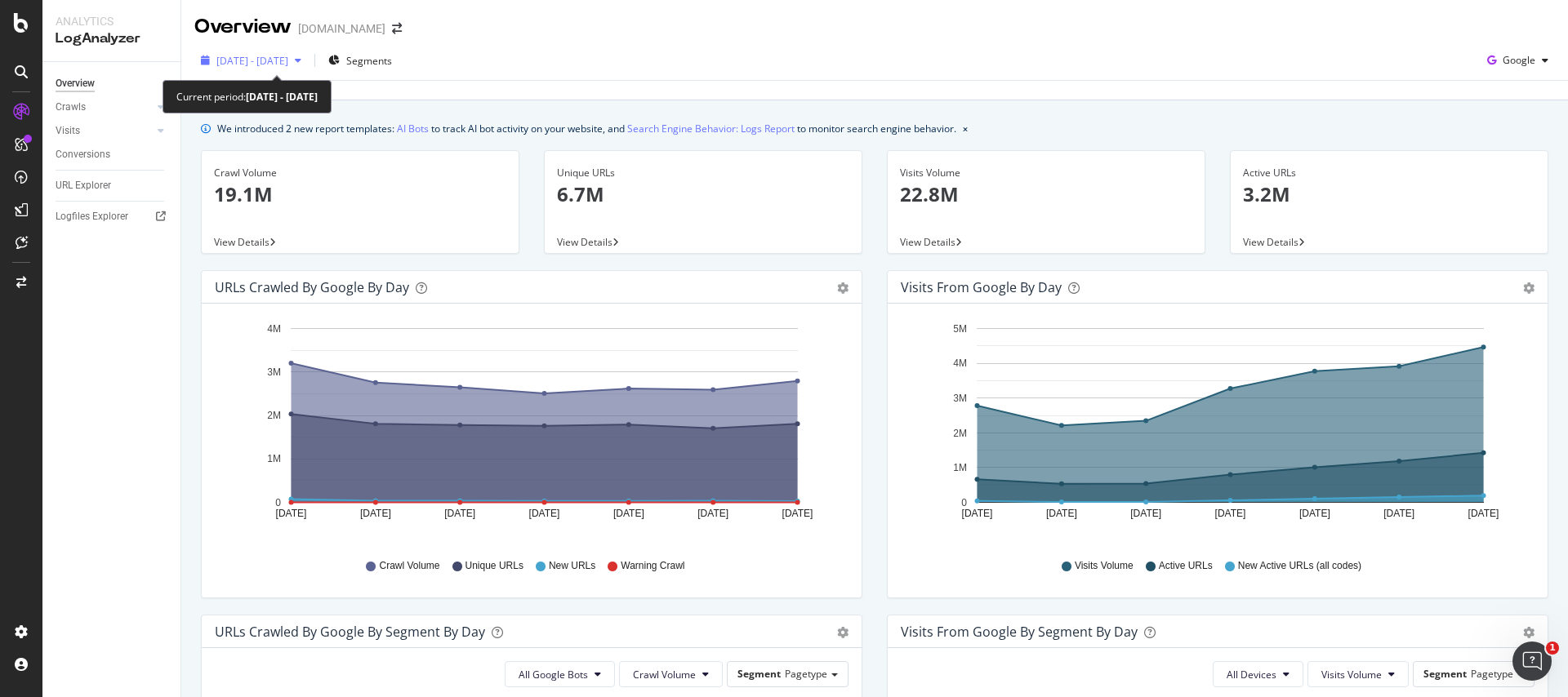
click at [272, 67] on span "[DATE] - [DATE]" at bounding box center [253, 60] width 72 height 14
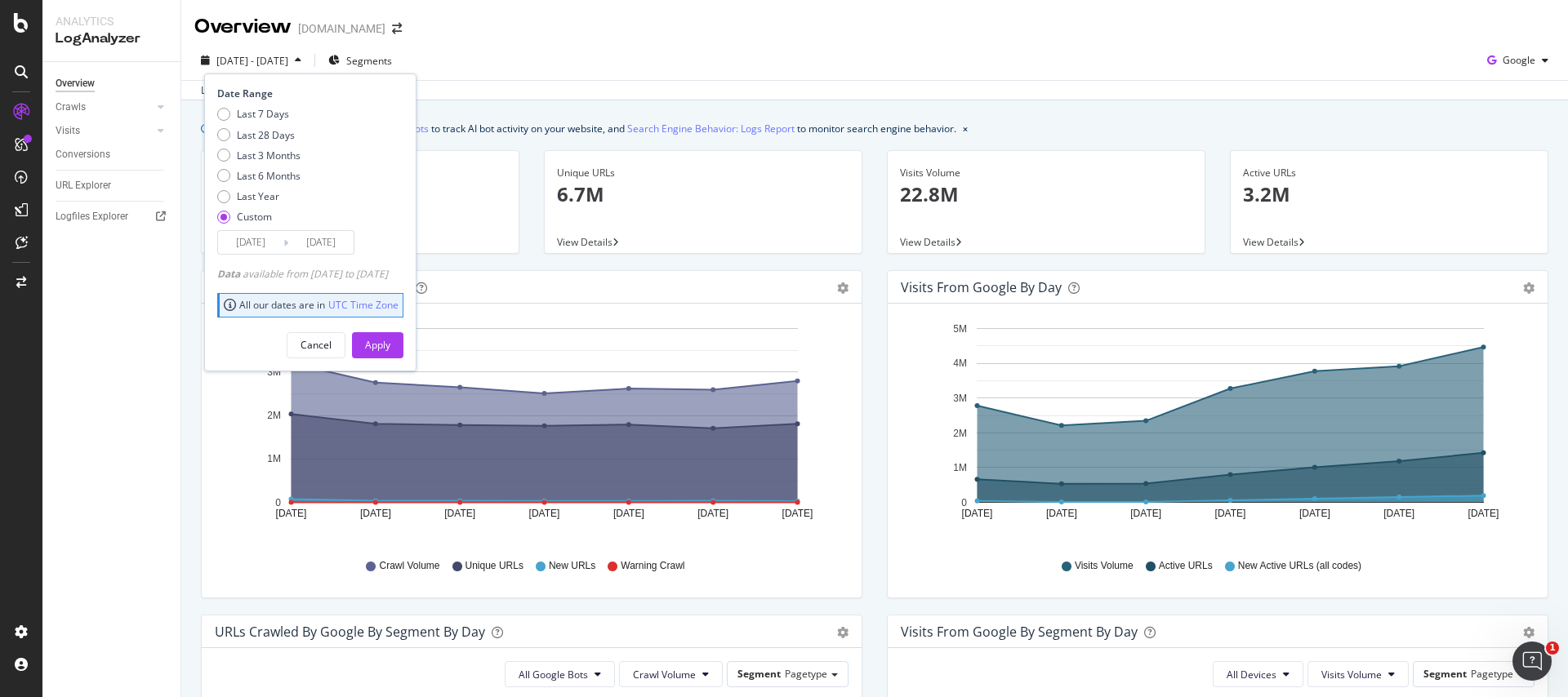
click at [326, 246] on input "[DATE]" at bounding box center [321, 242] width 65 height 23
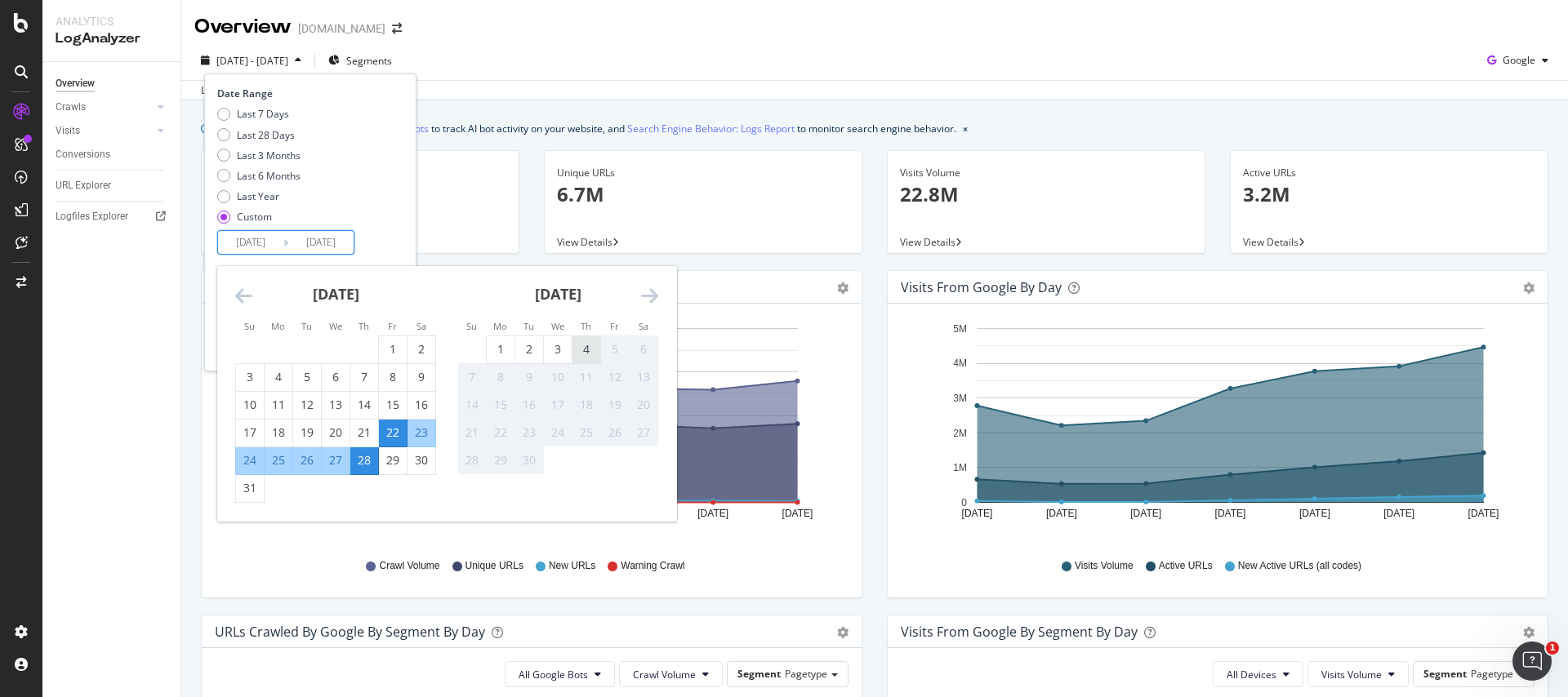
click at [580, 352] on div "4" at bounding box center [586, 349] width 28 height 16
type input "[DATE]"
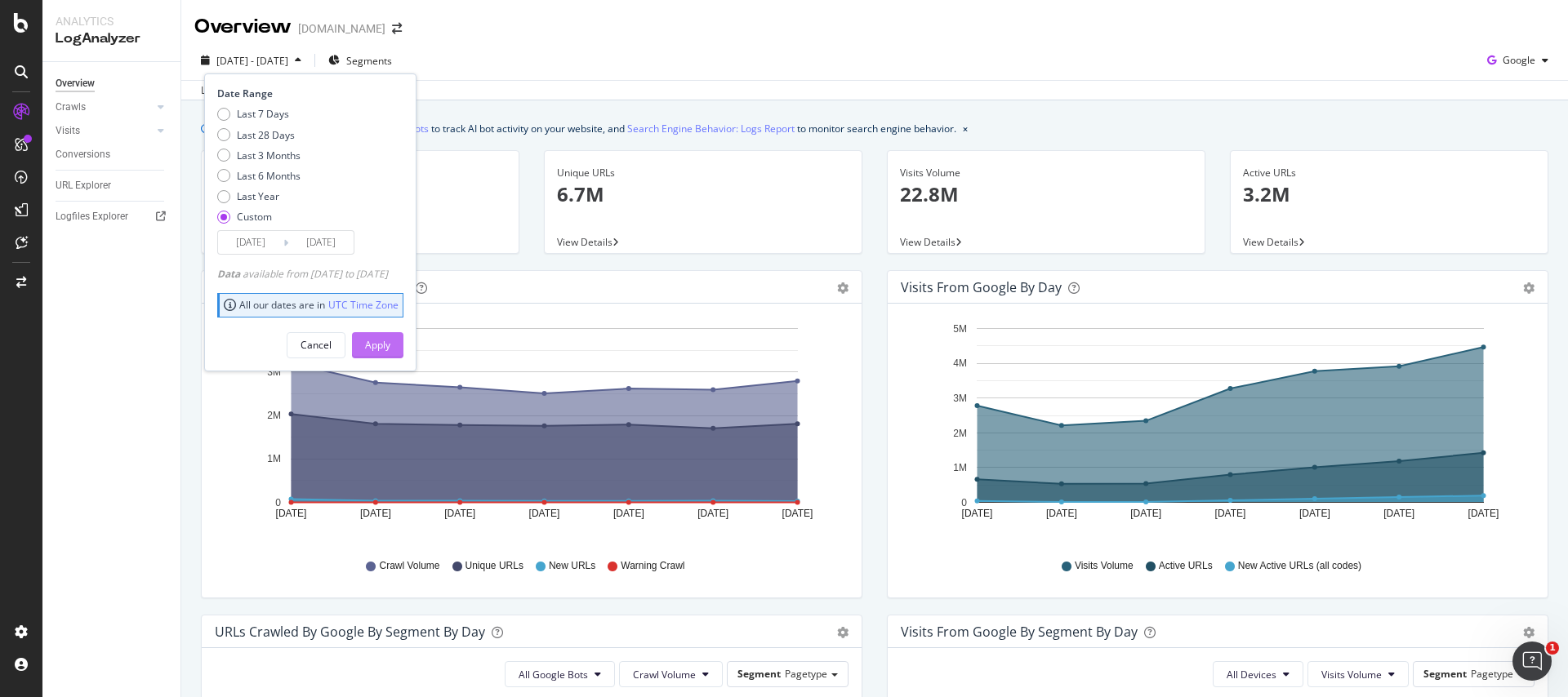
click at [390, 350] on div "Apply" at bounding box center [378, 345] width 25 height 14
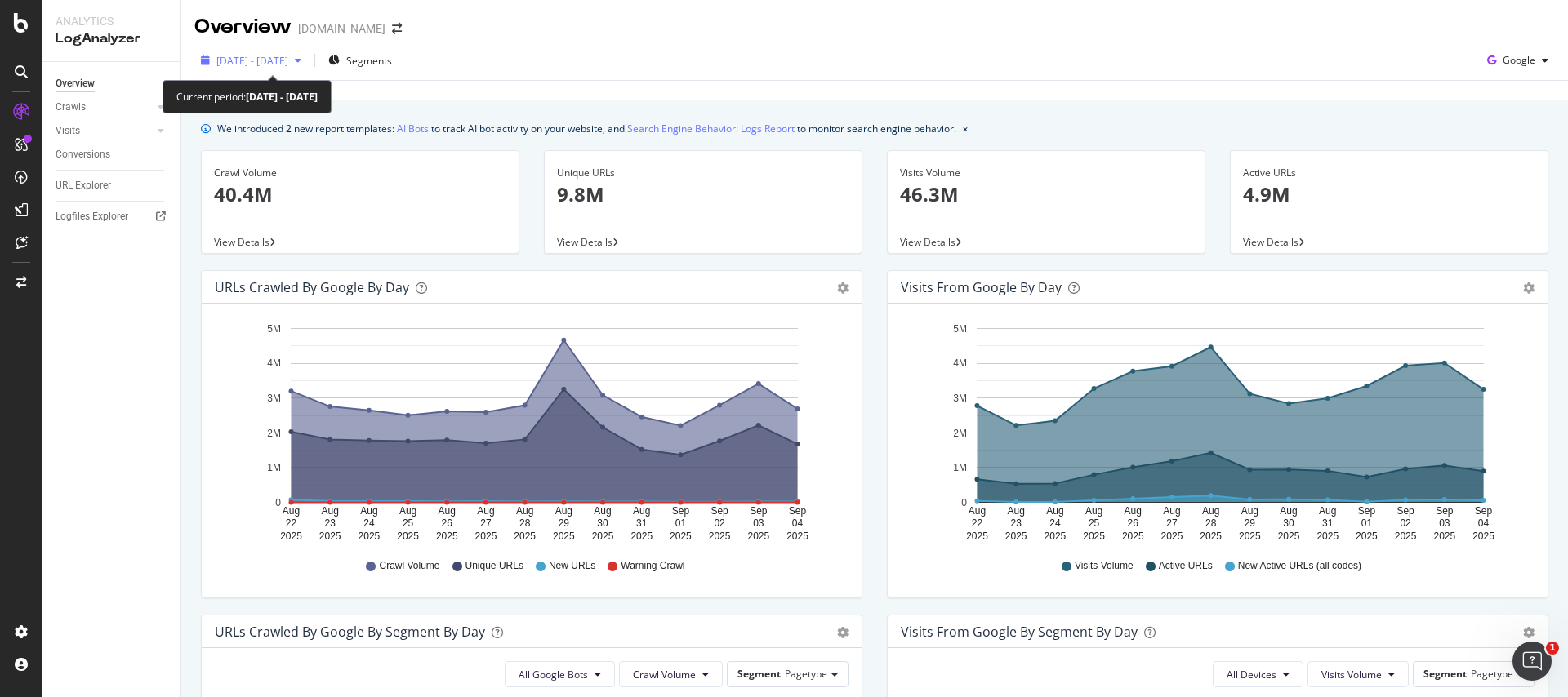
click at [284, 61] on span "2025 Aug. 22nd - Sep. 4th" at bounding box center [253, 60] width 72 height 14
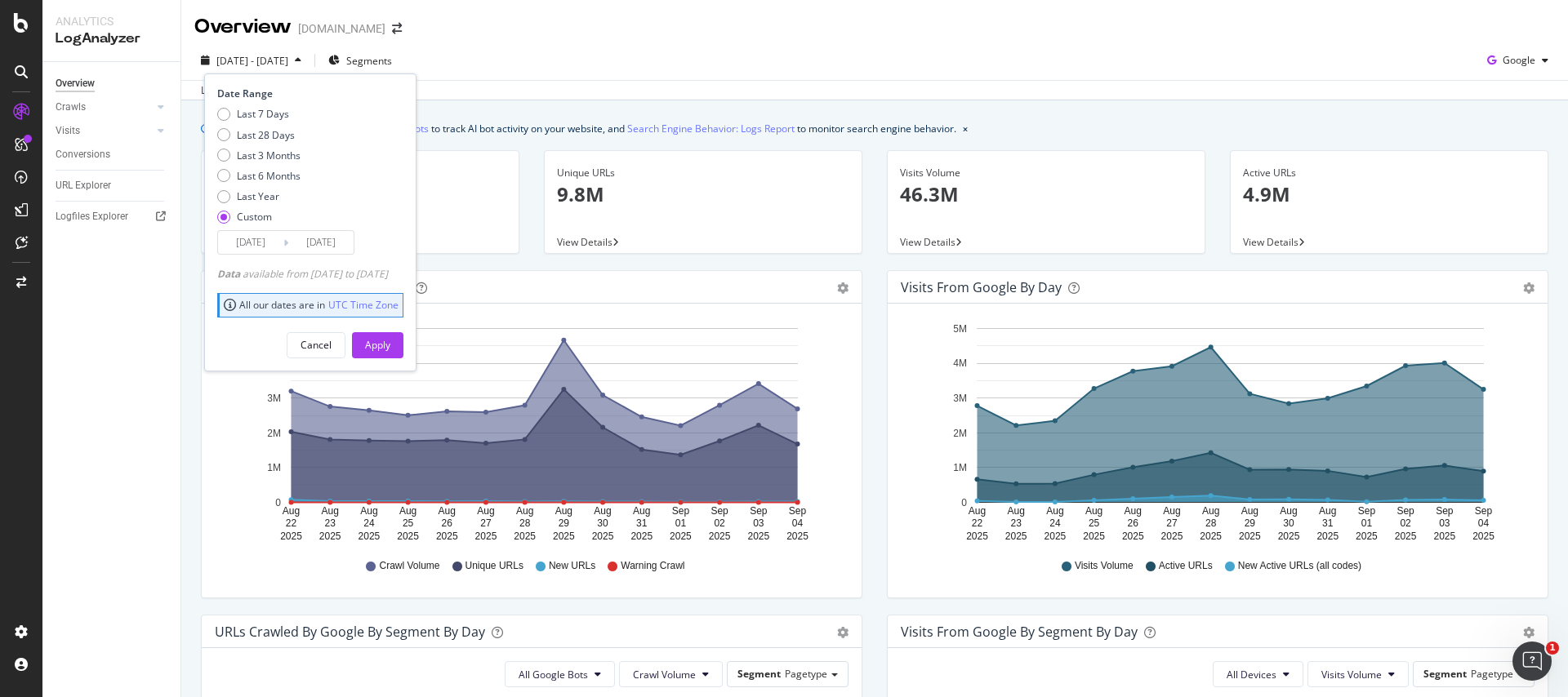
click at [678, 67] on div "2025 Aug. 22nd - Sep. 4th Segments Date Range Last 7 Days Last 28 Days Last 3 M…" at bounding box center [874, 63] width 1386 height 33
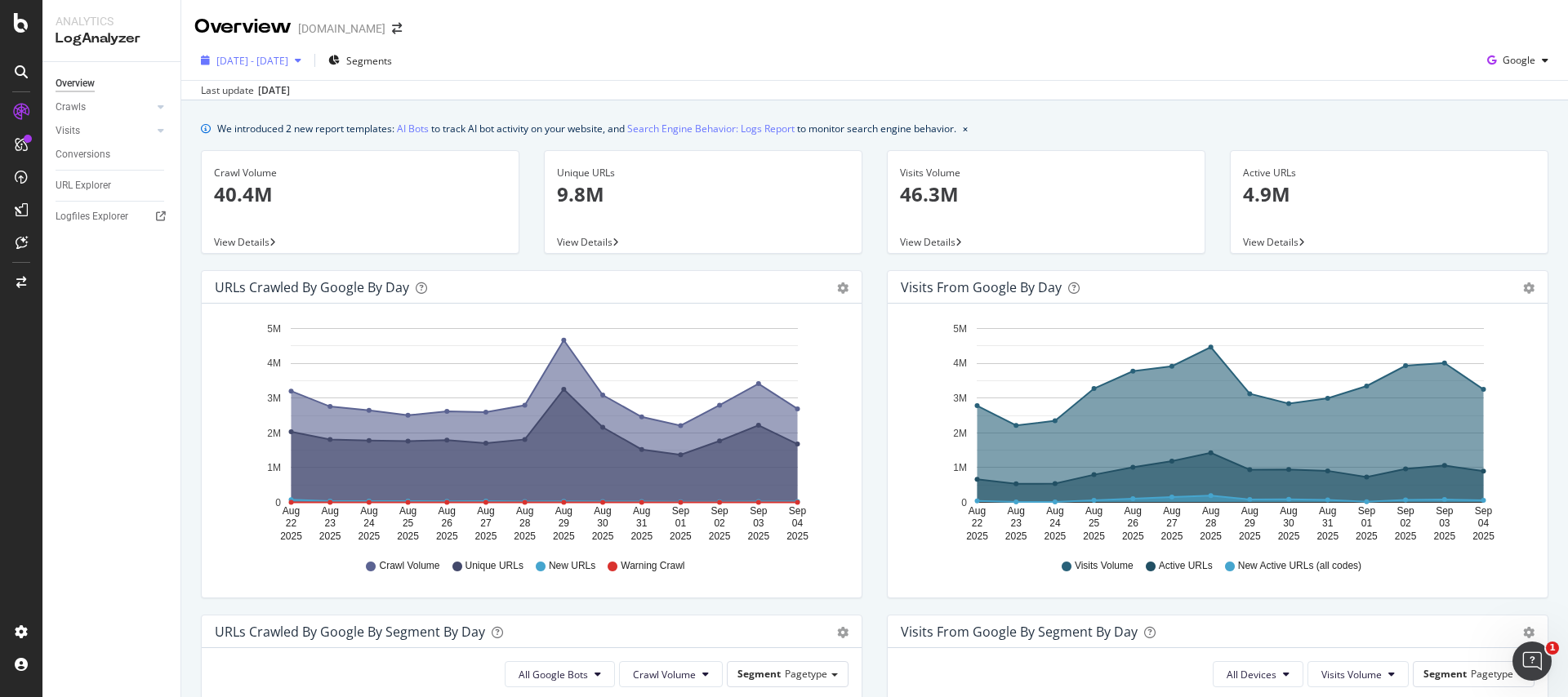
click at [265, 67] on div "2025 Aug. 22nd - Sep. 4th" at bounding box center [251, 60] width 113 height 24
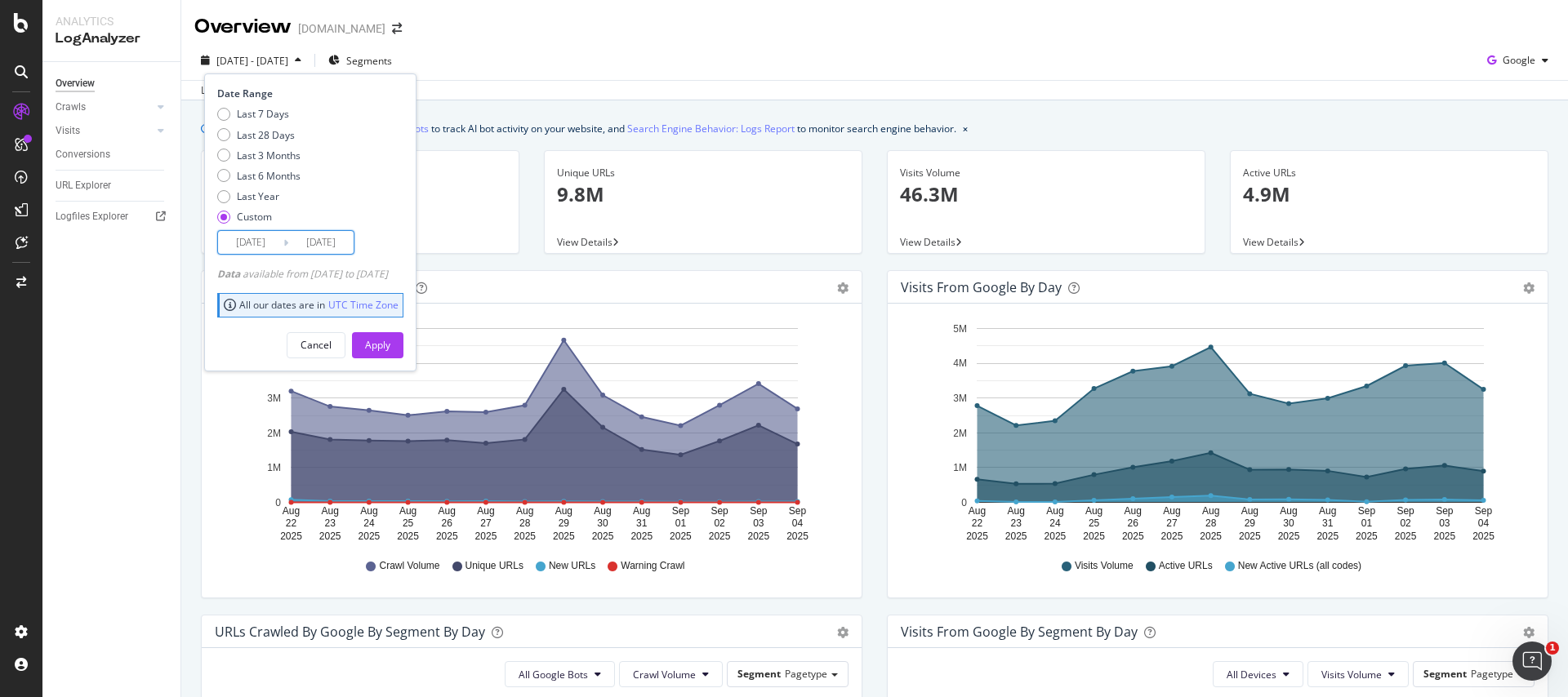
click at [261, 243] on input "[DATE]" at bounding box center [251, 242] width 65 height 23
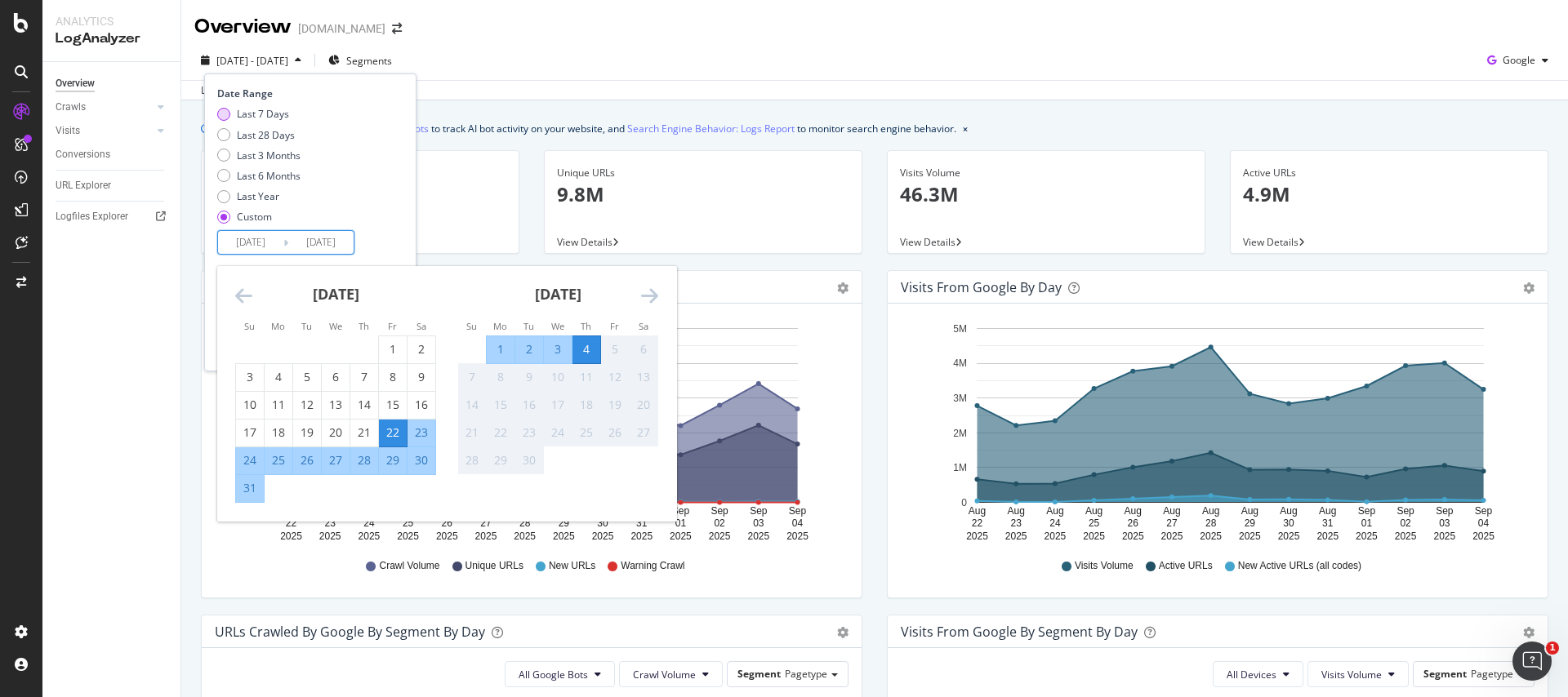
click at [258, 114] on div "Last 7 Days" at bounding box center [263, 113] width 52 height 14
type input "[DATE]"
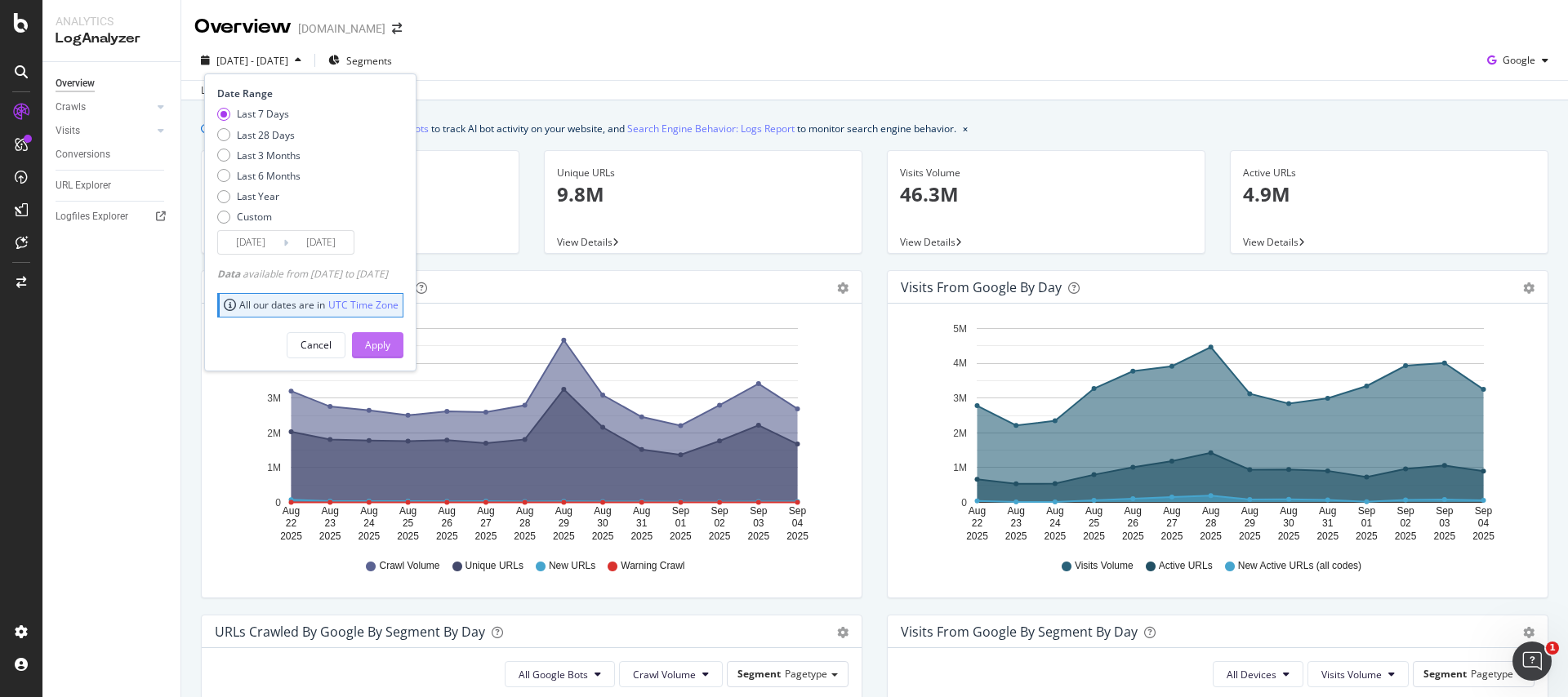
click at [390, 341] on div "Apply" at bounding box center [378, 345] width 25 height 14
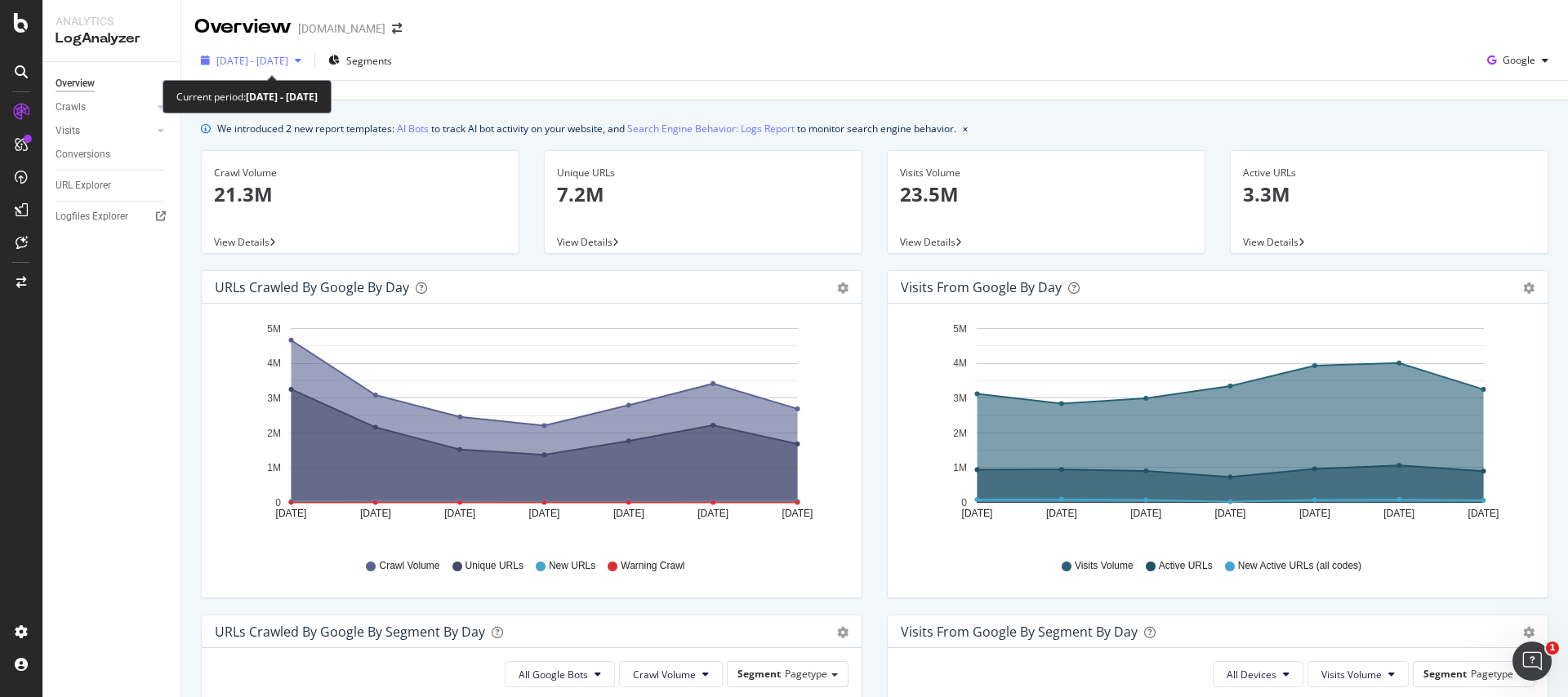
click at [289, 59] on span "[DATE] - [DATE]" at bounding box center [253, 60] width 72 height 14
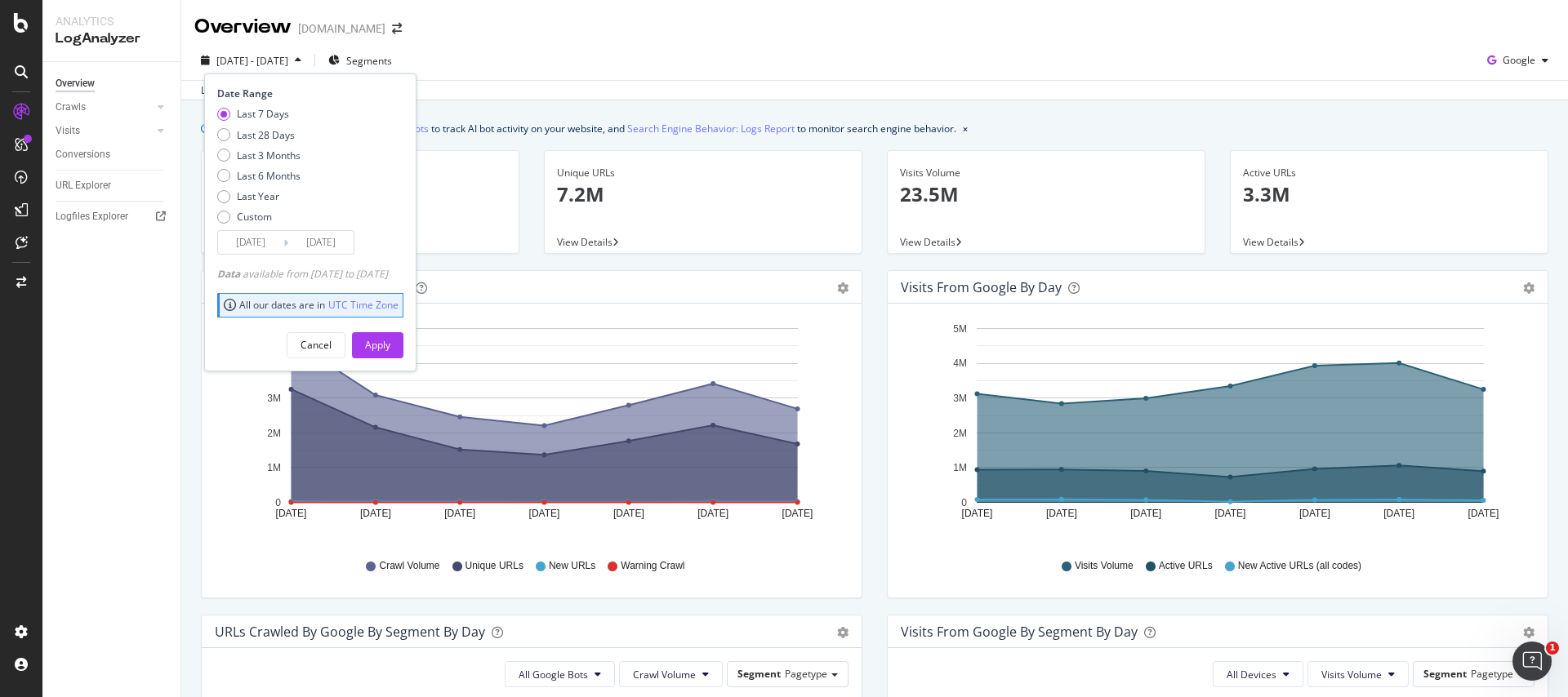
click at [285, 235] on icon at bounding box center [286, 242] width 5 height 15
click at [285, 244] on icon at bounding box center [286, 242] width 5 height 15
click at [226, 226] on div "Last 7 Days Last 28 Days Last 3 Months Last 6 Months Last Year Custom" at bounding box center [258, 168] width 83 height 123
click at [228, 216] on div "Custom" at bounding box center [224, 217] width 13 height 13
click at [245, 250] on input "2025/08/08" at bounding box center [251, 242] width 65 height 23
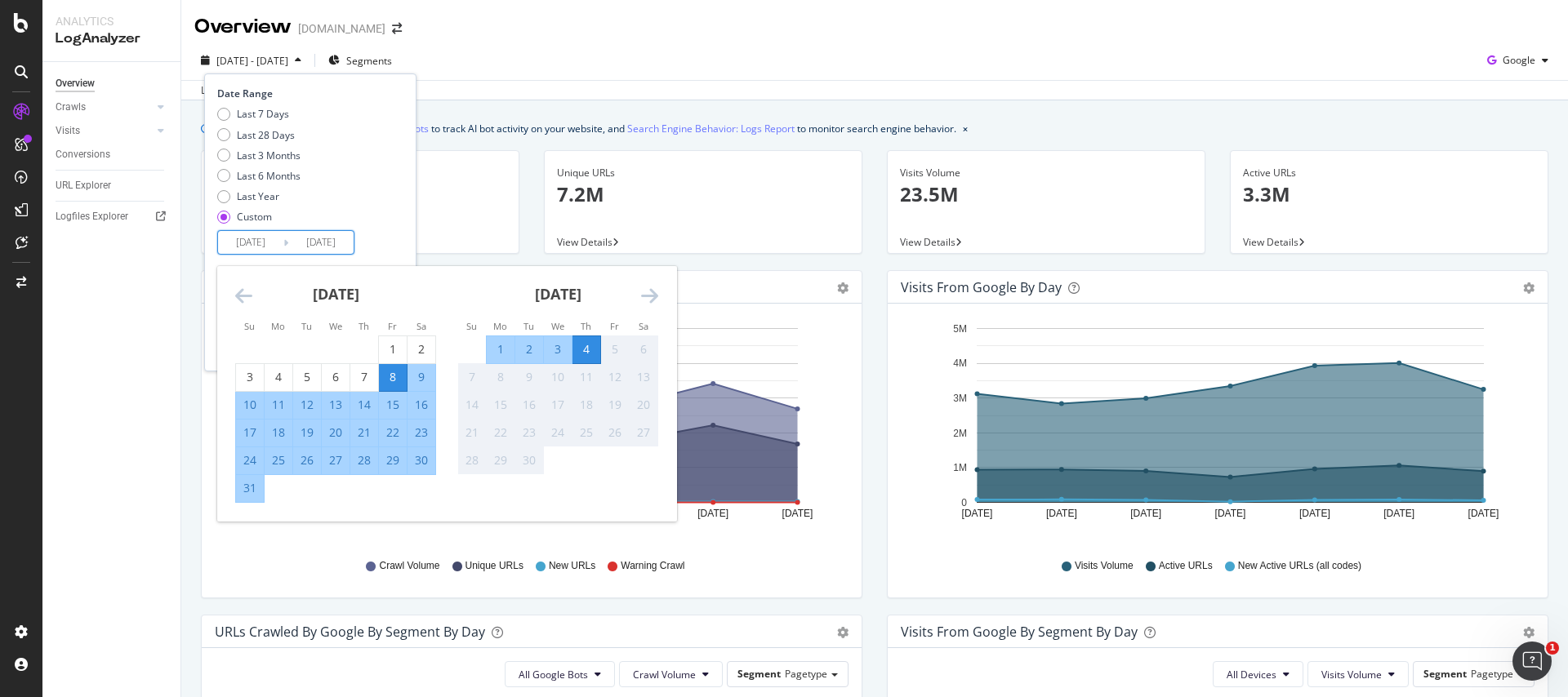
click at [364, 460] on div "28" at bounding box center [363, 460] width 28 height 16
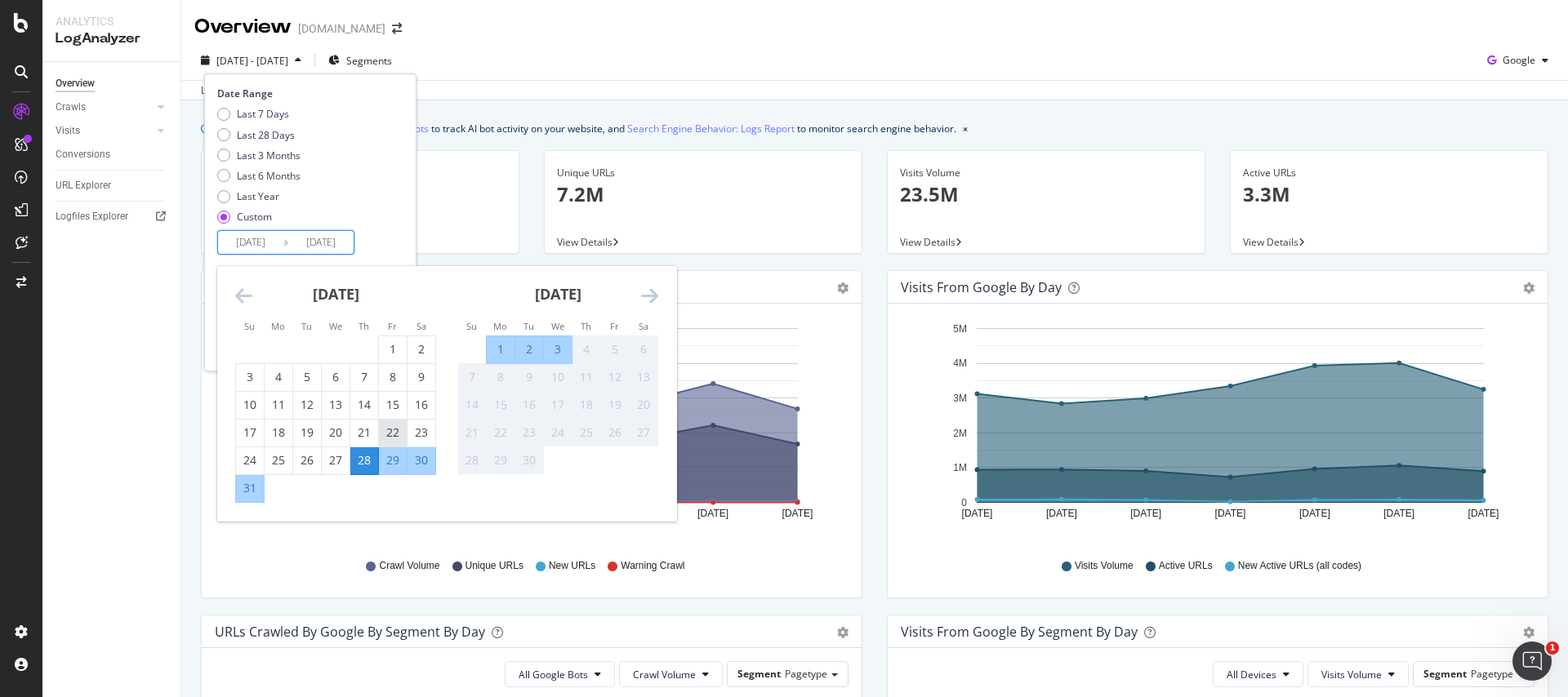
click at [393, 440] on div "22" at bounding box center [393, 432] width 28 height 16
type input "[DATE]"
click at [367, 458] on div "28" at bounding box center [363, 460] width 28 height 16
type input "[DATE]"
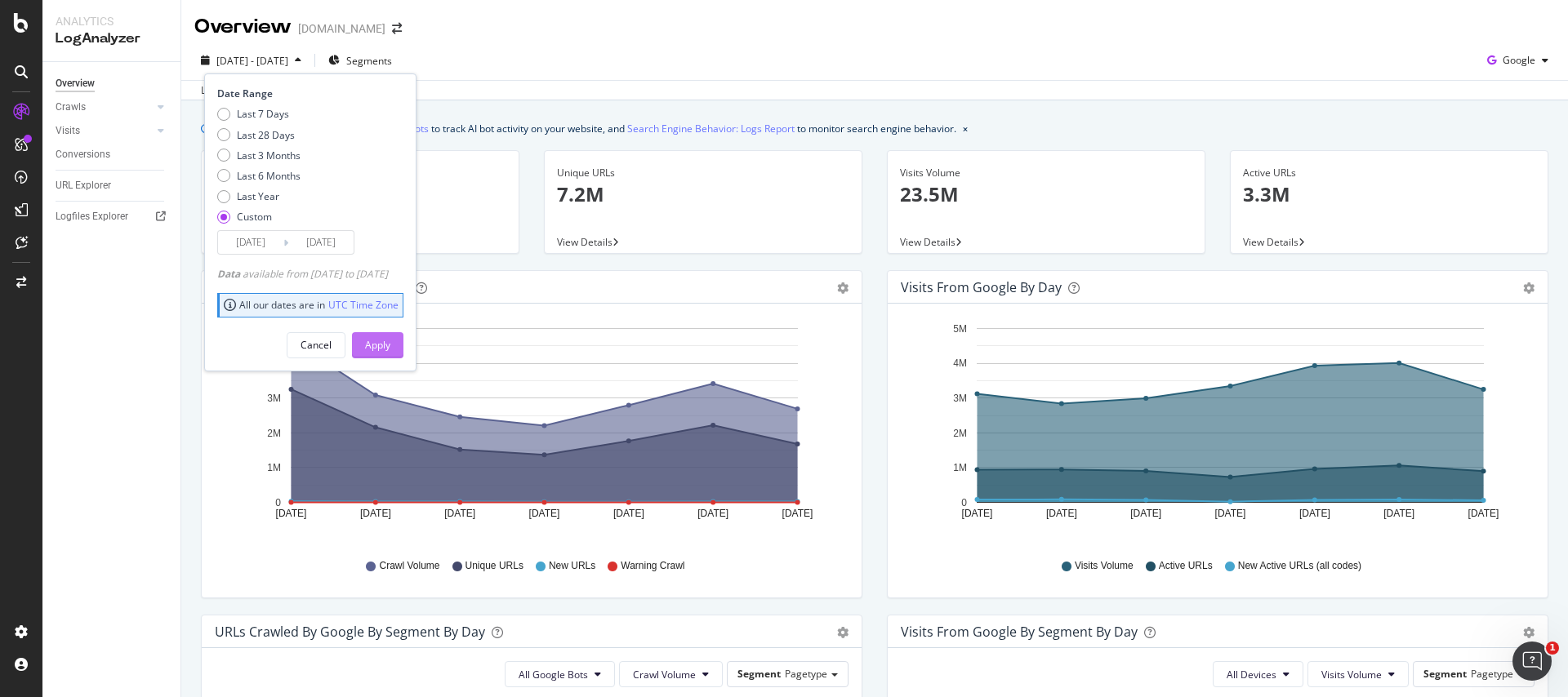
click at [390, 341] on div "Apply" at bounding box center [378, 345] width 25 height 14
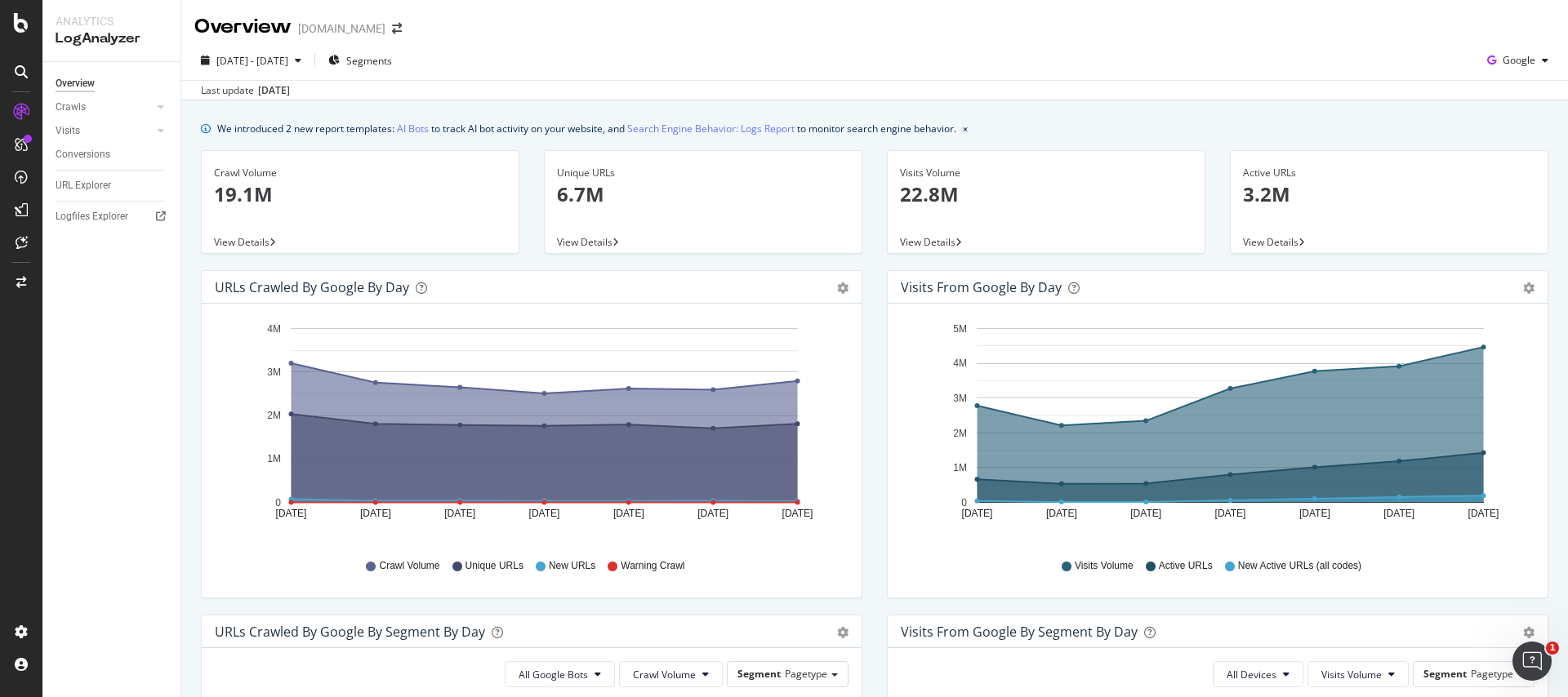
click at [673, 82] on div "Last update Sep. 05, 2025" at bounding box center [874, 89] width 1386 height 19
click at [279, 66] on span "[DATE] - [DATE]" at bounding box center [253, 60] width 72 height 14
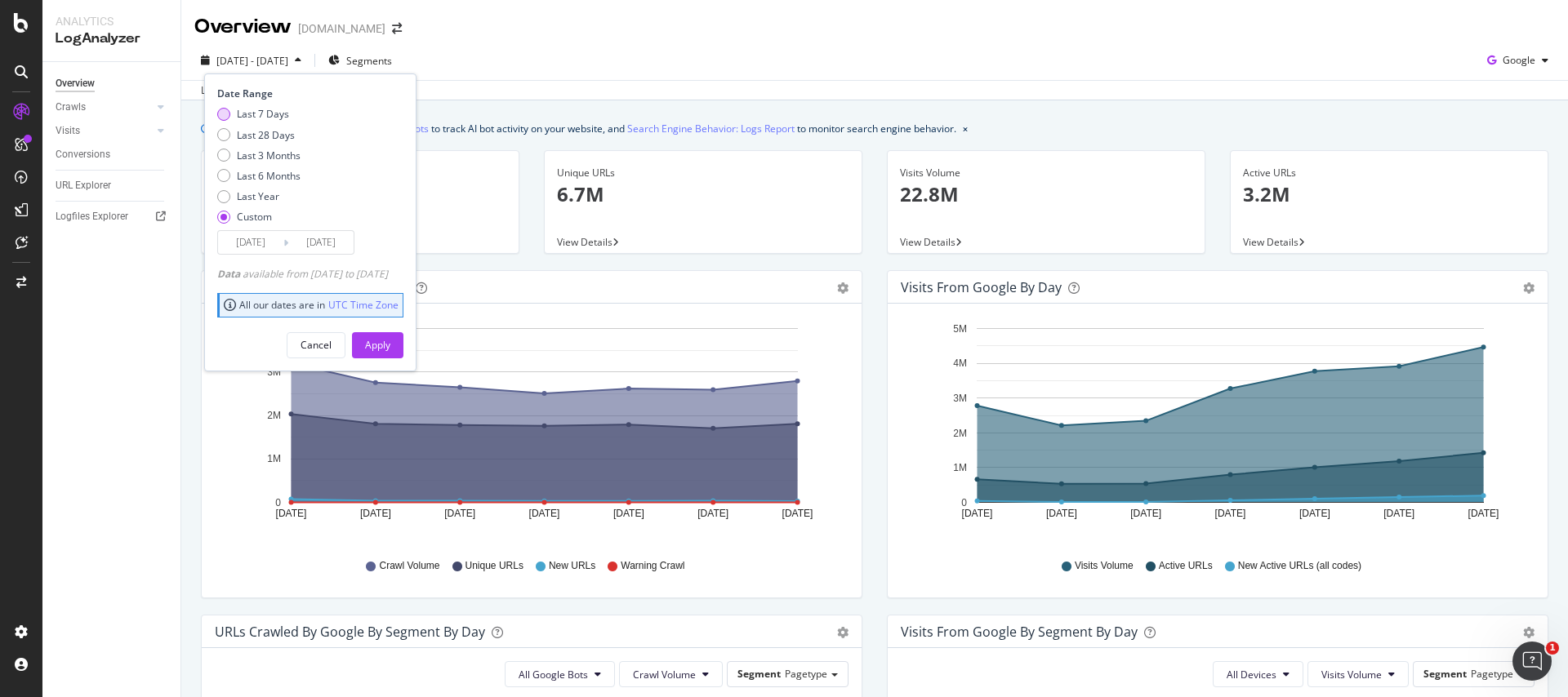
click at [229, 113] on div "Last 7 Days" at bounding box center [224, 114] width 13 height 13
type input "[DATE]"
click at [390, 340] on div "Apply" at bounding box center [378, 345] width 25 height 14
